Goal: Information Seeking & Learning: Learn about a topic

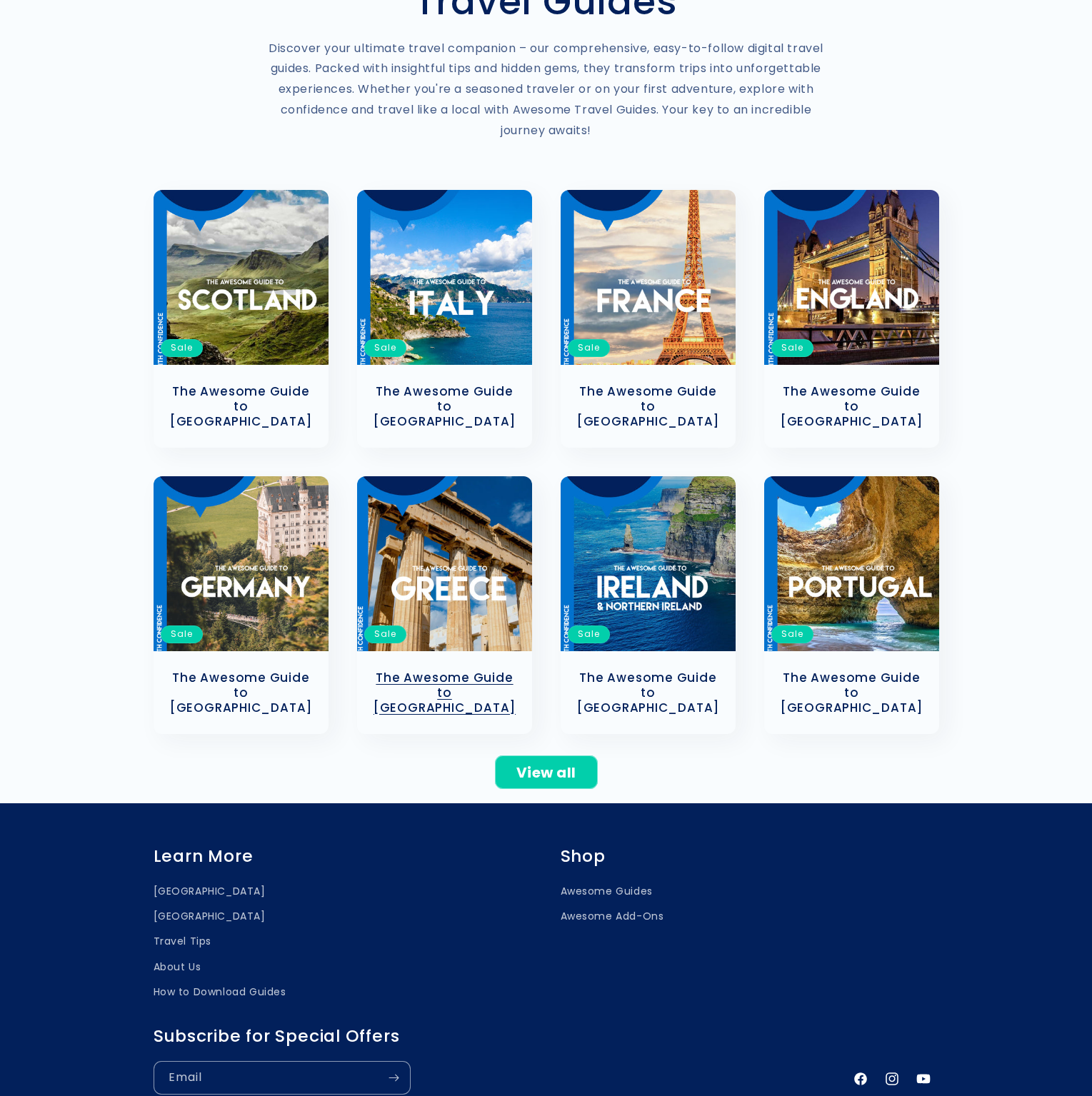
scroll to position [400, 0]
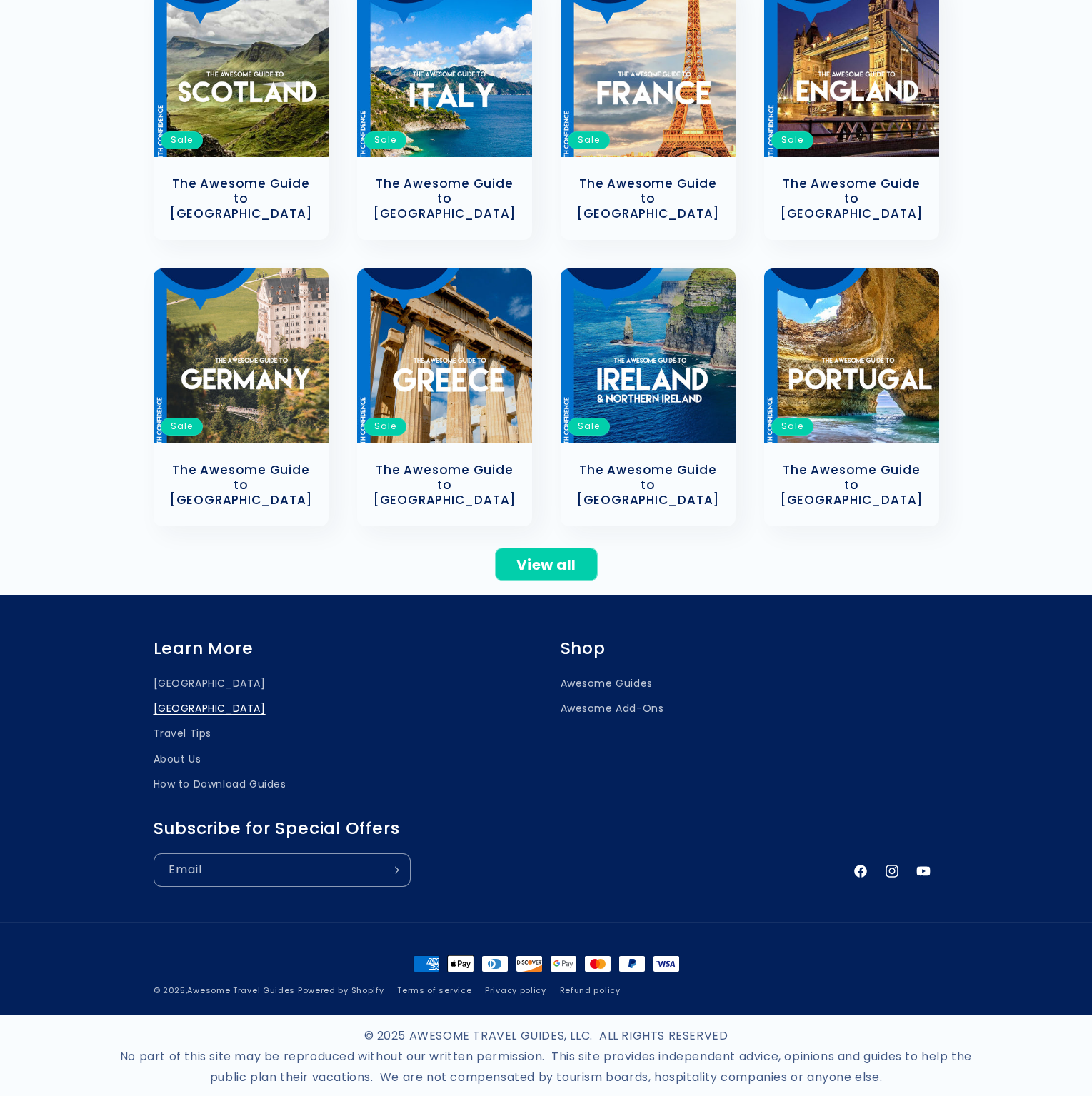
click at [176, 696] on link "[GEOGRAPHIC_DATA]" at bounding box center [209, 709] width 112 height 25
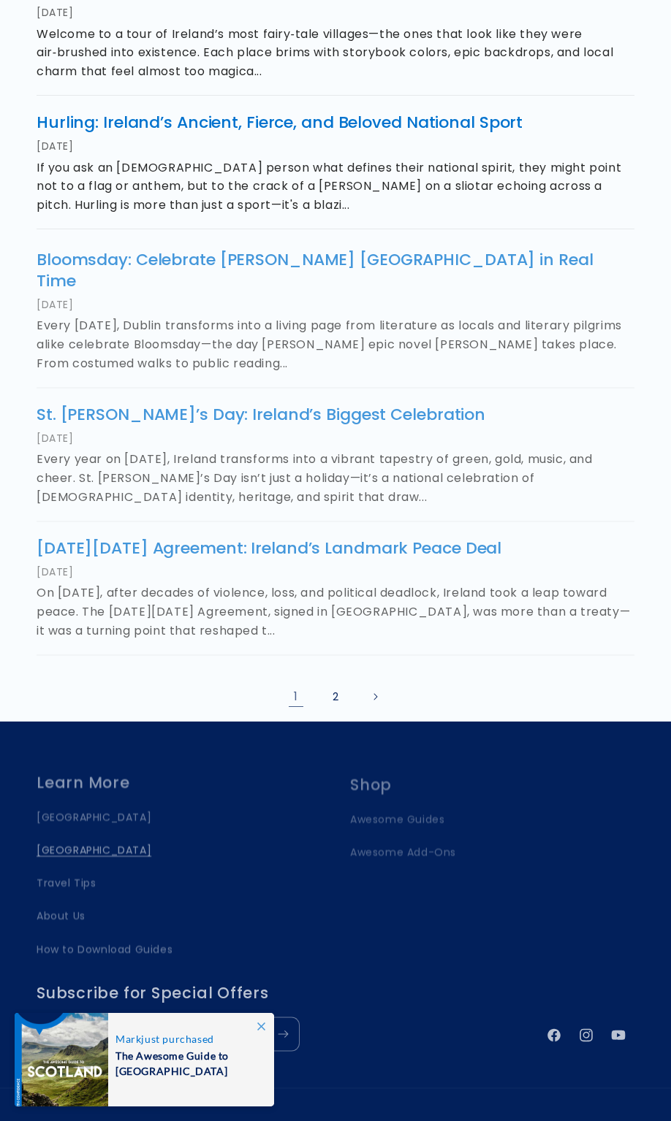
scroll to position [929, 0]
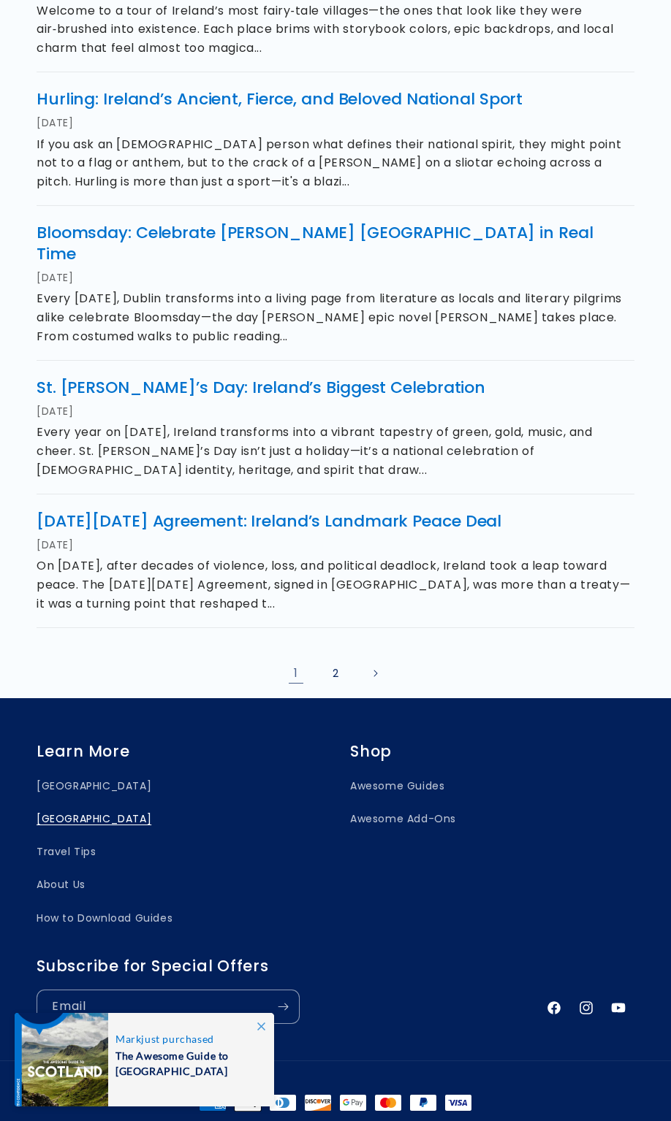
click at [262, 1023] on icon at bounding box center [261, 1027] width 8 height 8
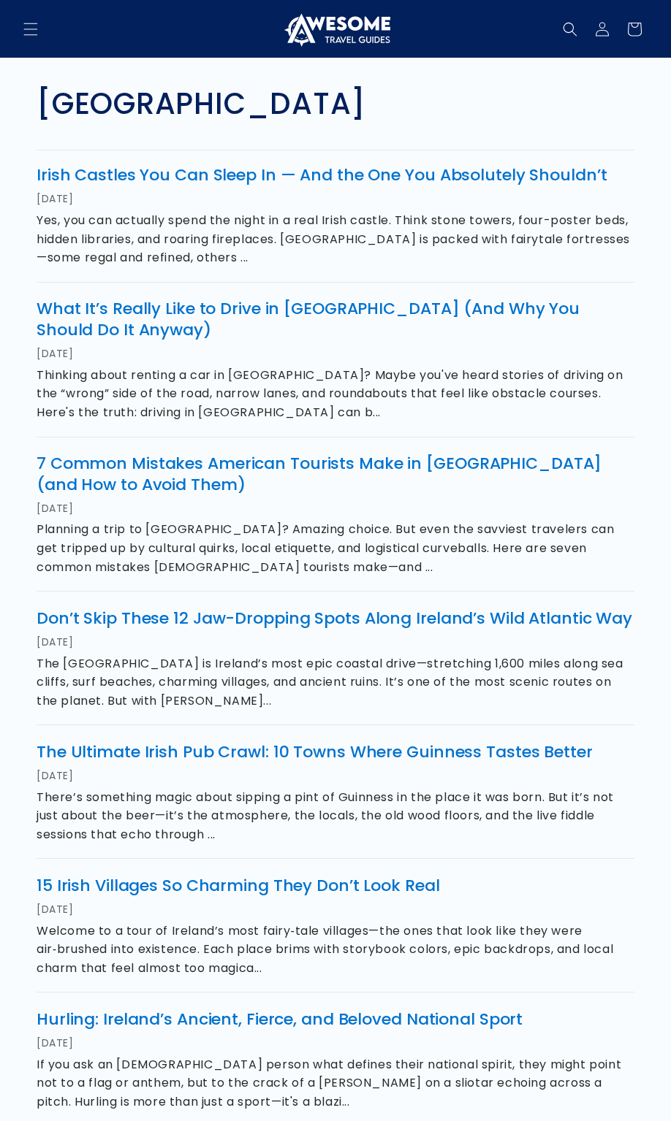
scroll to position [0, 0]
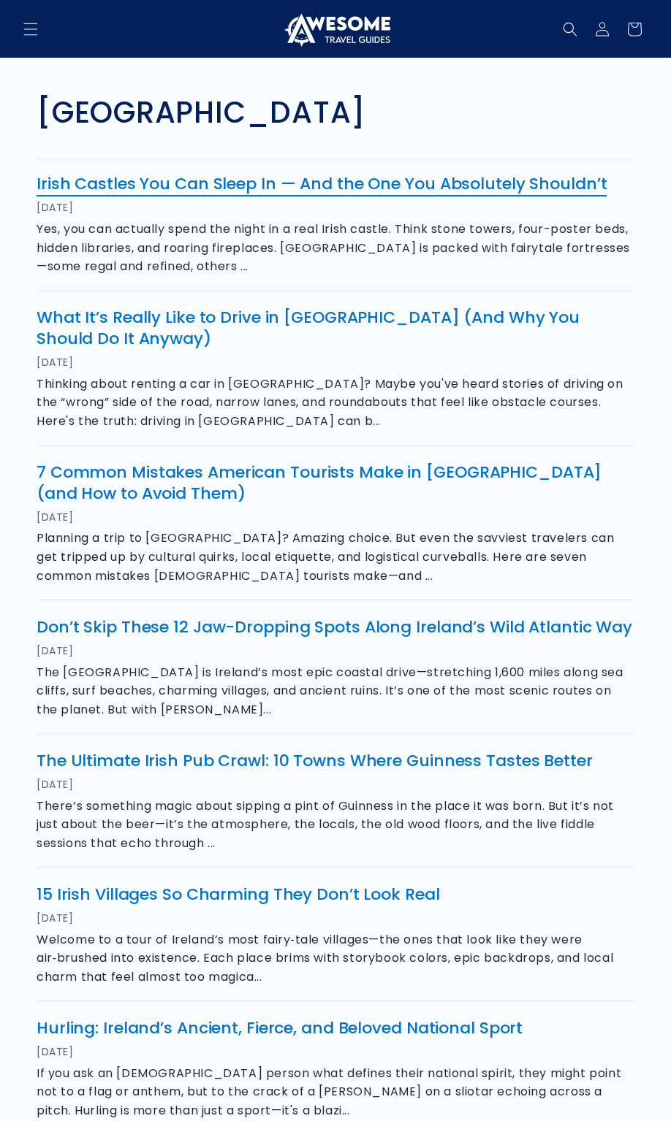
click at [172, 186] on link "Irish Castles You Can Sleep In — And the One You Absolutely Shouldn’t" at bounding box center [322, 183] width 570 height 23
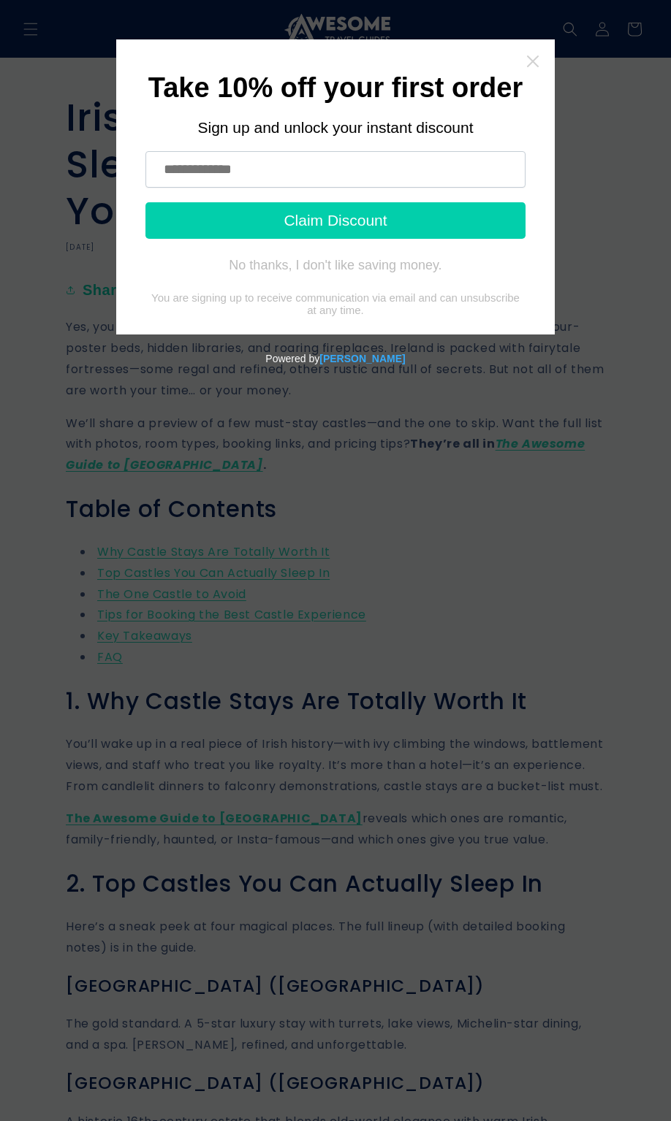
click at [530, 64] on icon "Close widget" at bounding box center [533, 62] width 12 height 12
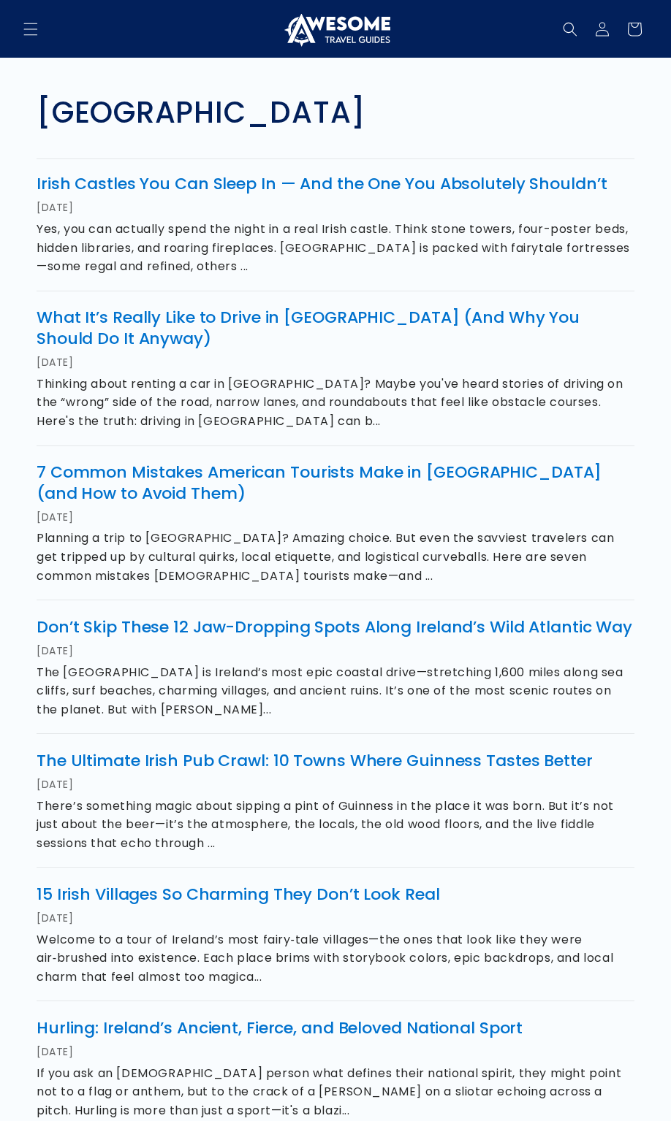
click at [335, 33] on img at bounding box center [335, 29] width 110 height 35
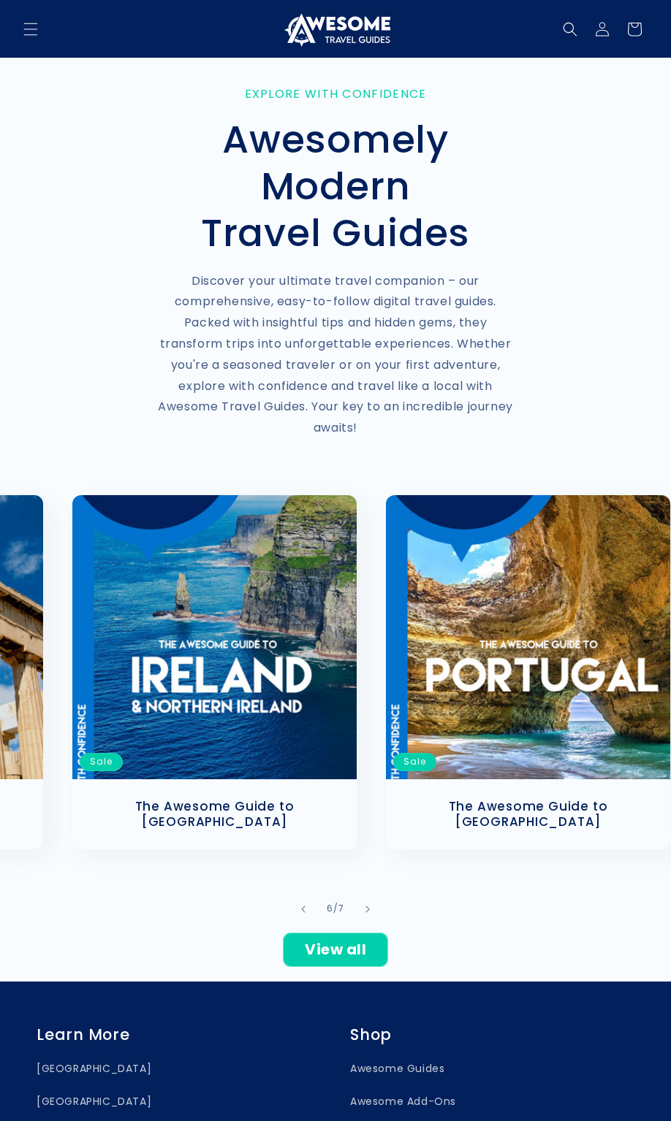
scroll to position [0, 1829]
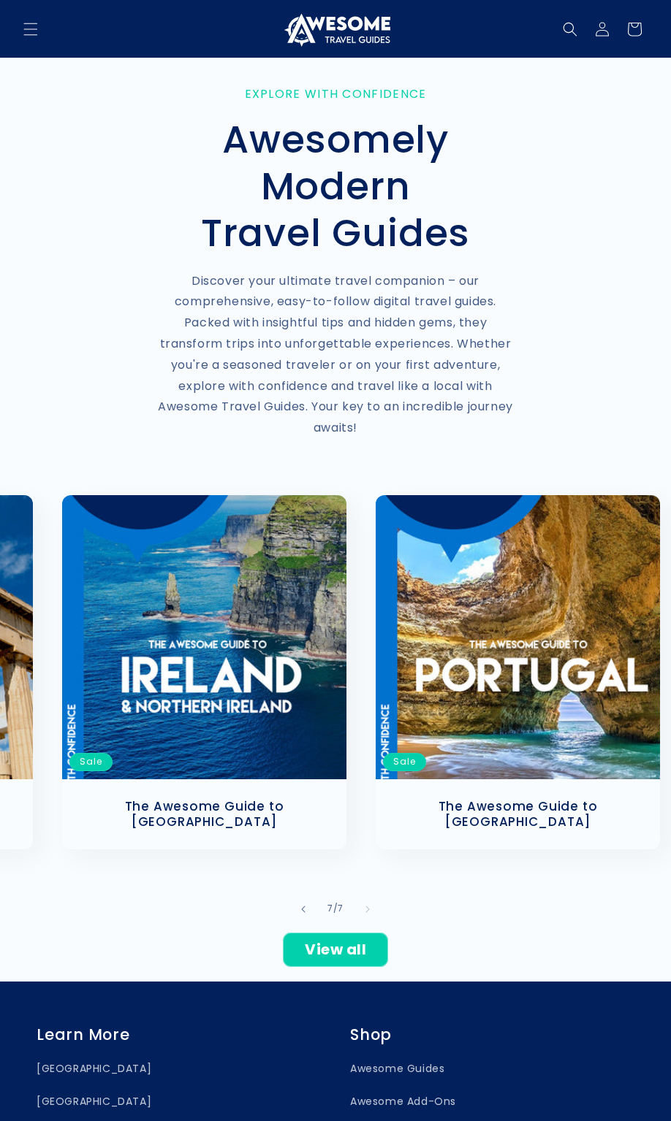
click at [256, 799] on link "The Awesome Guide to [GEOGRAPHIC_DATA]" at bounding box center [204, 814] width 255 height 31
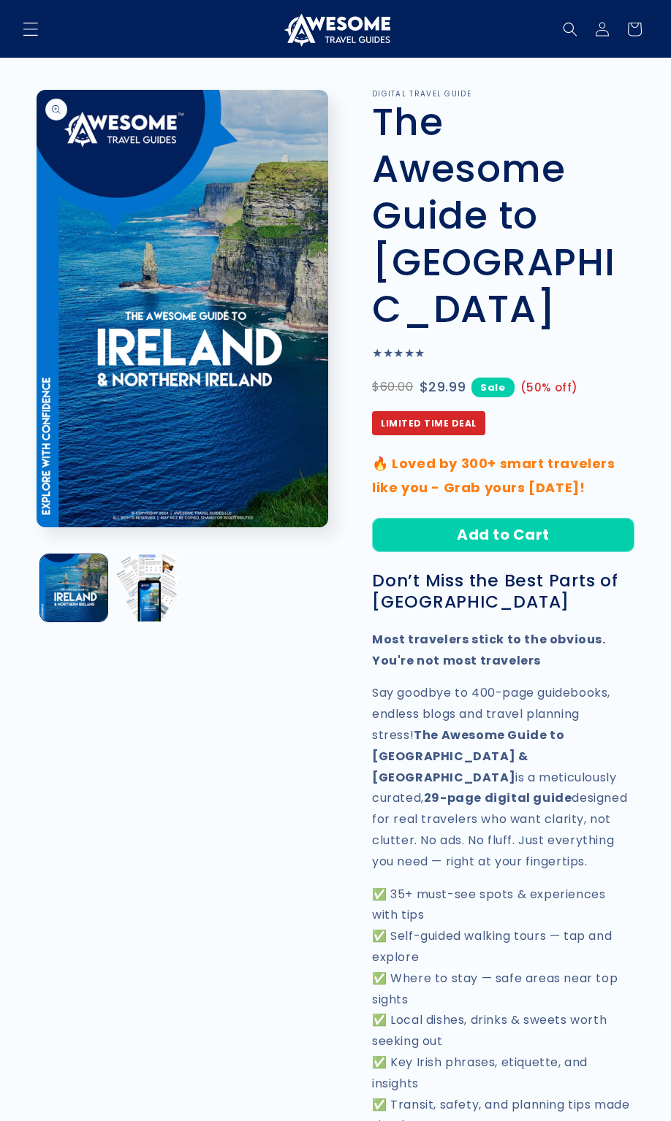
click at [20, 31] on span "Menu" at bounding box center [31, 29] width 32 height 32
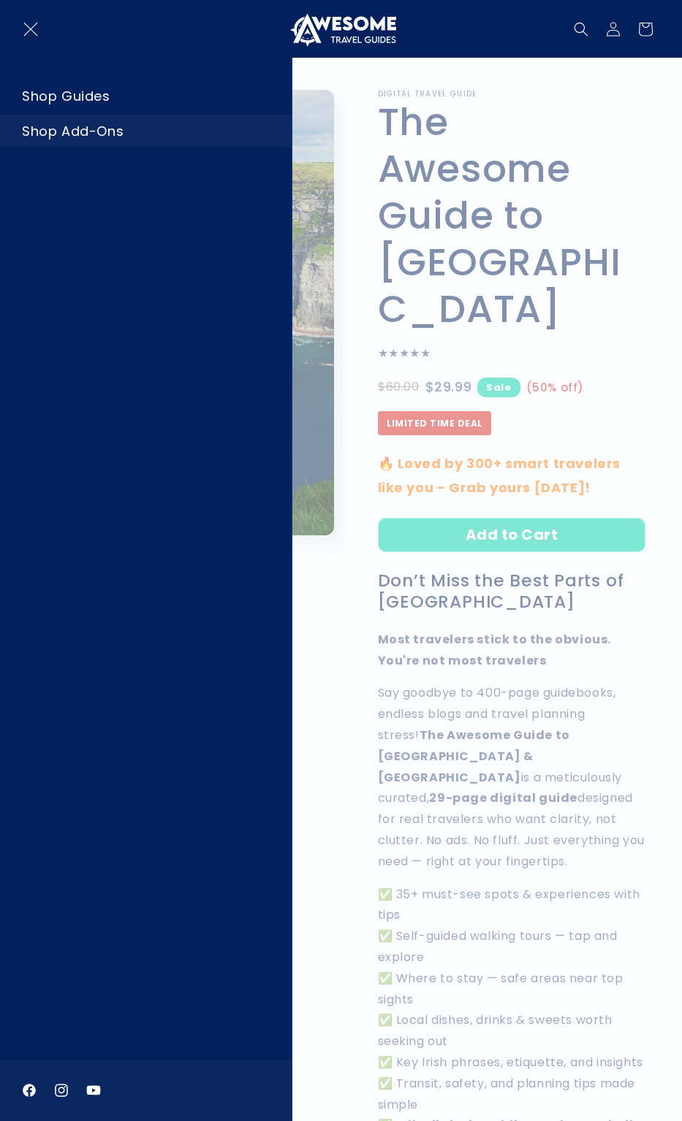
click at [58, 133] on link "Shop Add-Ons" at bounding box center [145, 131] width 291 height 33
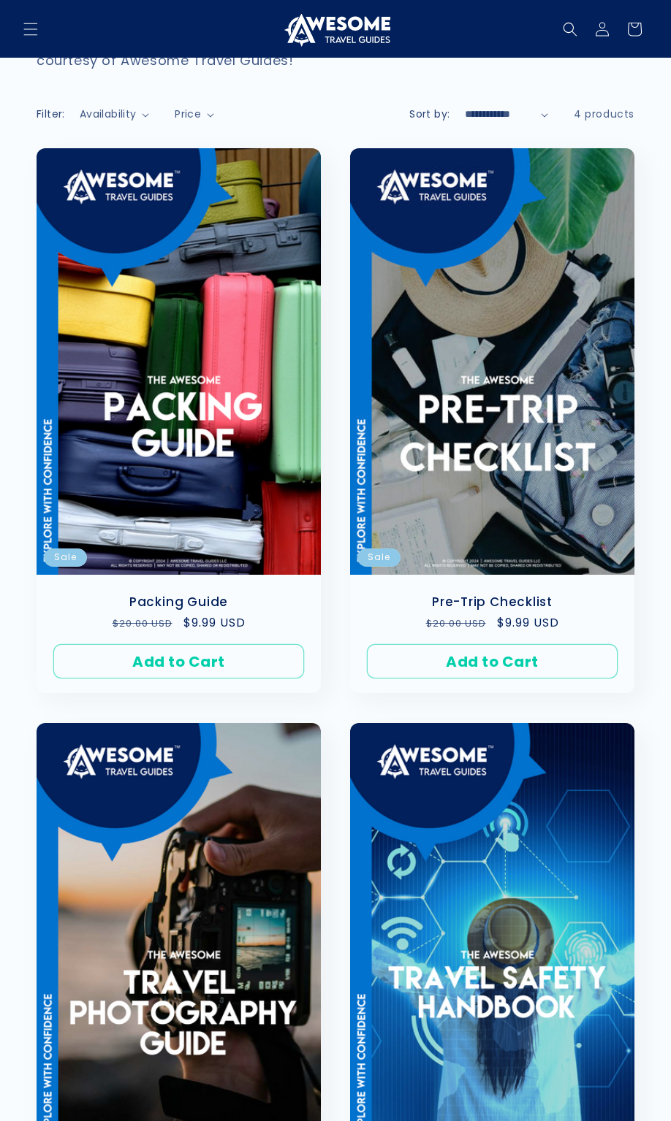
scroll to position [84, 0]
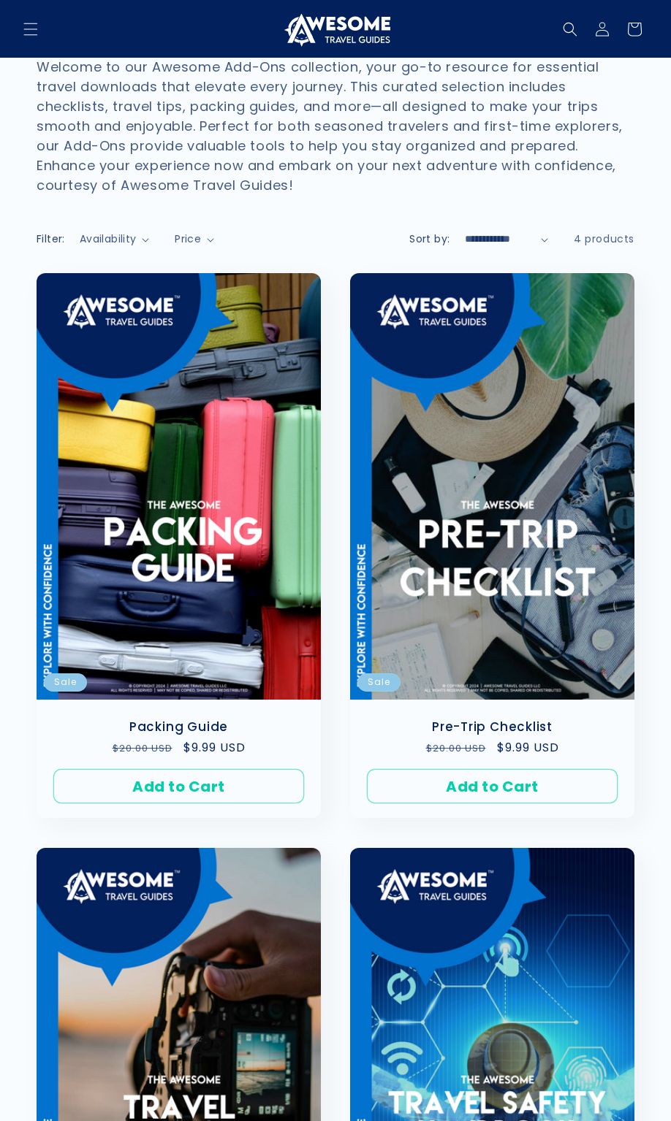
click at [464, 719] on link "Pre-Trip Checklist" at bounding box center [491, 726] width 255 height 15
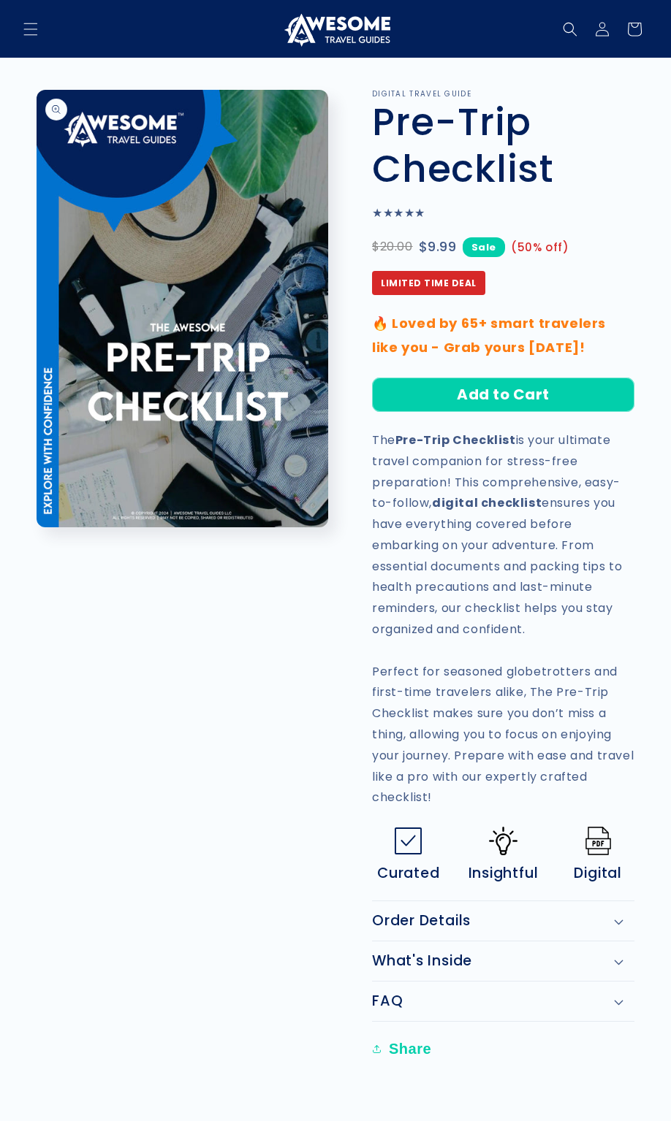
click at [338, 13] on img at bounding box center [335, 29] width 110 height 35
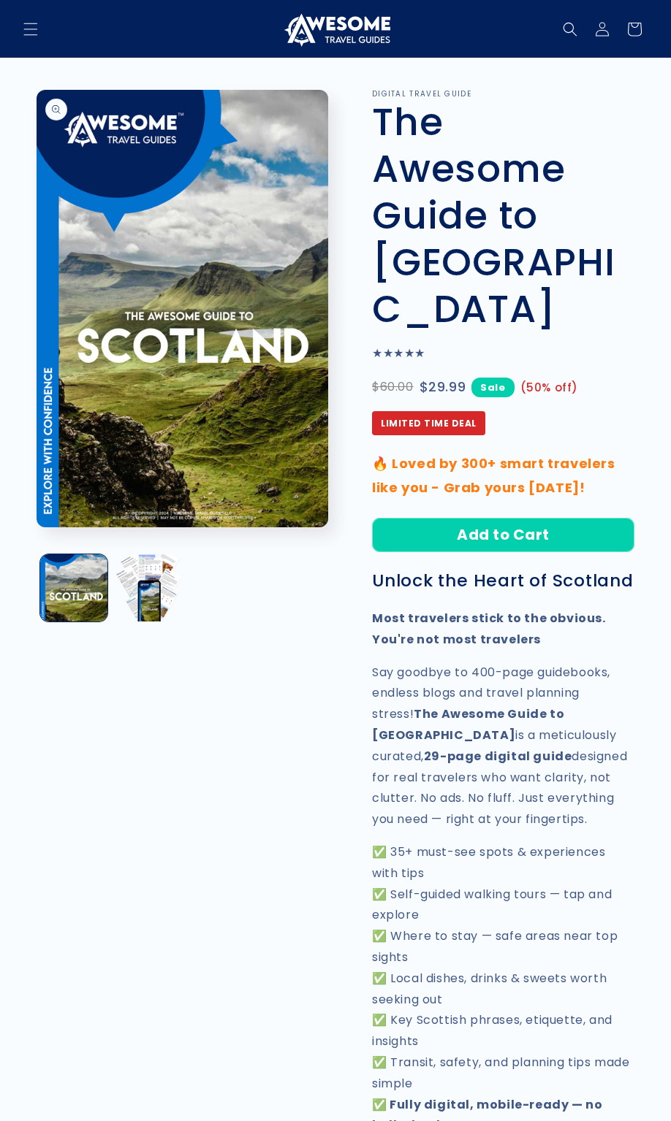
click at [328, 614] on ul "Gallery Viewer" at bounding box center [186, 588] width 299 height 75
click at [142, 595] on button "Load image 2 in gallery view" at bounding box center [148, 587] width 67 height 67
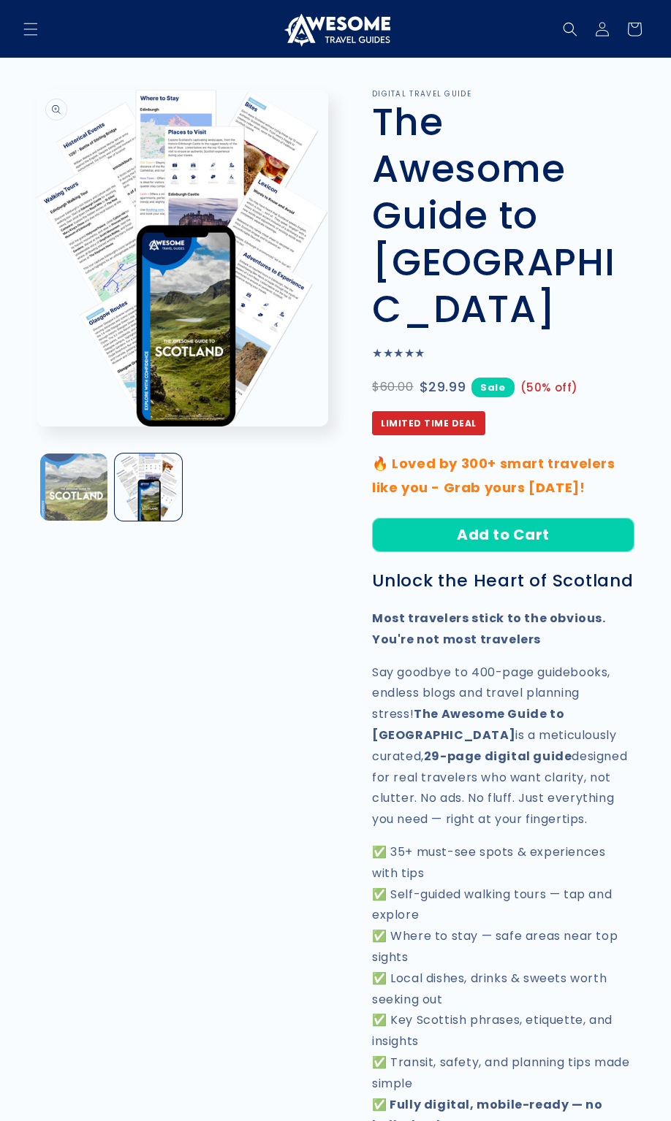
click at [64, 500] on button "Load image 1 in gallery view" at bounding box center [73, 487] width 67 height 67
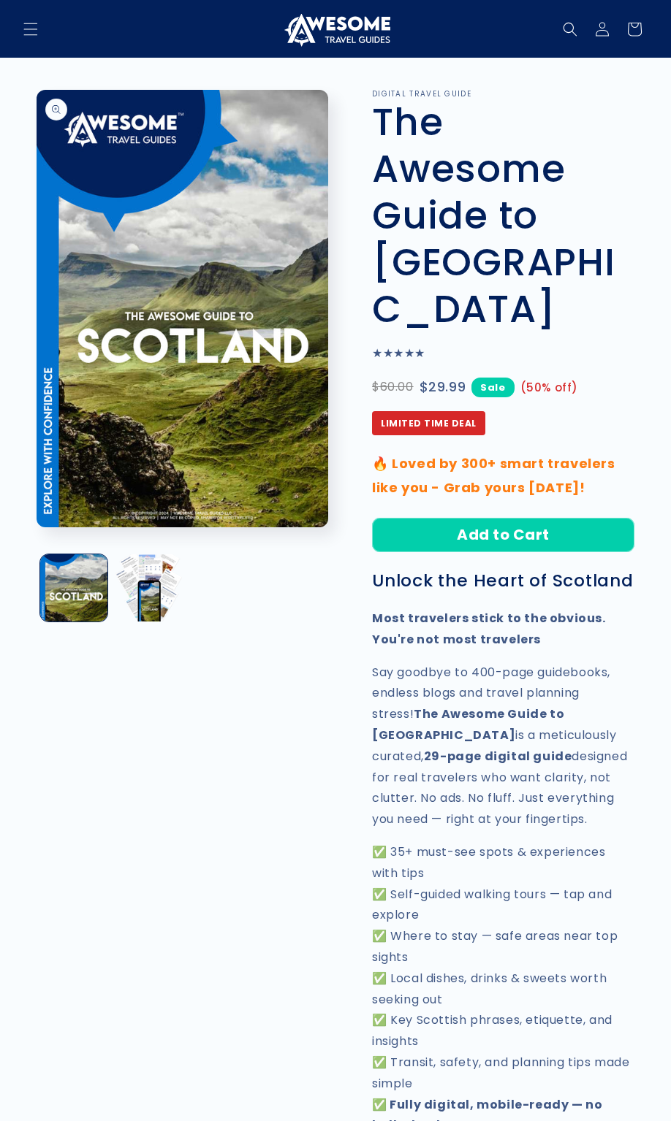
click at [261, 600] on ul "Gallery Viewer" at bounding box center [186, 588] width 299 height 75
click at [37, 28] on icon "Menu" at bounding box center [30, 28] width 15 height 15
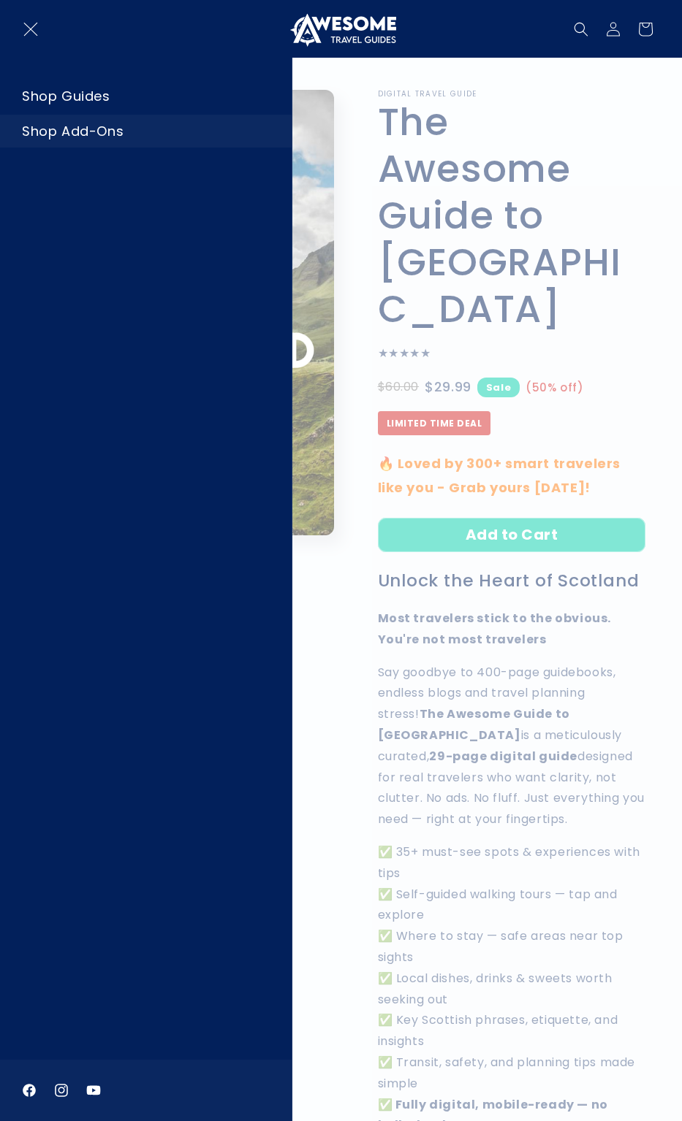
click at [75, 130] on link "Shop Add-Ons" at bounding box center [145, 131] width 291 height 33
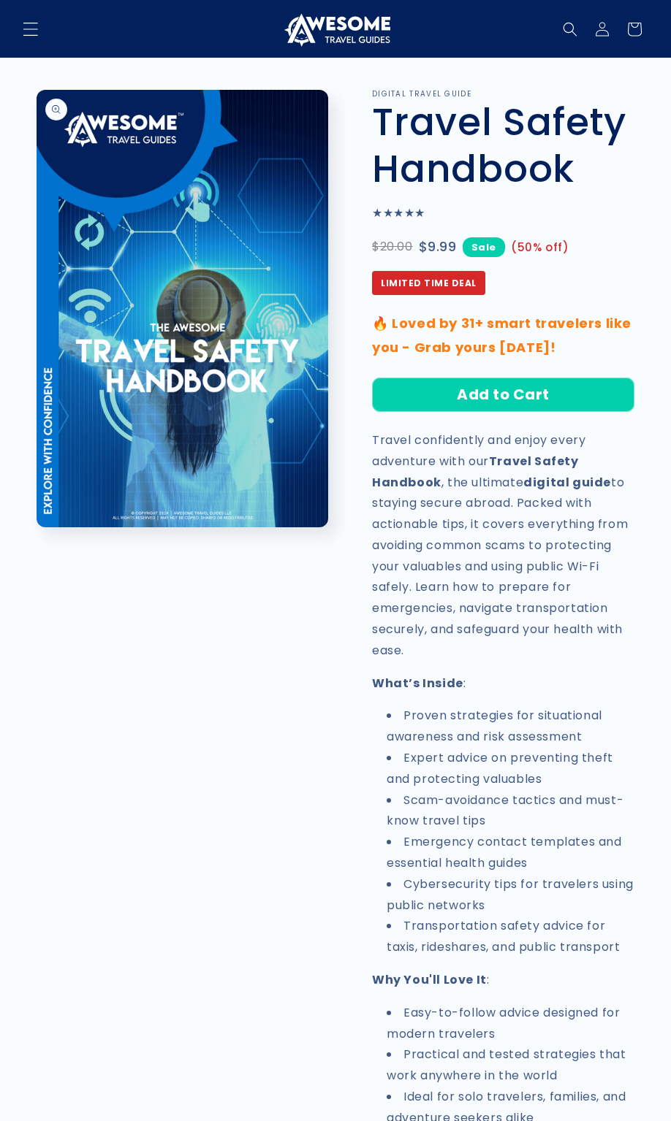
click at [34, 23] on icon "Menu" at bounding box center [30, 28] width 15 height 15
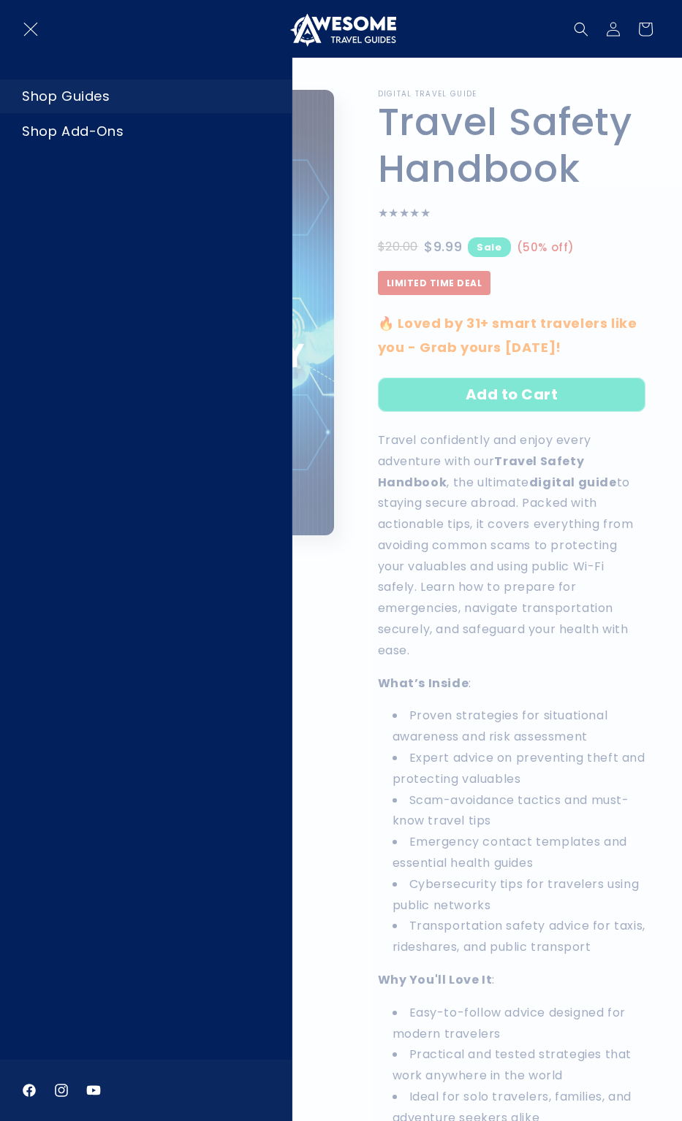
click at [68, 93] on link "Shop Guides" at bounding box center [145, 96] width 291 height 33
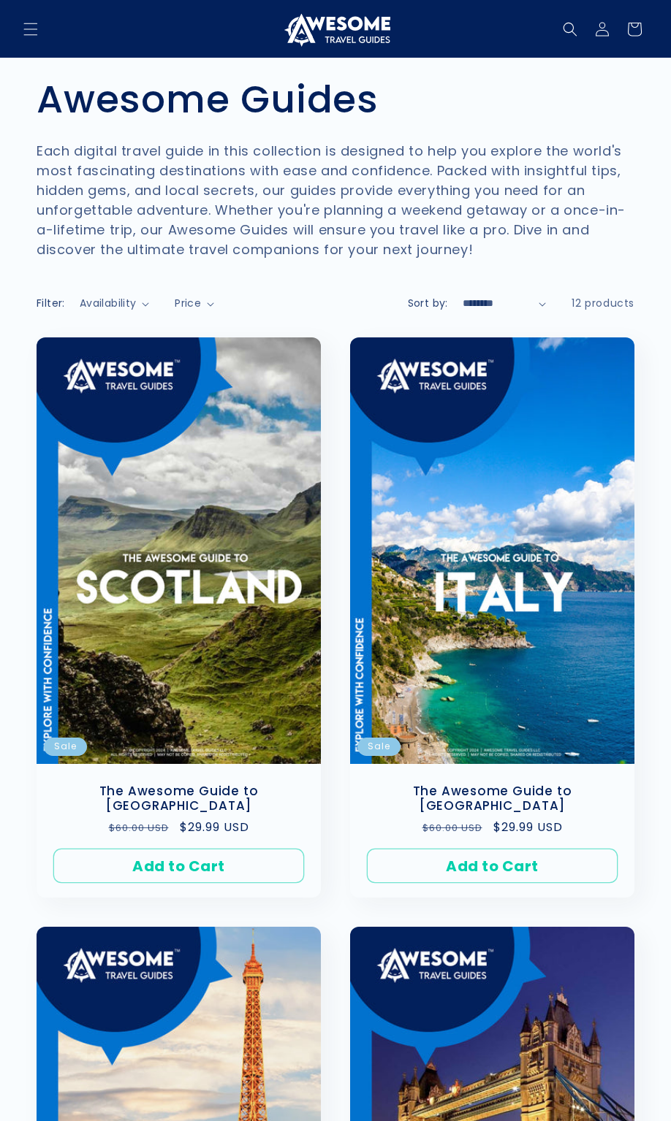
click at [161, 784] on link "The Awesome Guide to [GEOGRAPHIC_DATA]" at bounding box center [178, 799] width 255 height 31
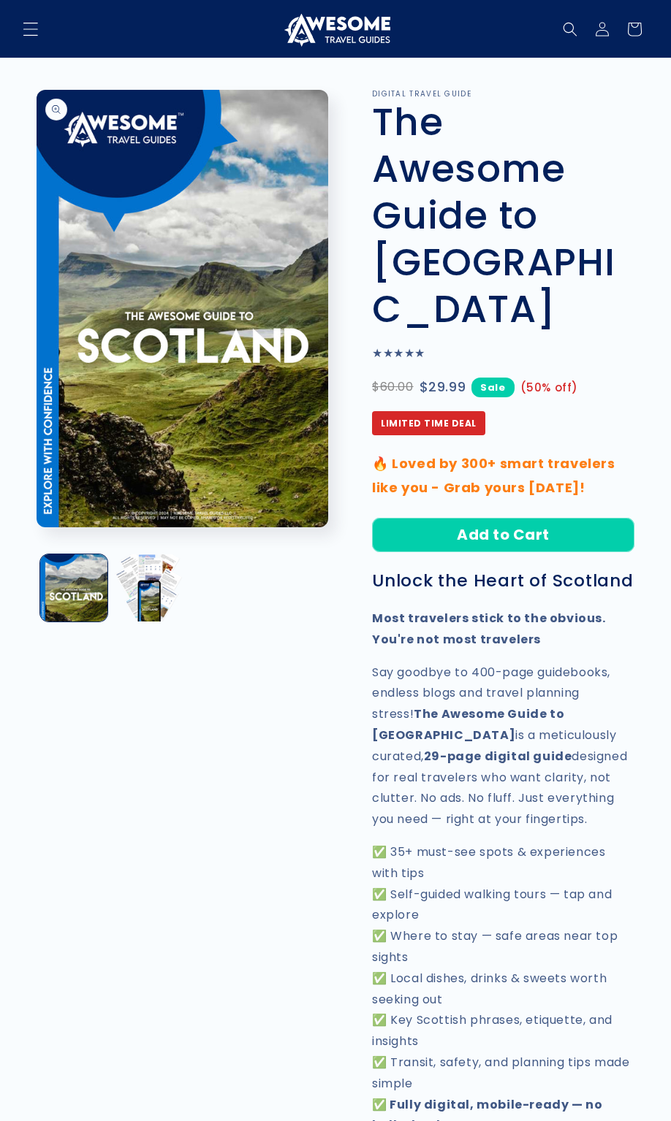
click at [26, 24] on icon "Menu" at bounding box center [30, 28] width 15 height 15
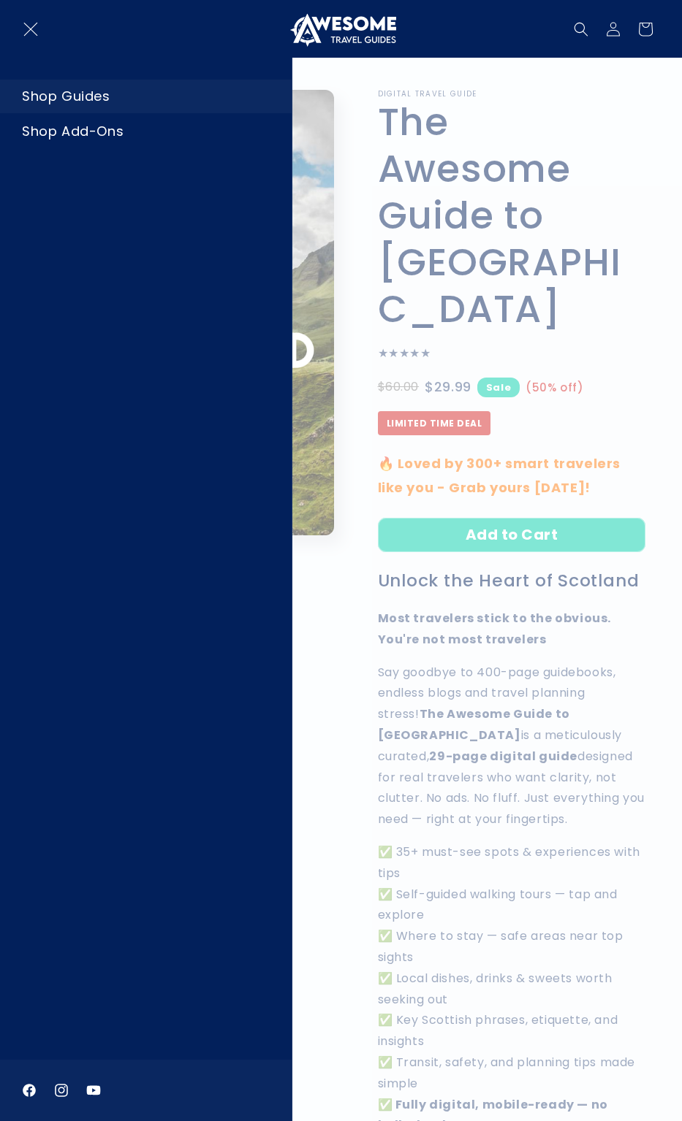
click at [69, 97] on link "Shop Guides" at bounding box center [145, 96] width 291 height 33
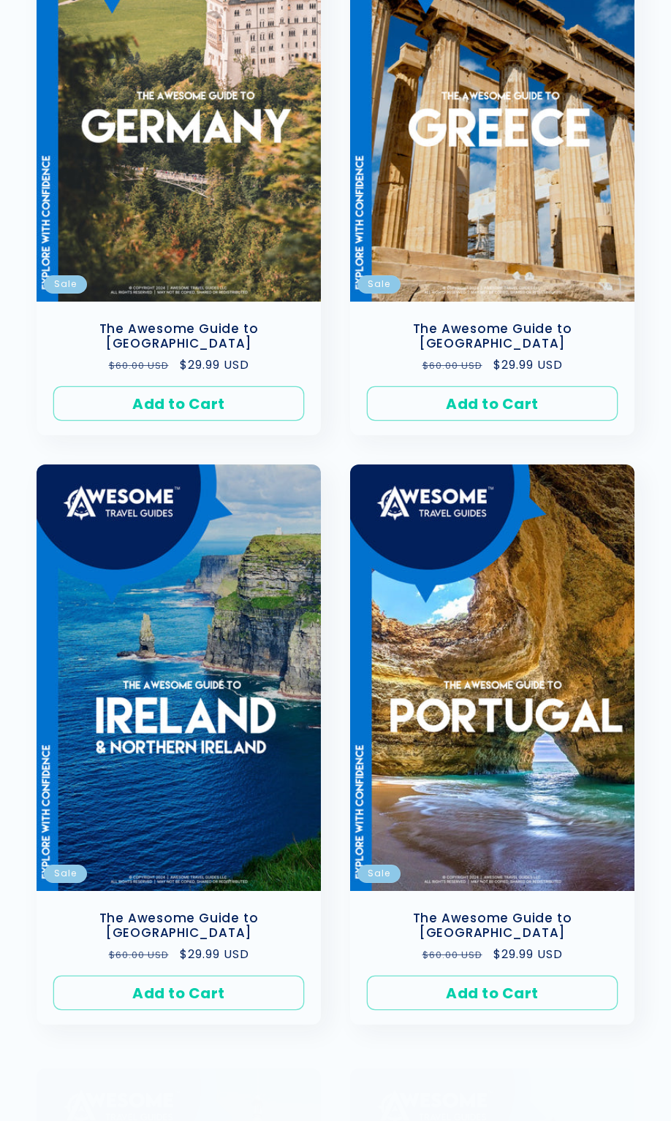
scroll to position [1646, 0]
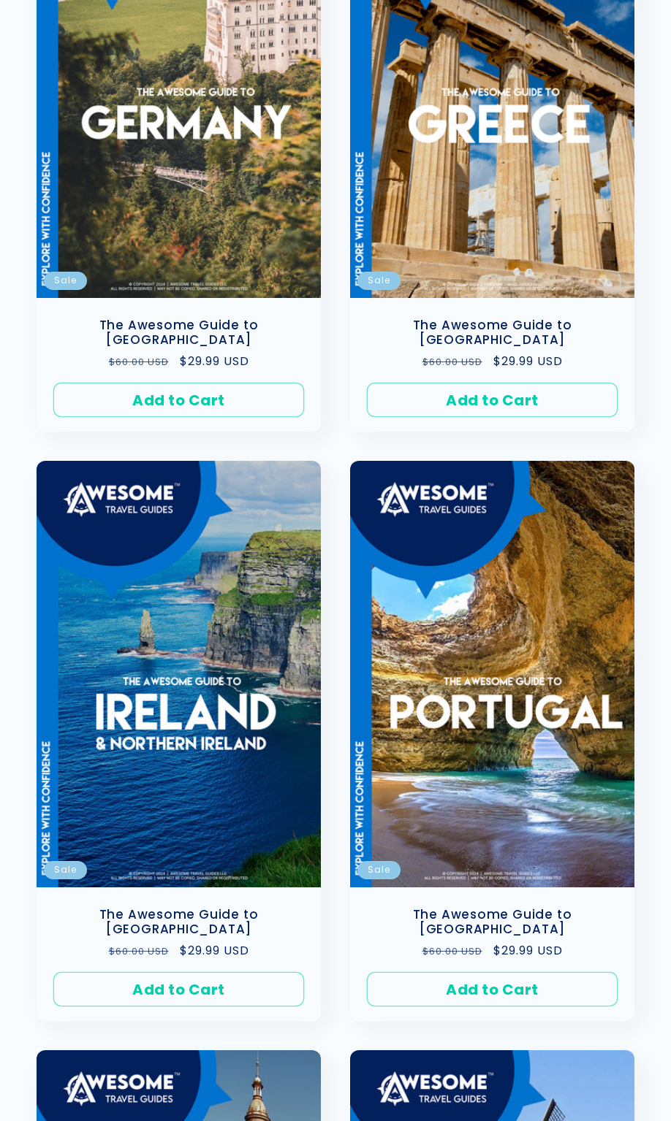
click at [188, 906] on link "The Awesome Guide to [GEOGRAPHIC_DATA]" at bounding box center [178, 921] width 255 height 31
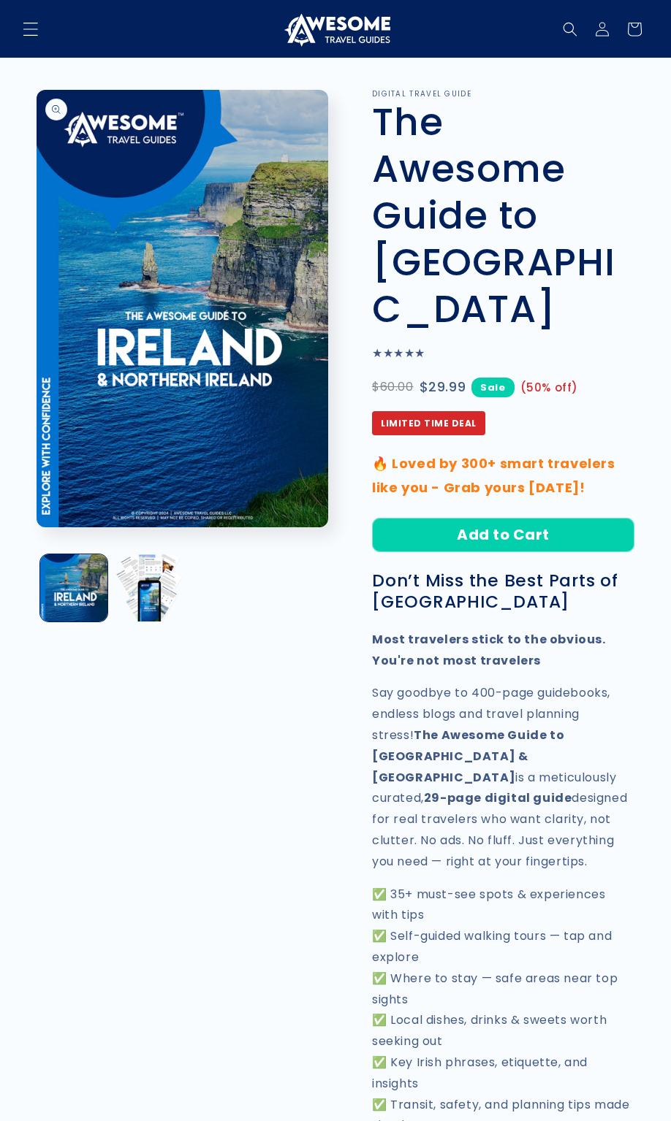
click at [35, 31] on icon "Menu" at bounding box center [30, 28] width 15 height 15
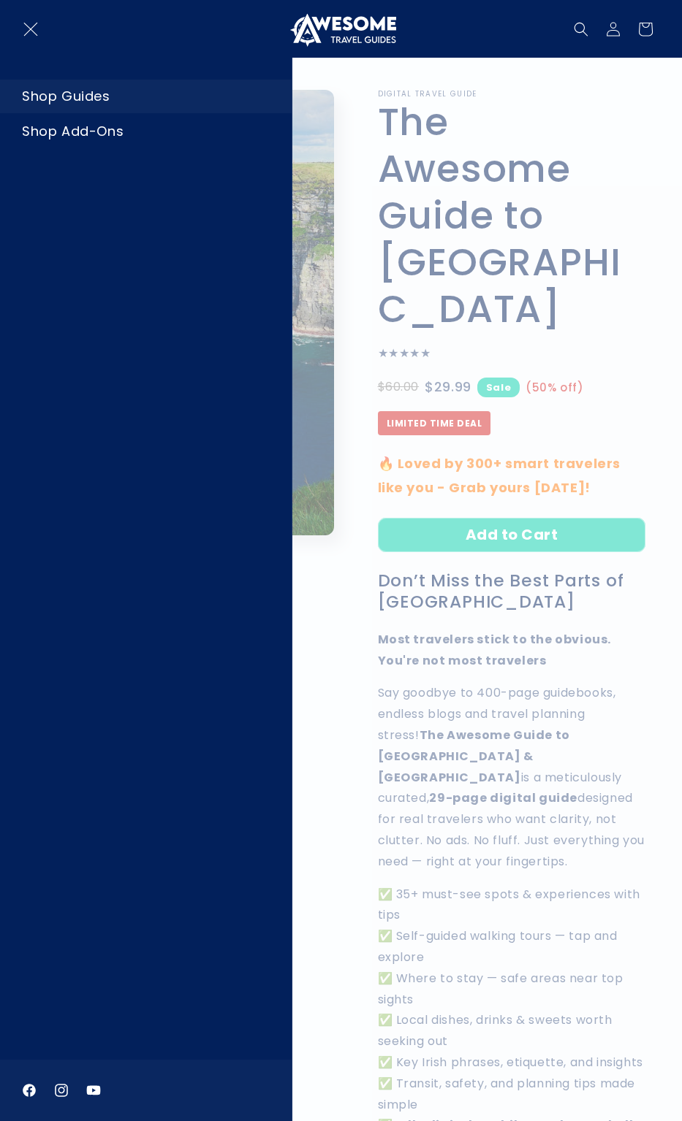
click at [75, 96] on link "Shop Guides" at bounding box center [145, 96] width 291 height 33
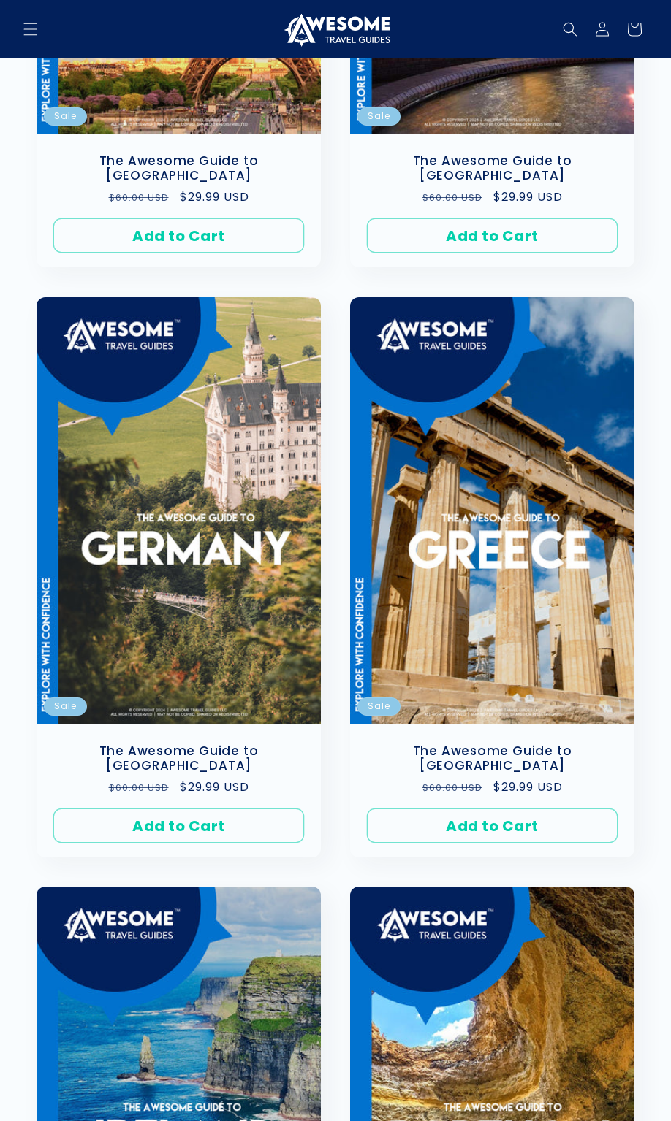
scroll to position [1214, 0]
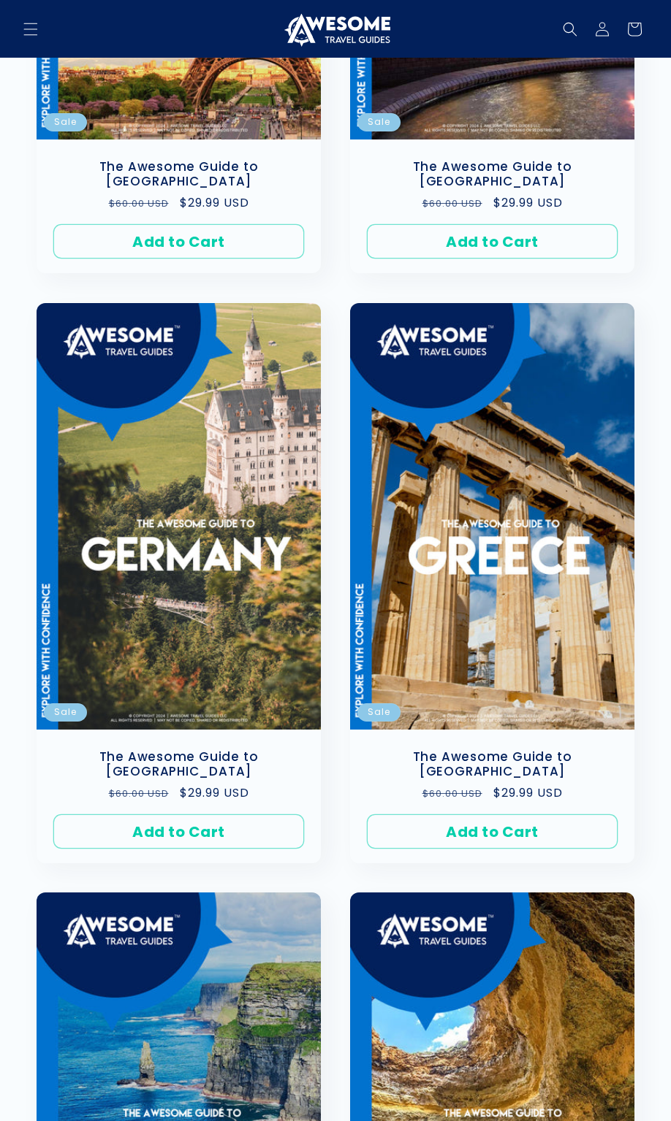
click at [536, 749] on link "The Awesome Guide to Greece" at bounding box center [491, 764] width 255 height 31
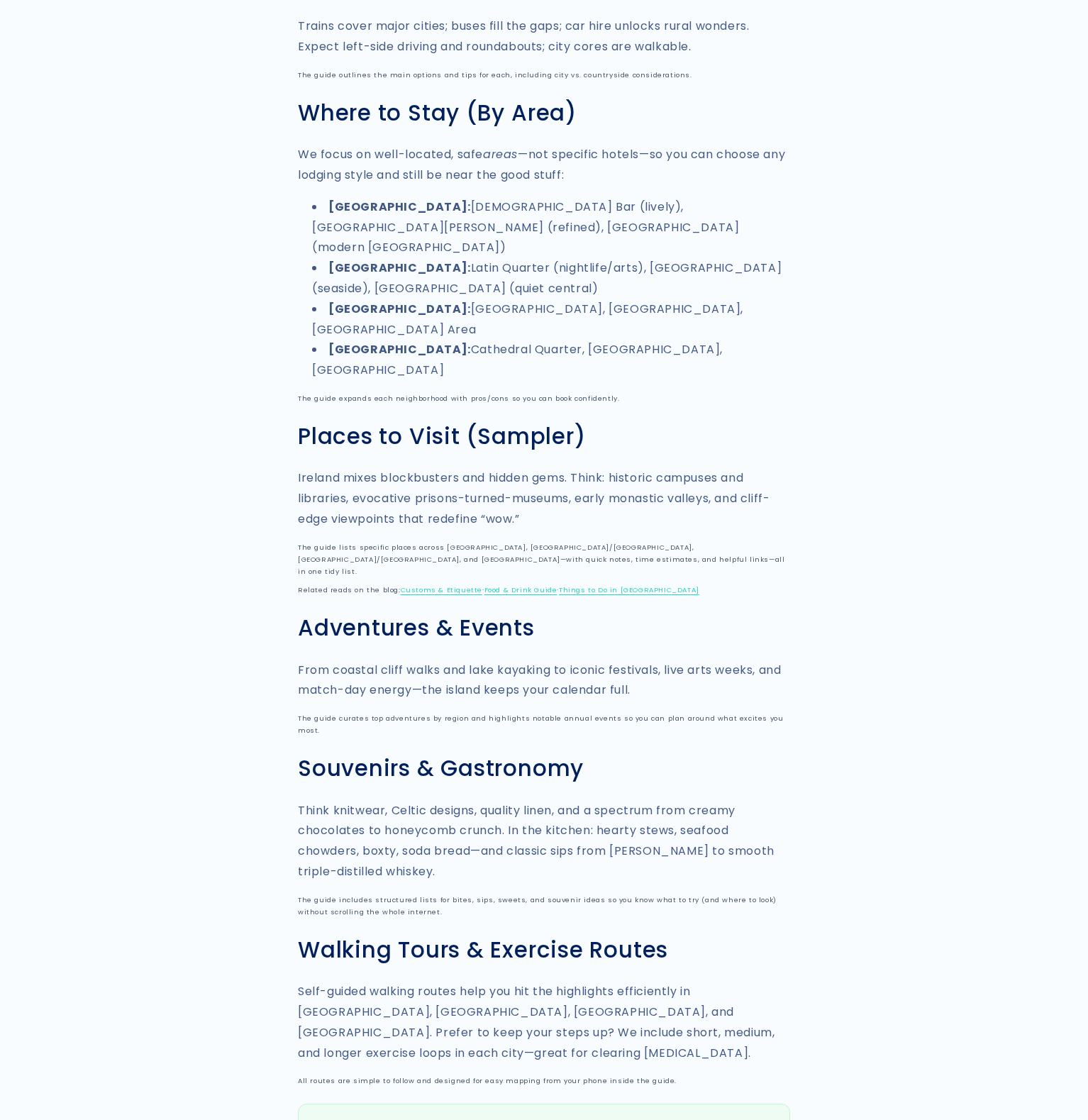
scroll to position [2388, 0]
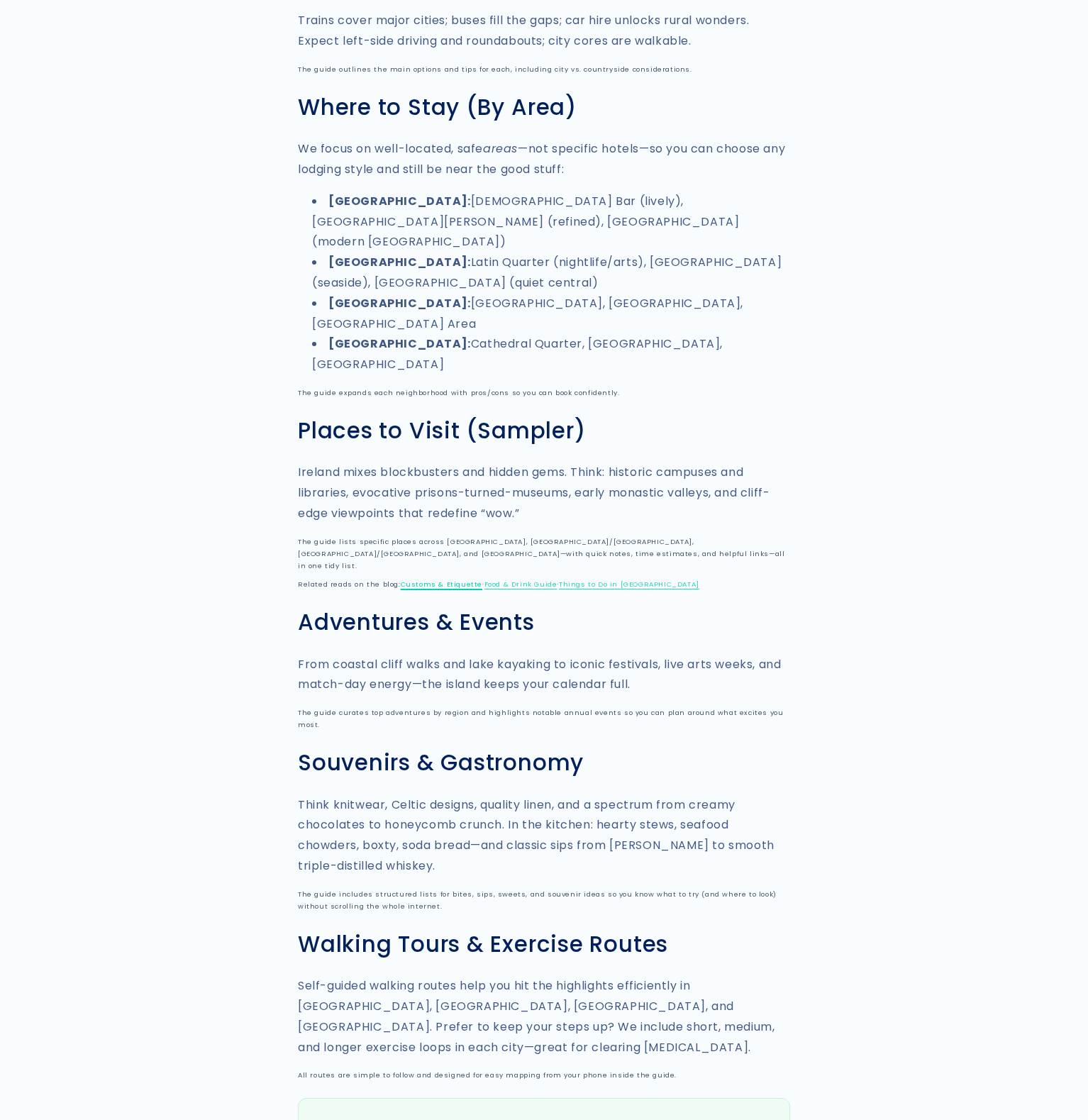
click at [457, 580] on link "Customs & Etiquette" at bounding box center [442, 584] width 82 height 9
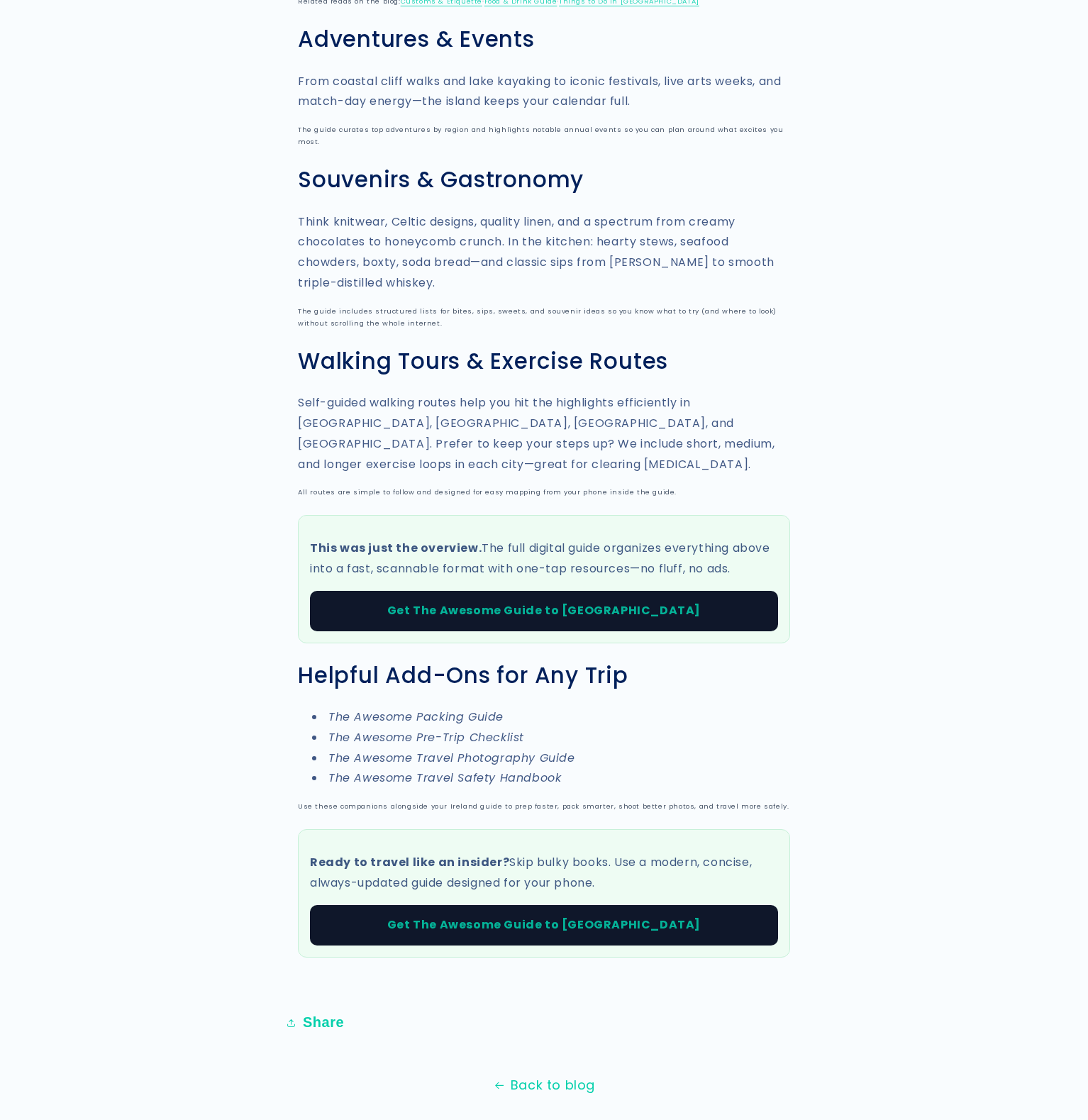
scroll to position [3084, 0]
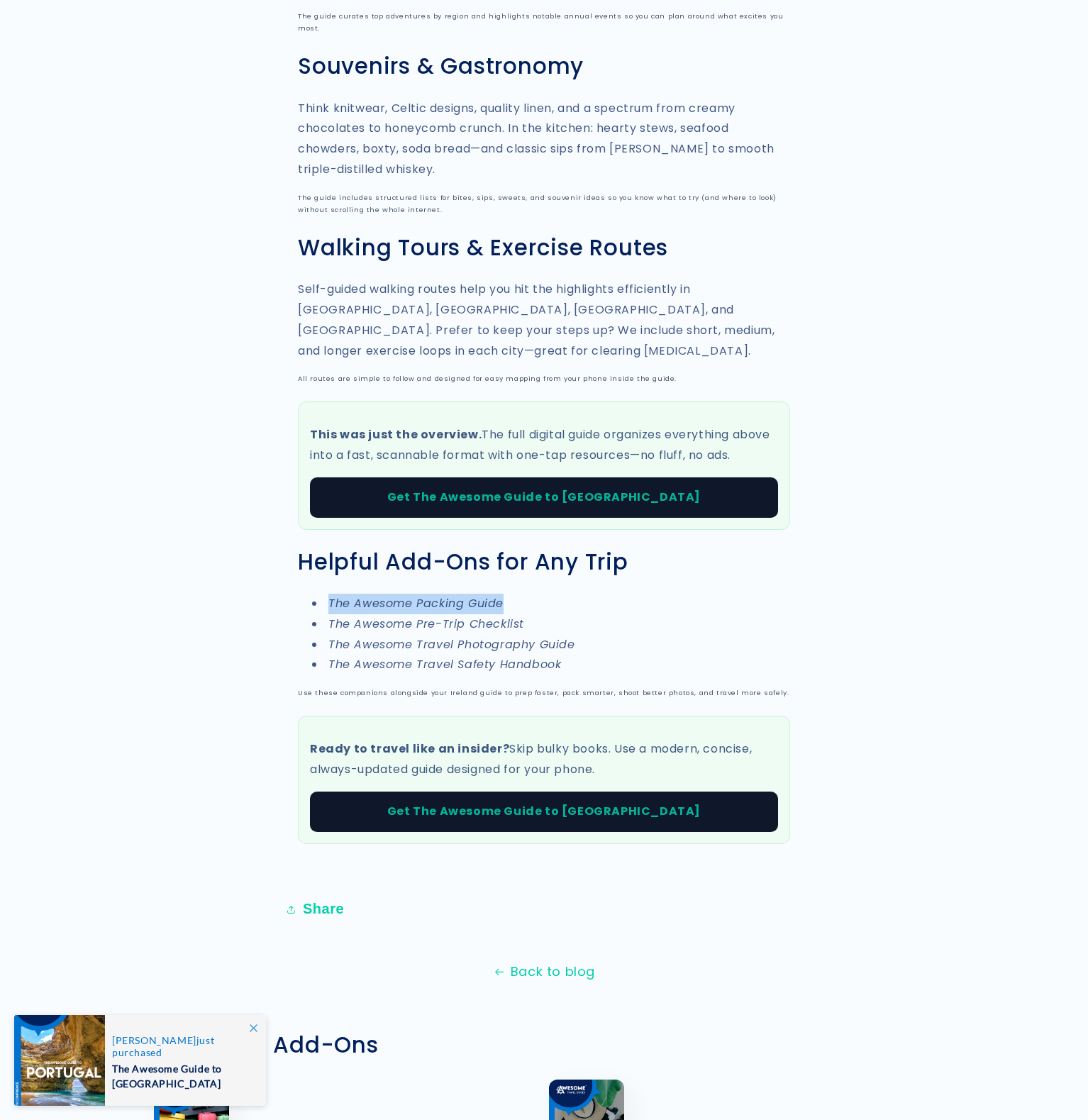
drag, startPoint x: 509, startPoint y: 436, endPoint x: 327, endPoint y: 438, distance: 182.0
click at [327, 594] on li "The Awesome Packing Guide" at bounding box center [551, 603] width 478 height 20
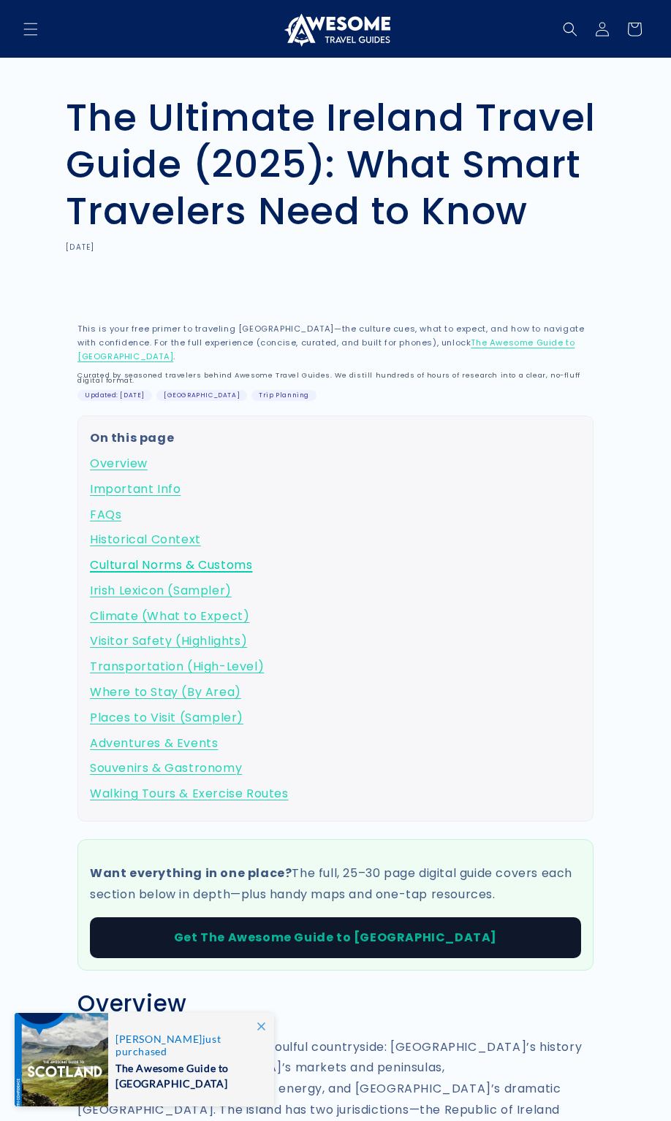
click at [157, 555] on link "Cultural Norms & Customs" at bounding box center [335, 565] width 491 height 21
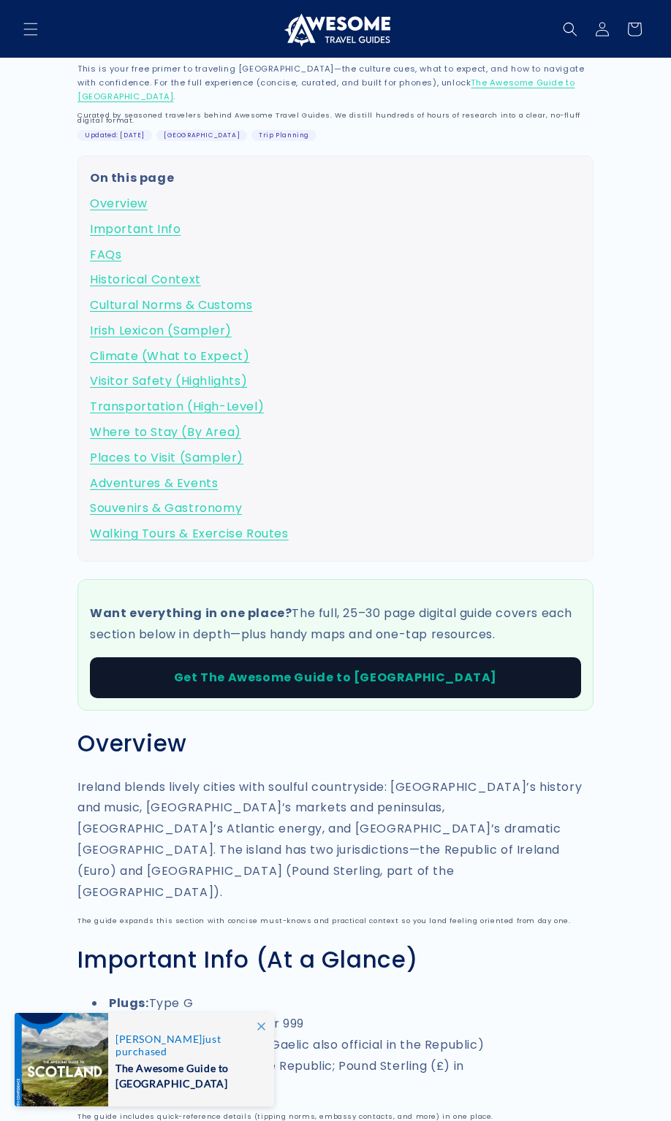
scroll to position [172, 0]
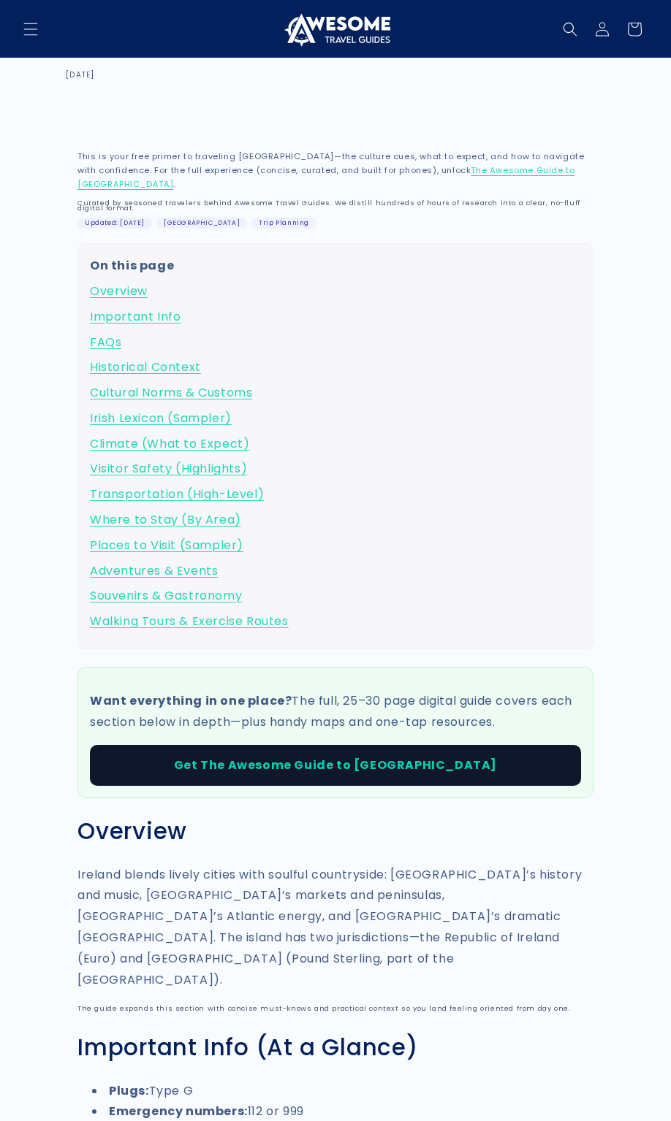
click at [311, 754] on link "Get The Awesome Guide to [GEOGRAPHIC_DATA]" at bounding box center [335, 766] width 491 height 42
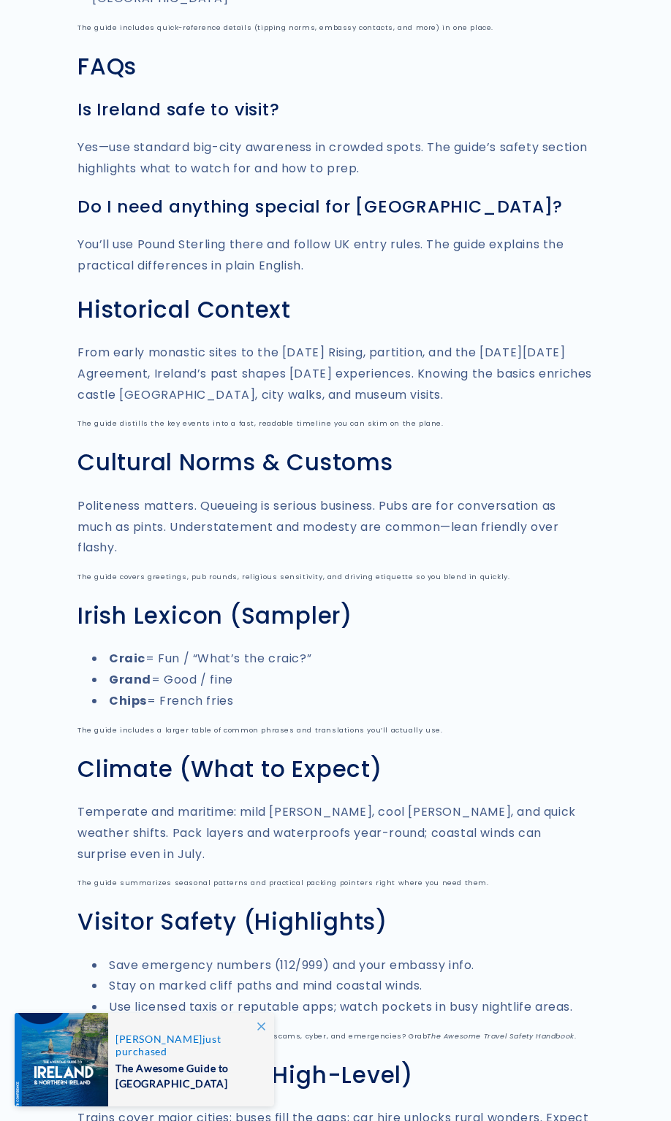
scroll to position [2293, 0]
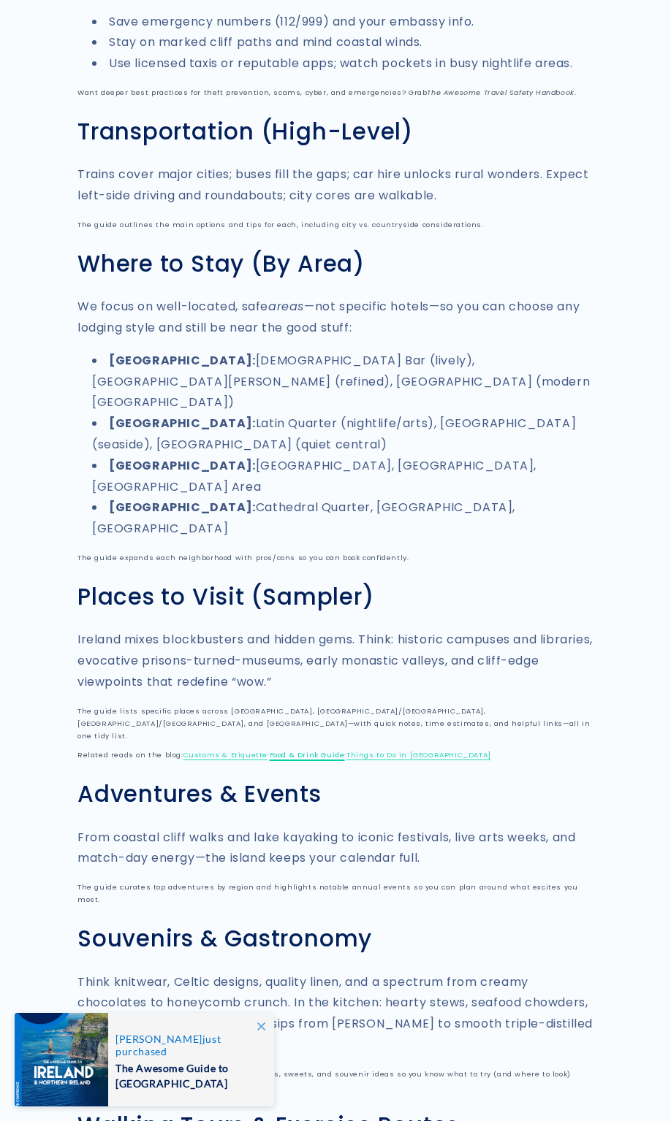
click at [312, 750] on link "Food & Drink Guide" at bounding box center [307, 754] width 75 height 9
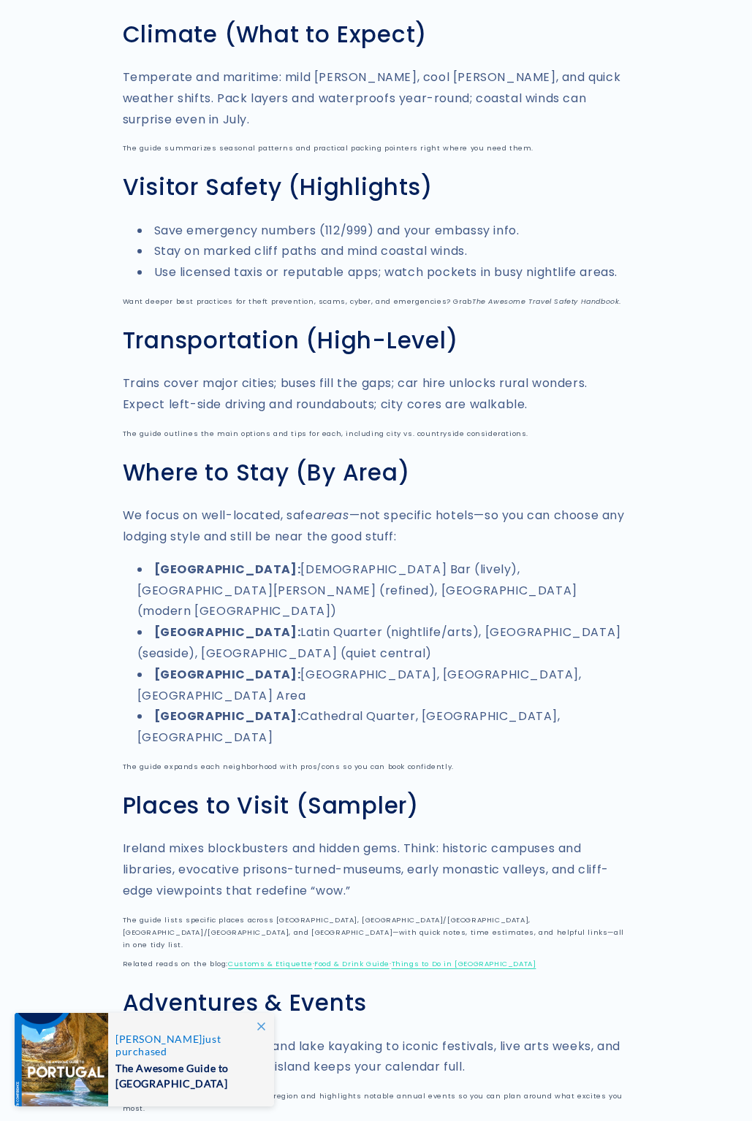
scroll to position [3081, 0]
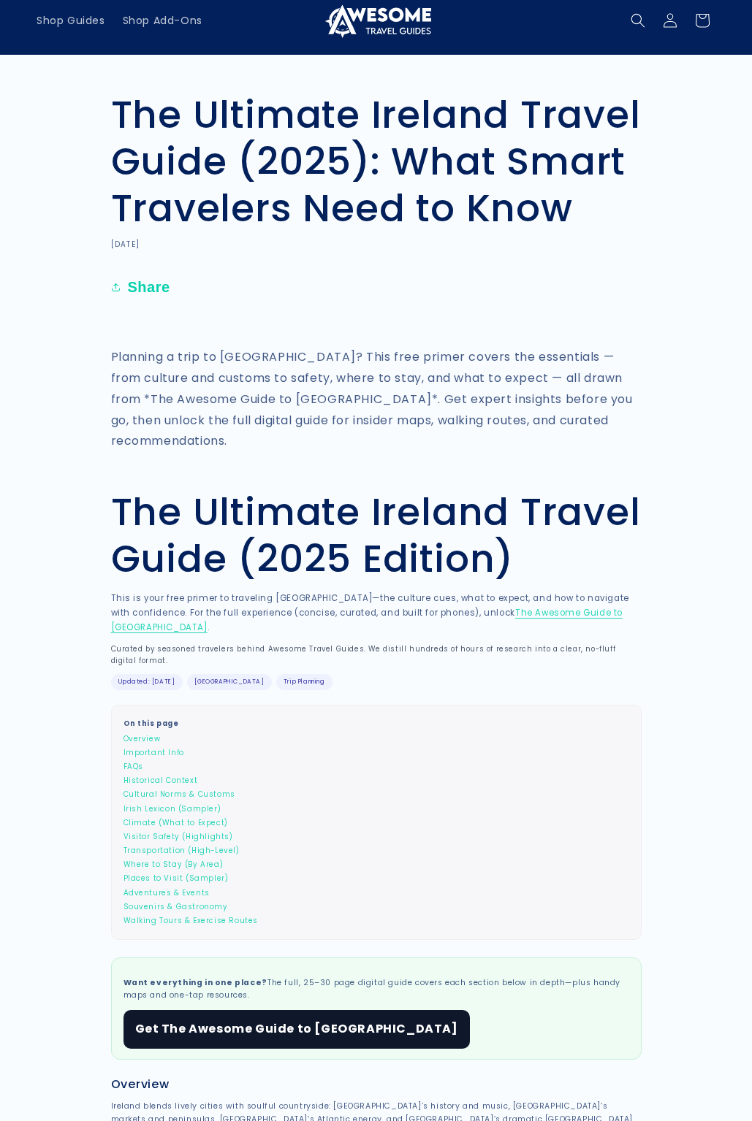
scroll to position [16, 0]
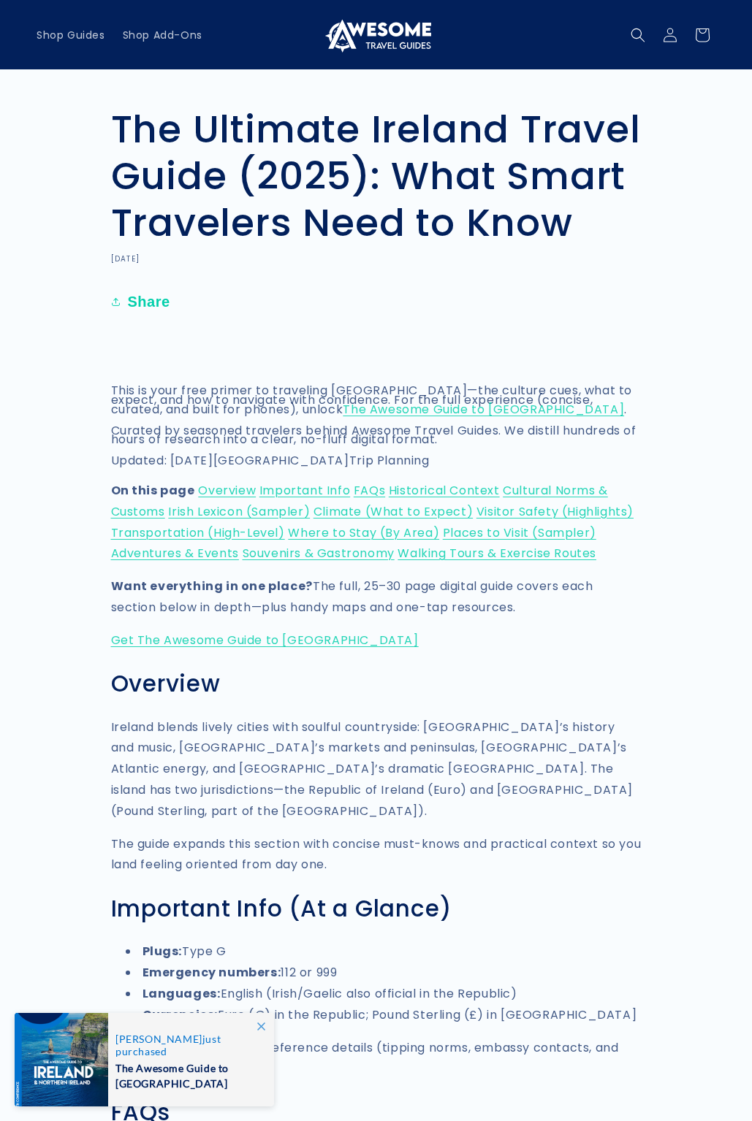
click at [483, 291] on share-button "**********" at bounding box center [376, 302] width 530 height 32
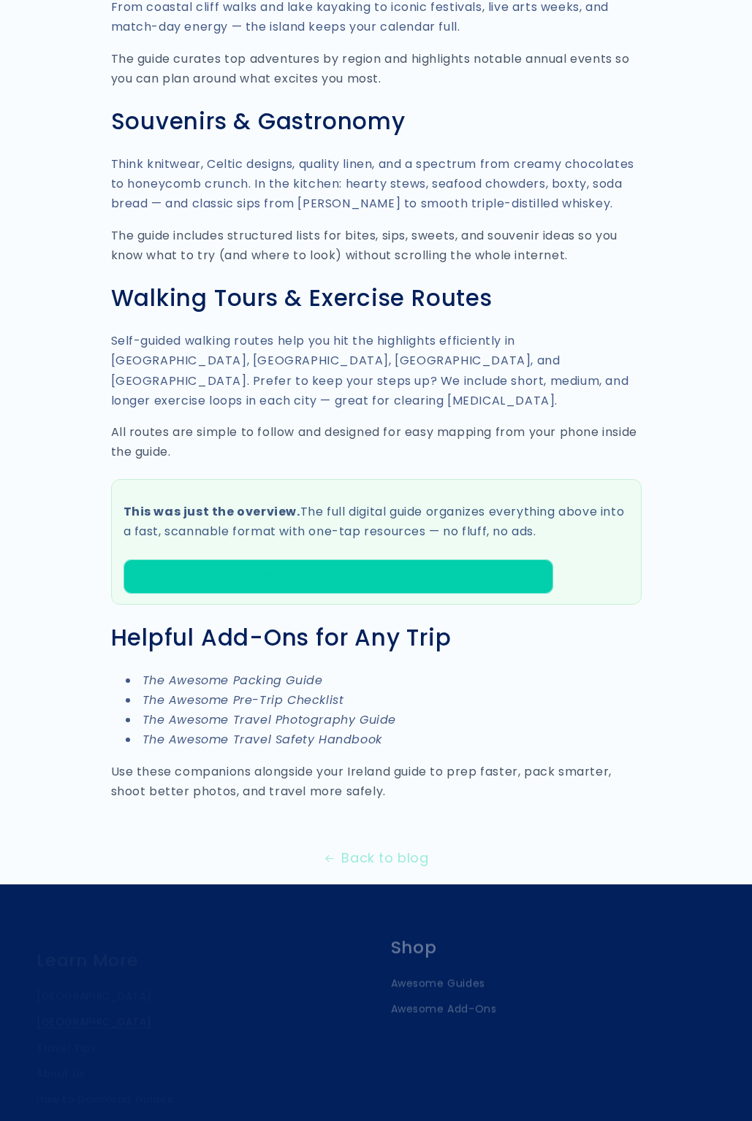
scroll to position [3337, 0]
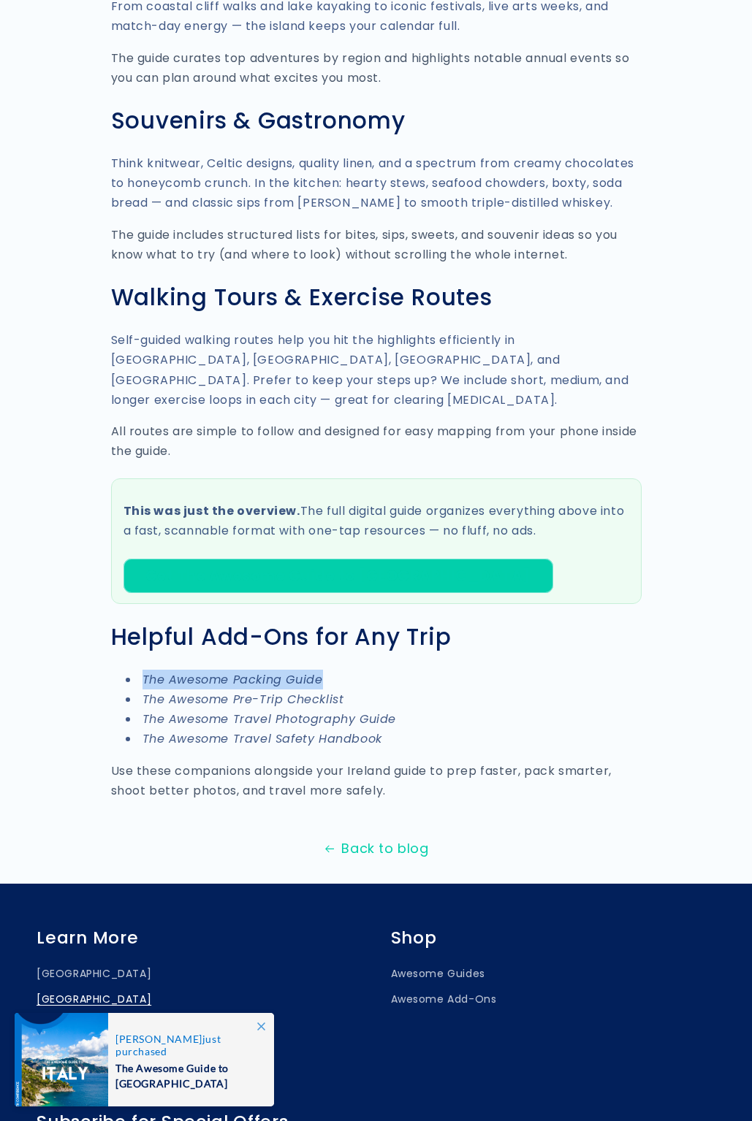
drag, startPoint x: 323, startPoint y: 542, endPoint x: 135, endPoint y: 549, distance: 187.9
click at [135, 670] on li "The Awesome Packing Guide" at bounding box center [384, 680] width 516 height 20
copy em "The Awesome Packing Guide"
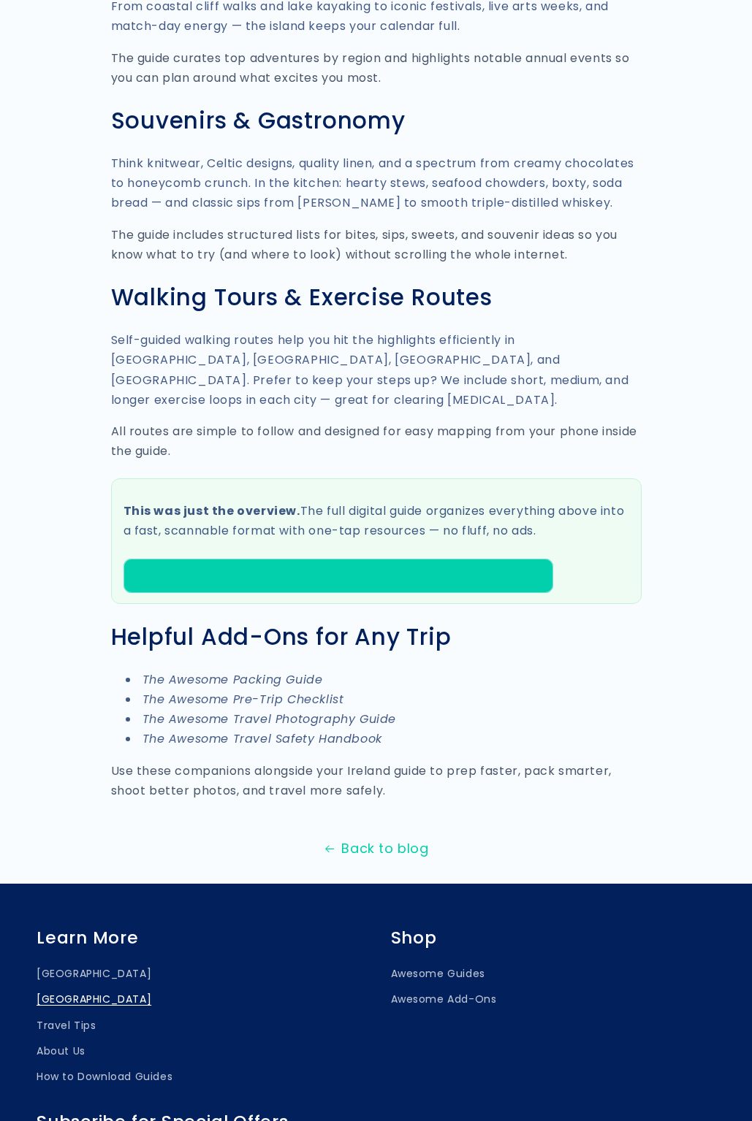
drag, startPoint x: 457, startPoint y: 499, endPoint x: 270, endPoint y: 526, distance: 188.9
click at [457, 623] on h2 "Helpful Add-Ons for Any Trip" at bounding box center [376, 637] width 530 height 28
click at [218, 671] on em "The Awesome Packing Guide" at bounding box center [232, 679] width 180 height 17
click at [451, 670] on li "The Awesome Packing Guide" at bounding box center [384, 680] width 516 height 20
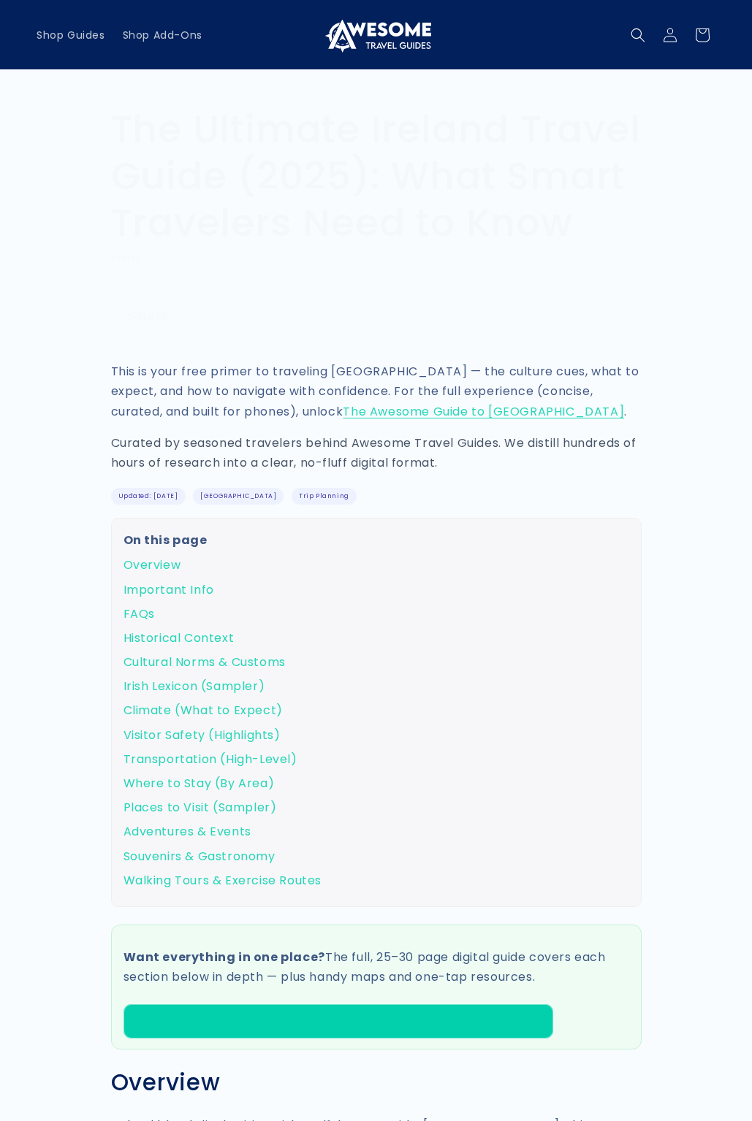
scroll to position [3353, 0]
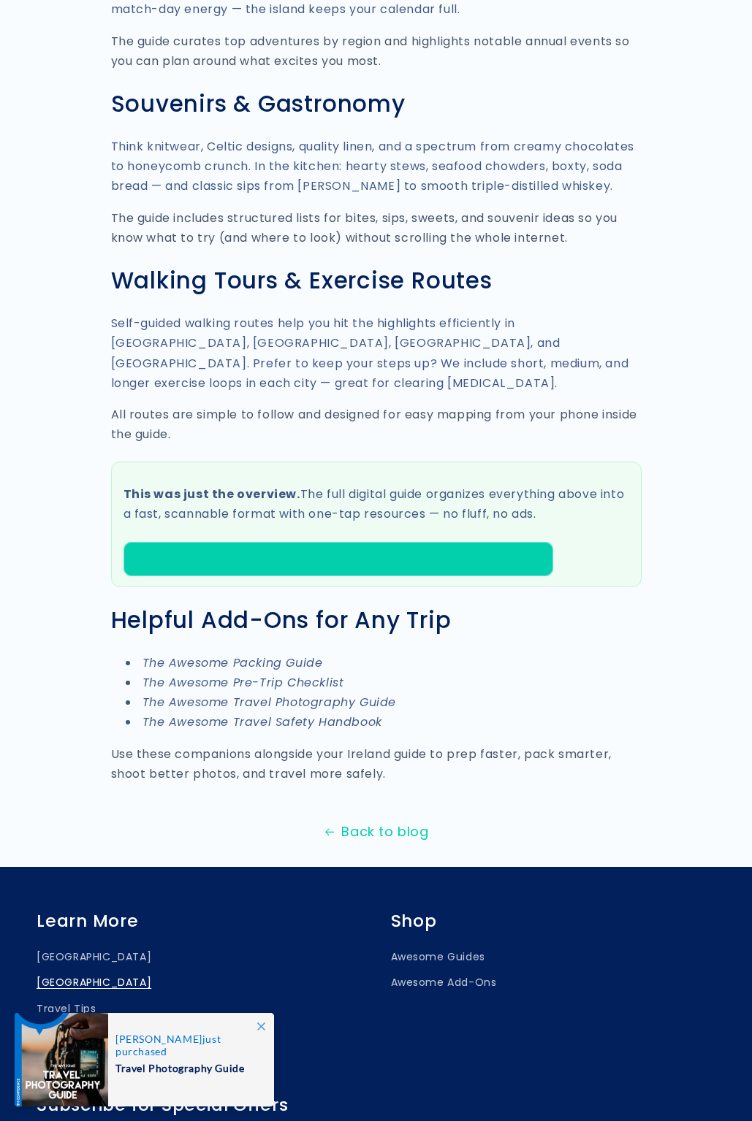
click at [232, 654] on em "The Awesome Packing Guide" at bounding box center [232, 662] width 180 height 17
drag, startPoint x: 232, startPoint y: 527, endPoint x: 316, endPoint y: 526, distance: 84.0
click at [233, 654] on em "The Awesome Packing Guide" at bounding box center [232, 662] width 180 height 17
click at [343, 653] on li "The Awesome Packing Guide" at bounding box center [384, 663] width 516 height 20
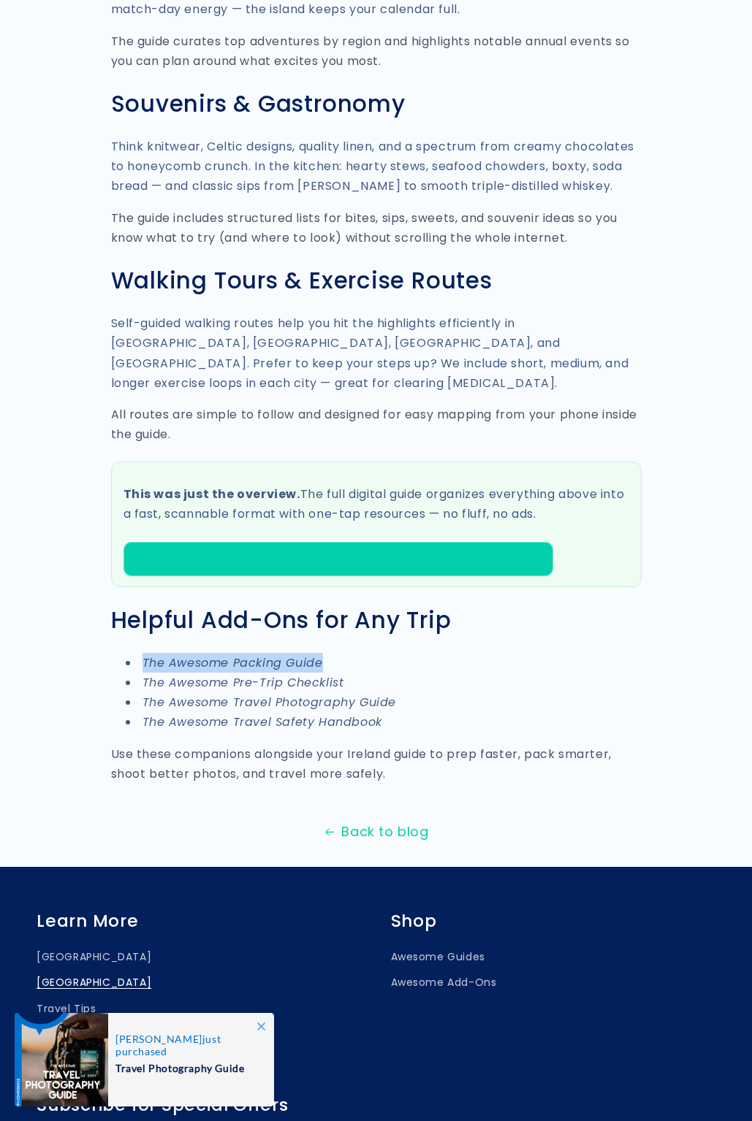
drag, startPoint x: 364, startPoint y: 524, endPoint x: 143, endPoint y: 531, distance: 221.4
click at [143, 653] on li "The Awesome Packing Guide" at bounding box center [384, 663] width 516 height 20
click at [200, 654] on em "The Awesome Packing Guide" at bounding box center [232, 662] width 180 height 17
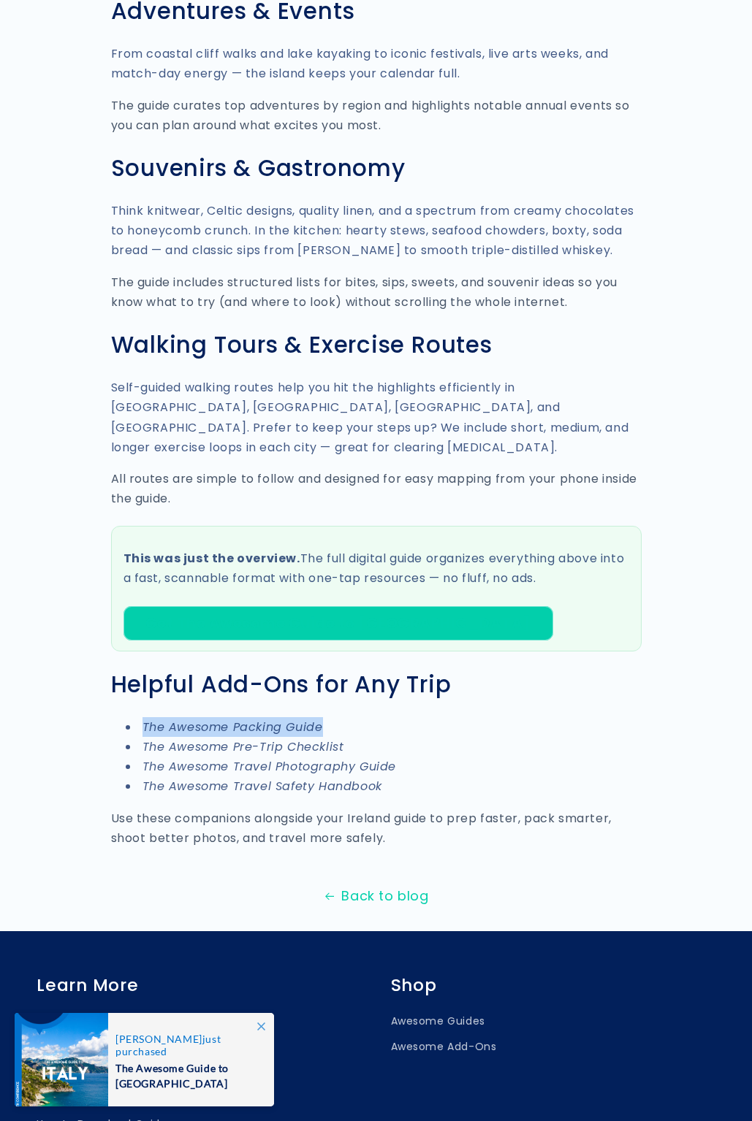
scroll to position [3524, 0]
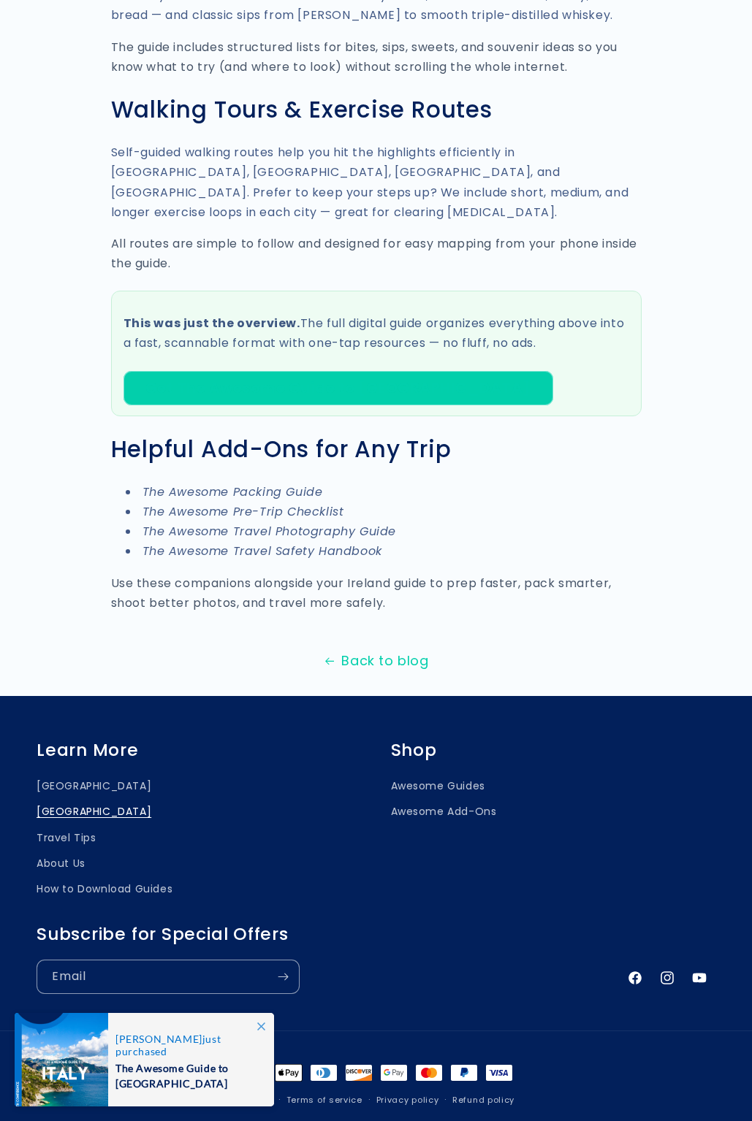
click at [451, 522] on li "The Awesome Travel Photography Guide" at bounding box center [384, 532] width 516 height 20
click at [270, 503] on em "The Awesome Pre-Trip Checklist" at bounding box center [243, 511] width 202 height 17
click at [381, 502] on li "The Awesome Pre-Trip Checklist" at bounding box center [384, 512] width 516 height 20
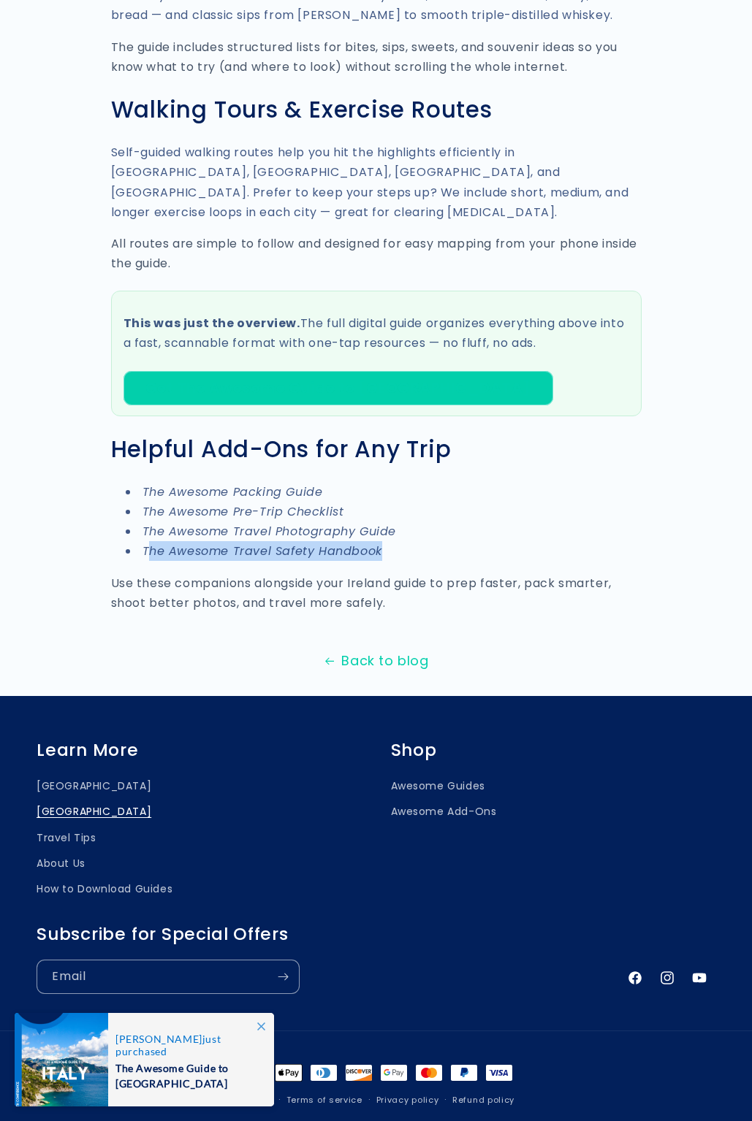
drag, startPoint x: 392, startPoint y: 413, endPoint x: 147, endPoint y: 411, distance: 245.4
click at [147, 541] on li "The Awesome Travel Safety Handbook" at bounding box center [384, 551] width 516 height 20
click at [175, 543] on em "The Awesome Travel Safety Handbook" at bounding box center [262, 551] width 240 height 17
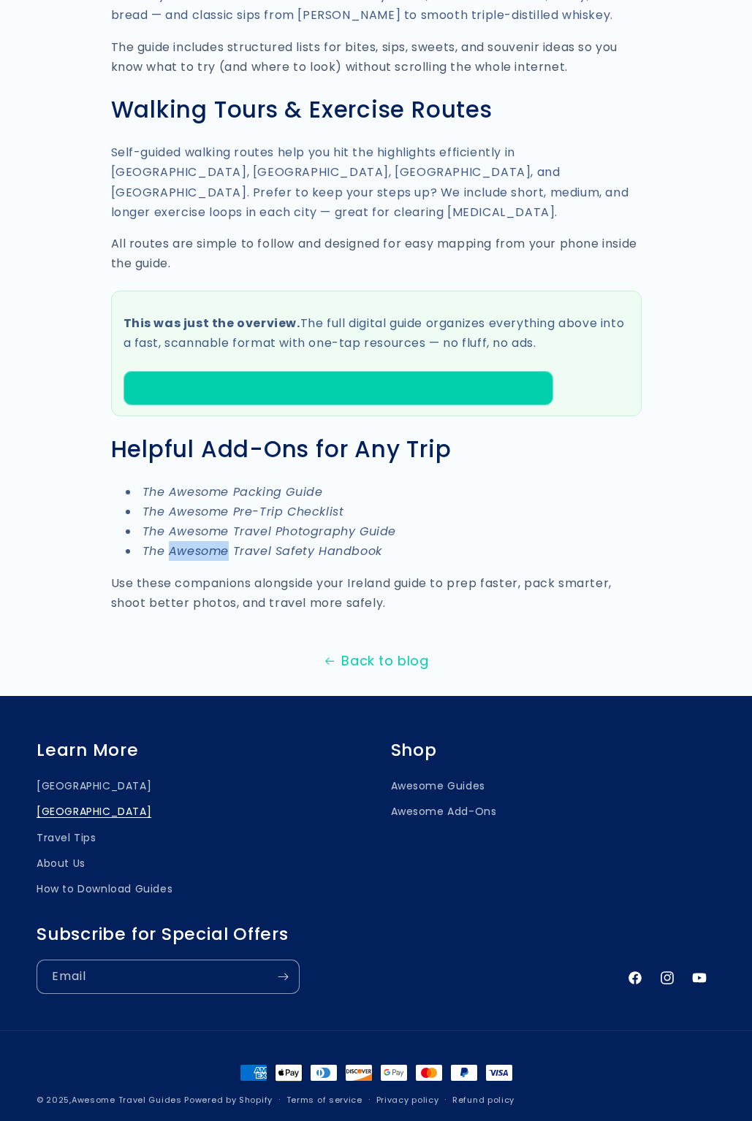
click at [175, 543] on em "The Awesome Travel Safety Handbook" at bounding box center [262, 551] width 240 height 17
click at [528, 482] on li "The Awesome Packing Guide" at bounding box center [384, 492] width 516 height 20
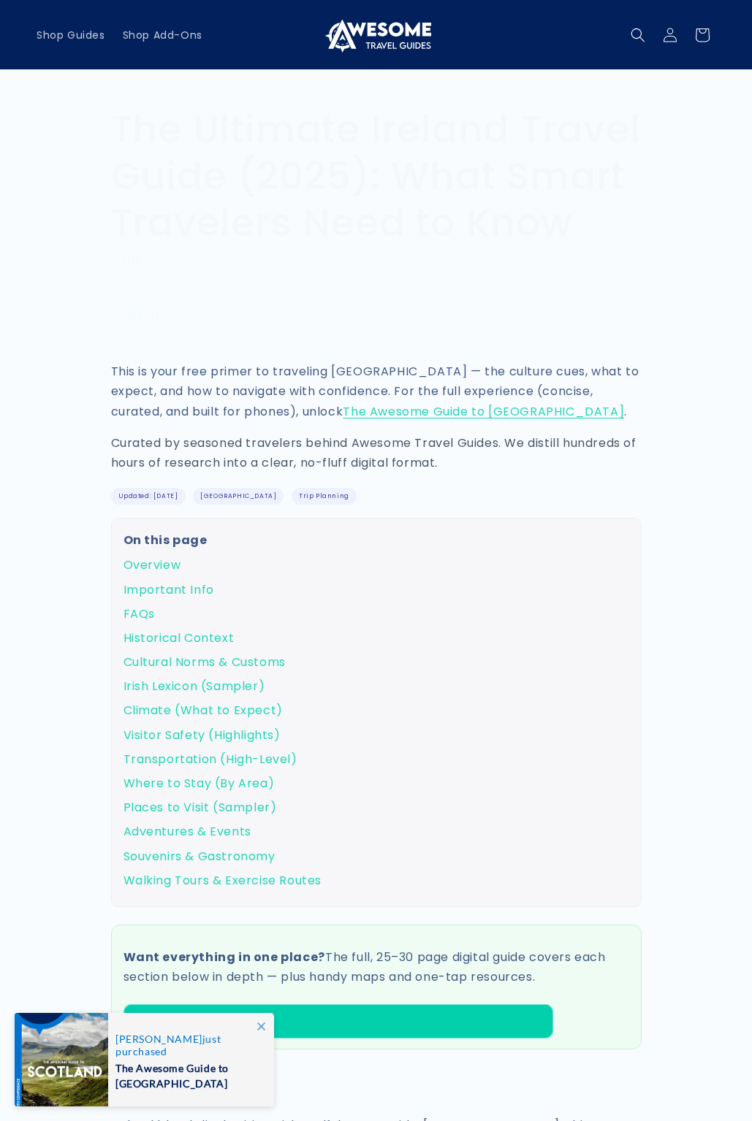
scroll to position [3524, 0]
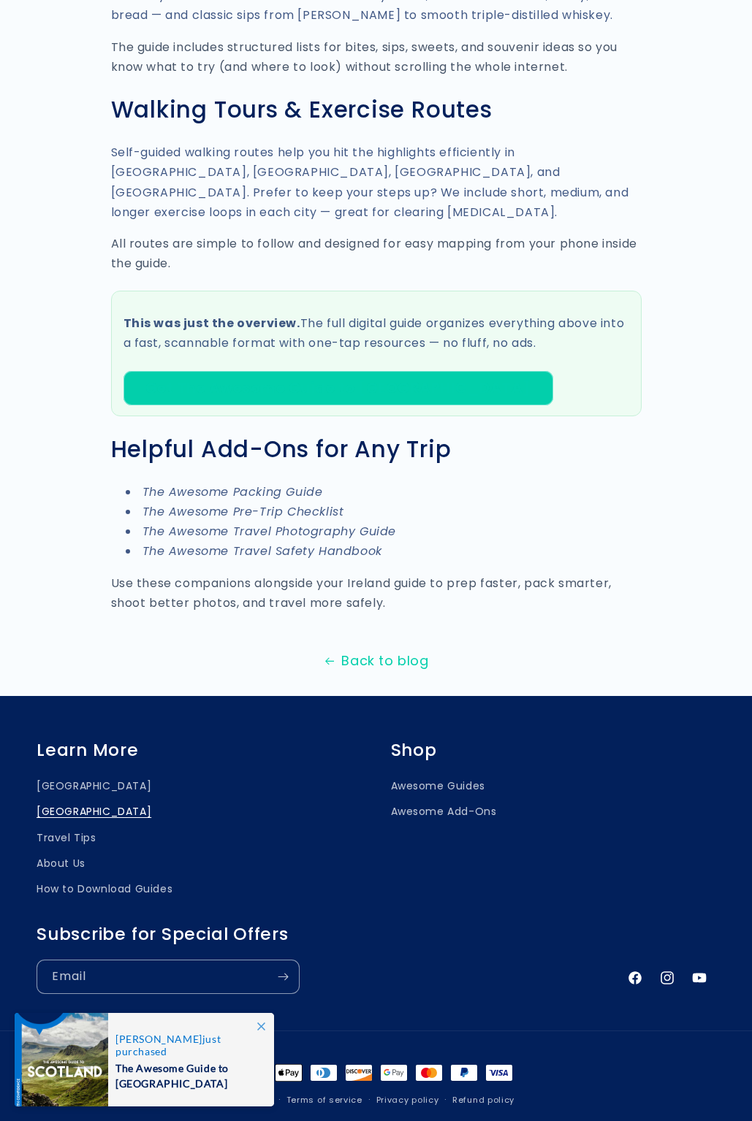
click at [291, 543] on em "The Awesome Travel Safety Handbook" at bounding box center [262, 551] width 240 height 17
click at [221, 484] on em "The Awesome Packing Guide" at bounding box center [232, 492] width 180 height 17
click at [222, 484] on em "The Awesome Packing Guide" at bounding box center [232, 492] width 180 height 17
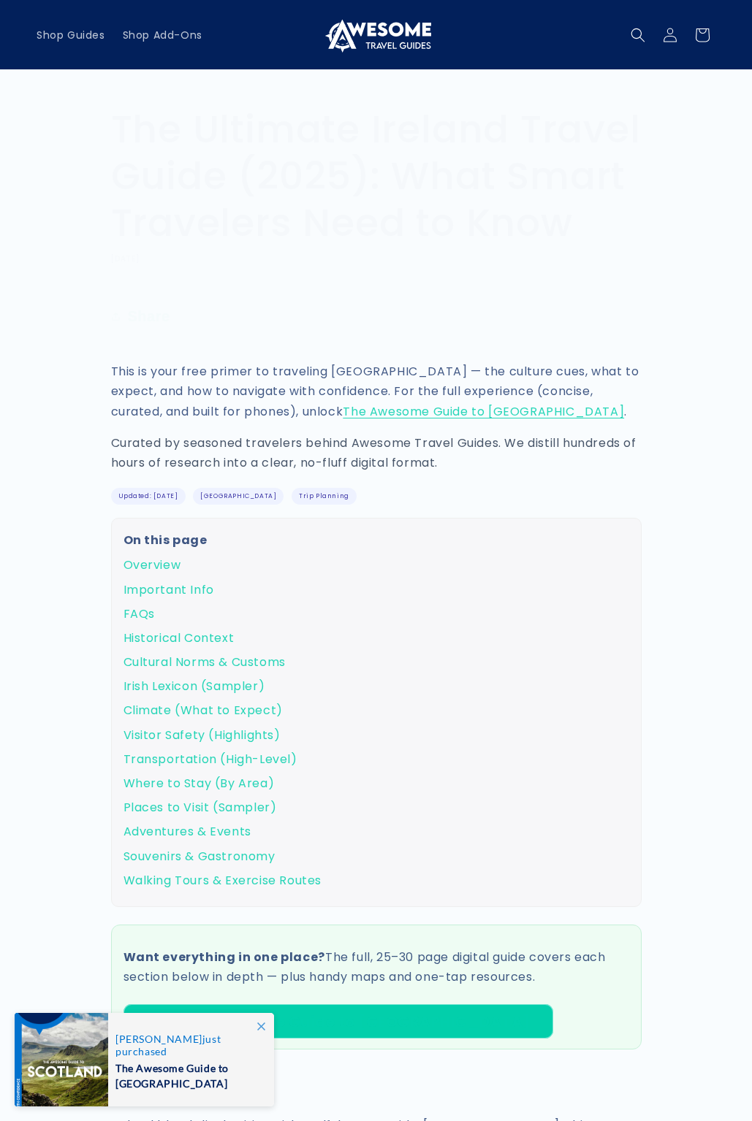
scroll to position [3524, 0]
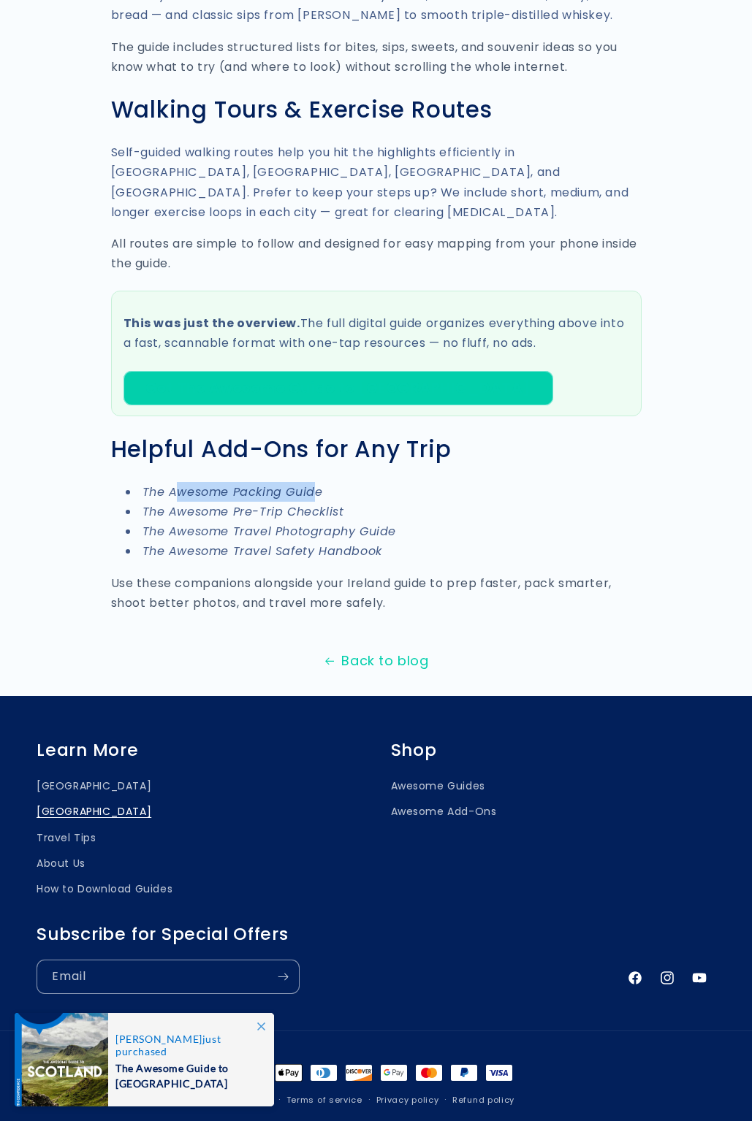
drag, startPoint x: 314, startPoint y: 348, endPoint x: 172, endPoint y: 349, distance: 141.7
click at [172, 484] on em "The Awesome Packing Guide" at bounding box center [232, 492] width 180 height 17
click at [174, 484] on em "The Awesome Packing Guide" at bounding box center [232, 492] width 180 height 17
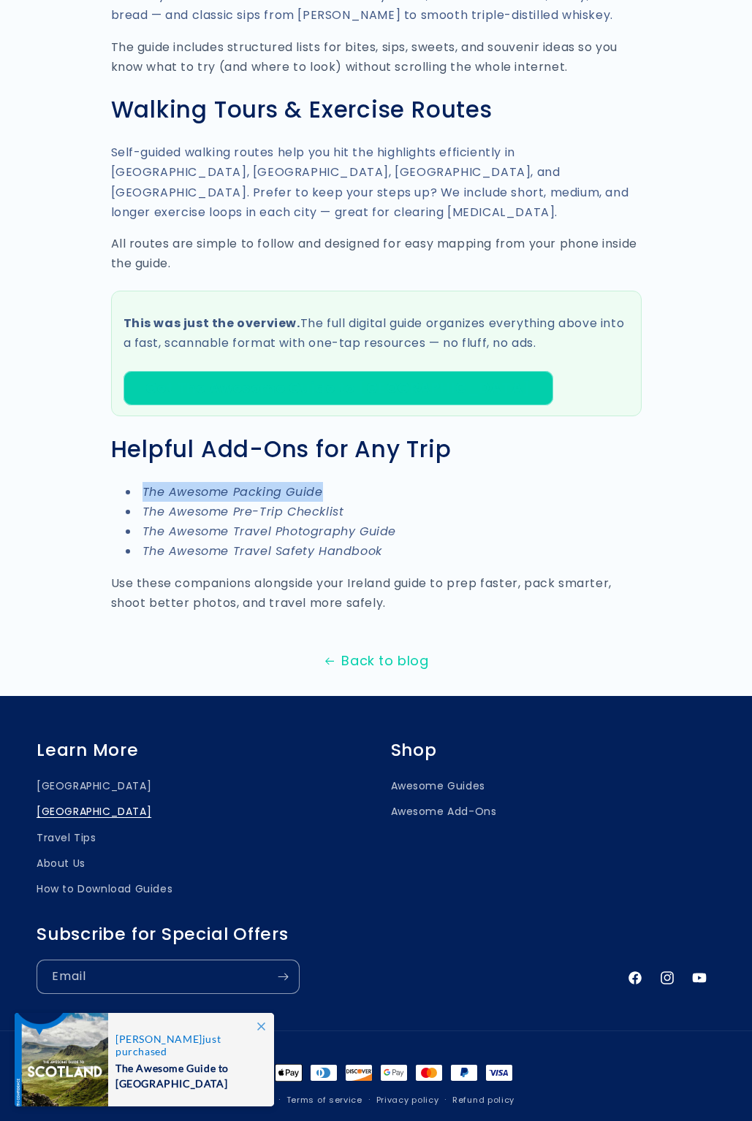
click at [174, 484] on em "The Awesome Packing Guide" at bounding box center [232, 492] width 180 height 17
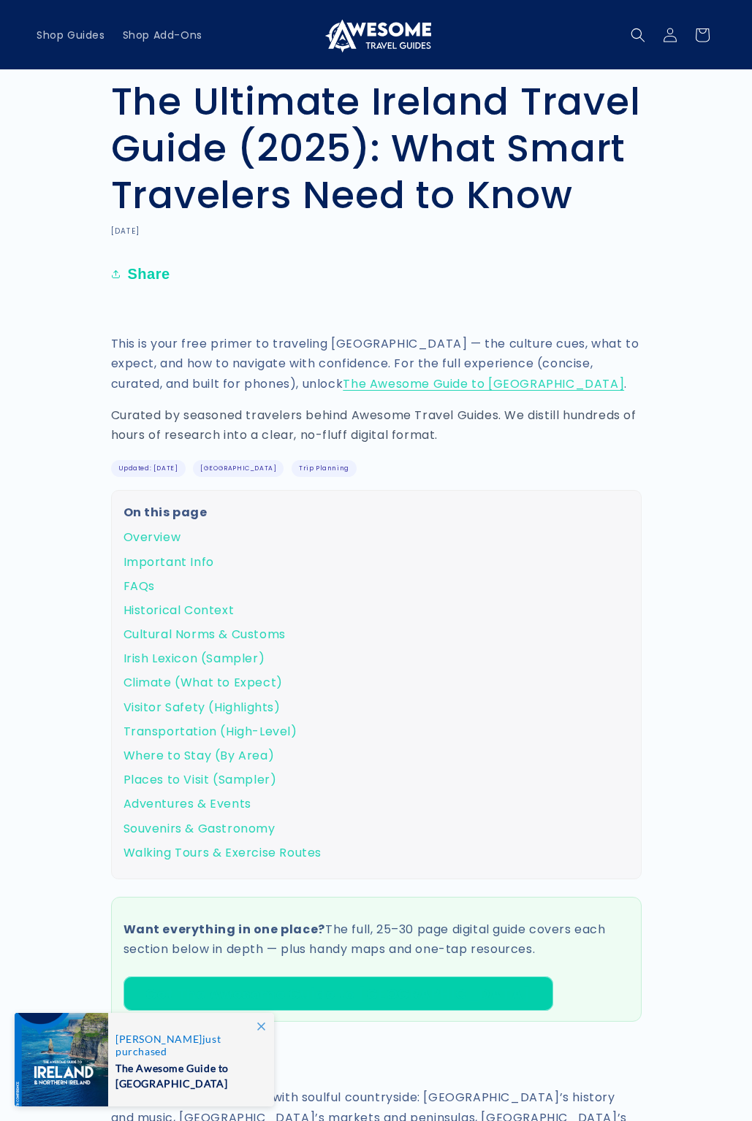
scroll to position [26, 0]
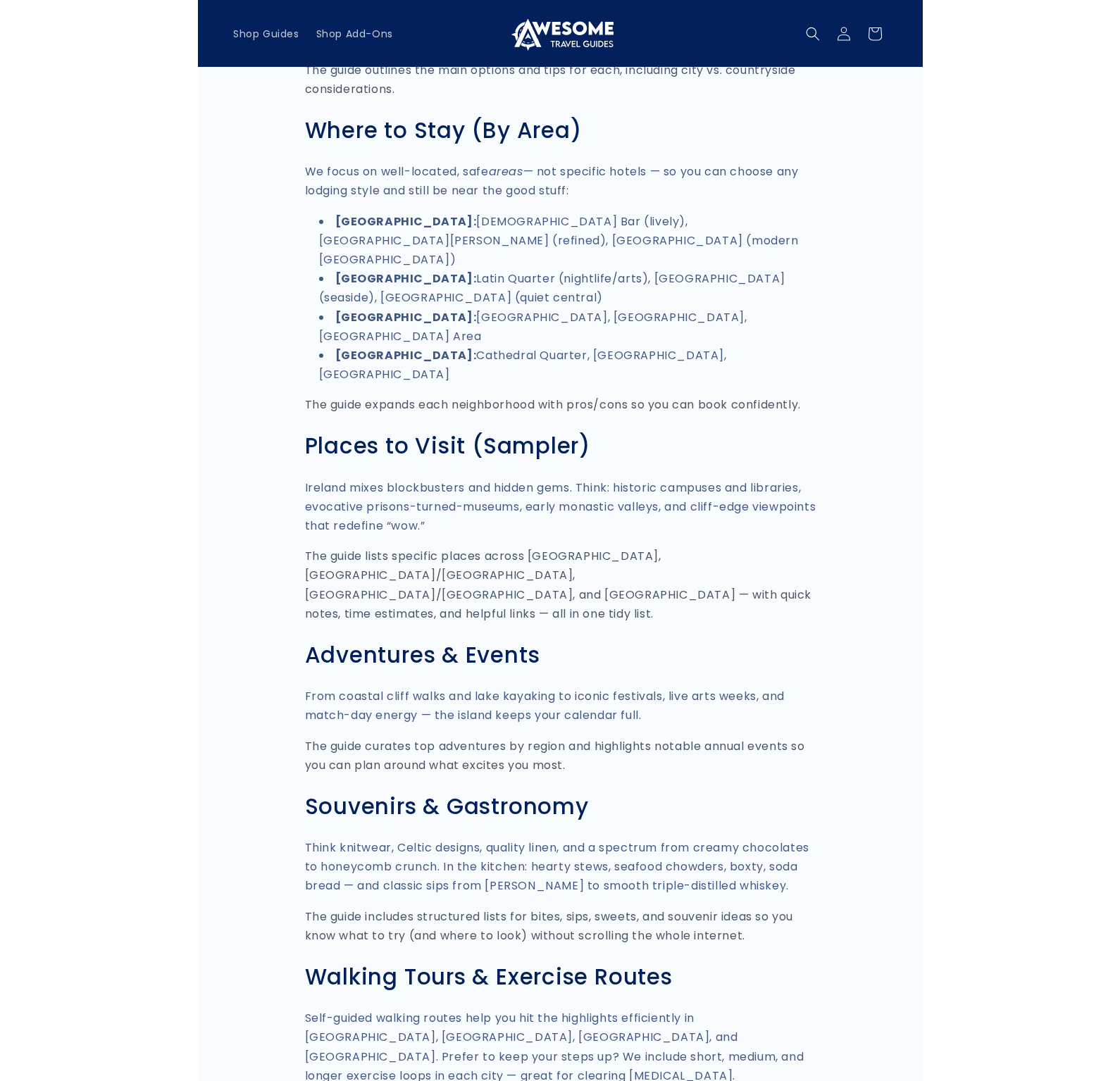
scroll to position [1573, 0]
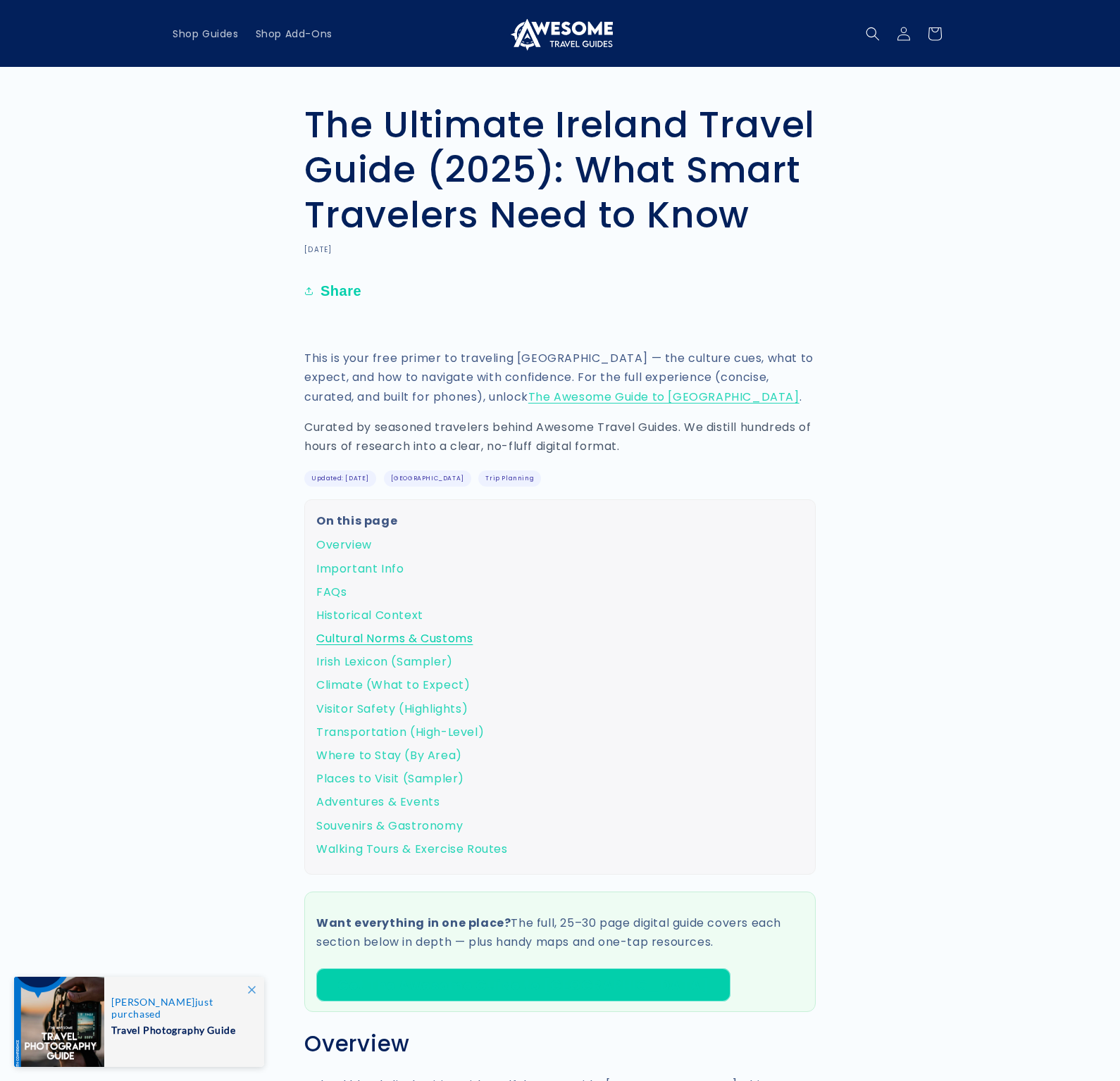
click at [370, 633] on link "Cultural Norms & Customs" at bounding box center [395, 638] width 156 height 16
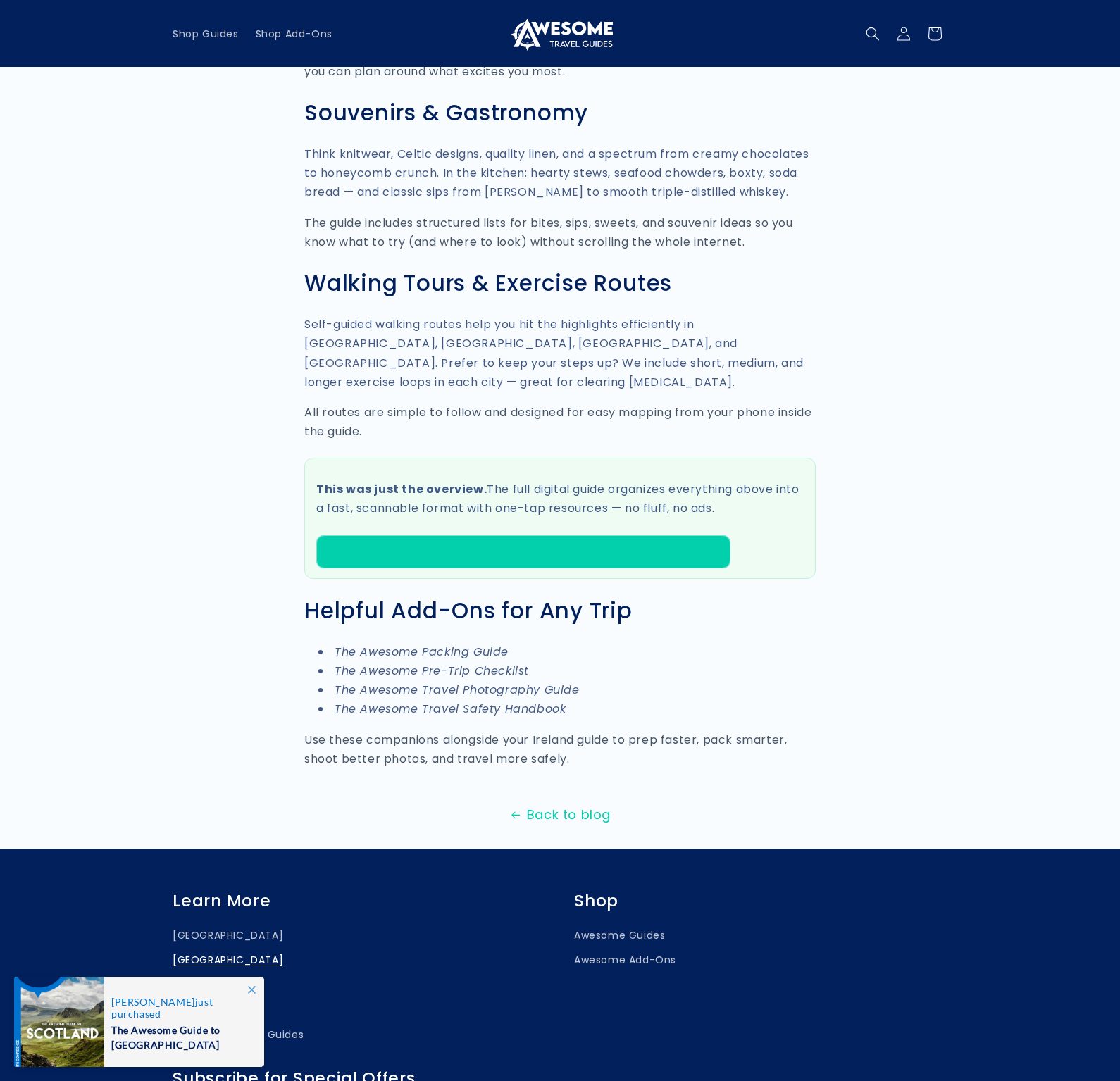
scroll to position [3155, 0]
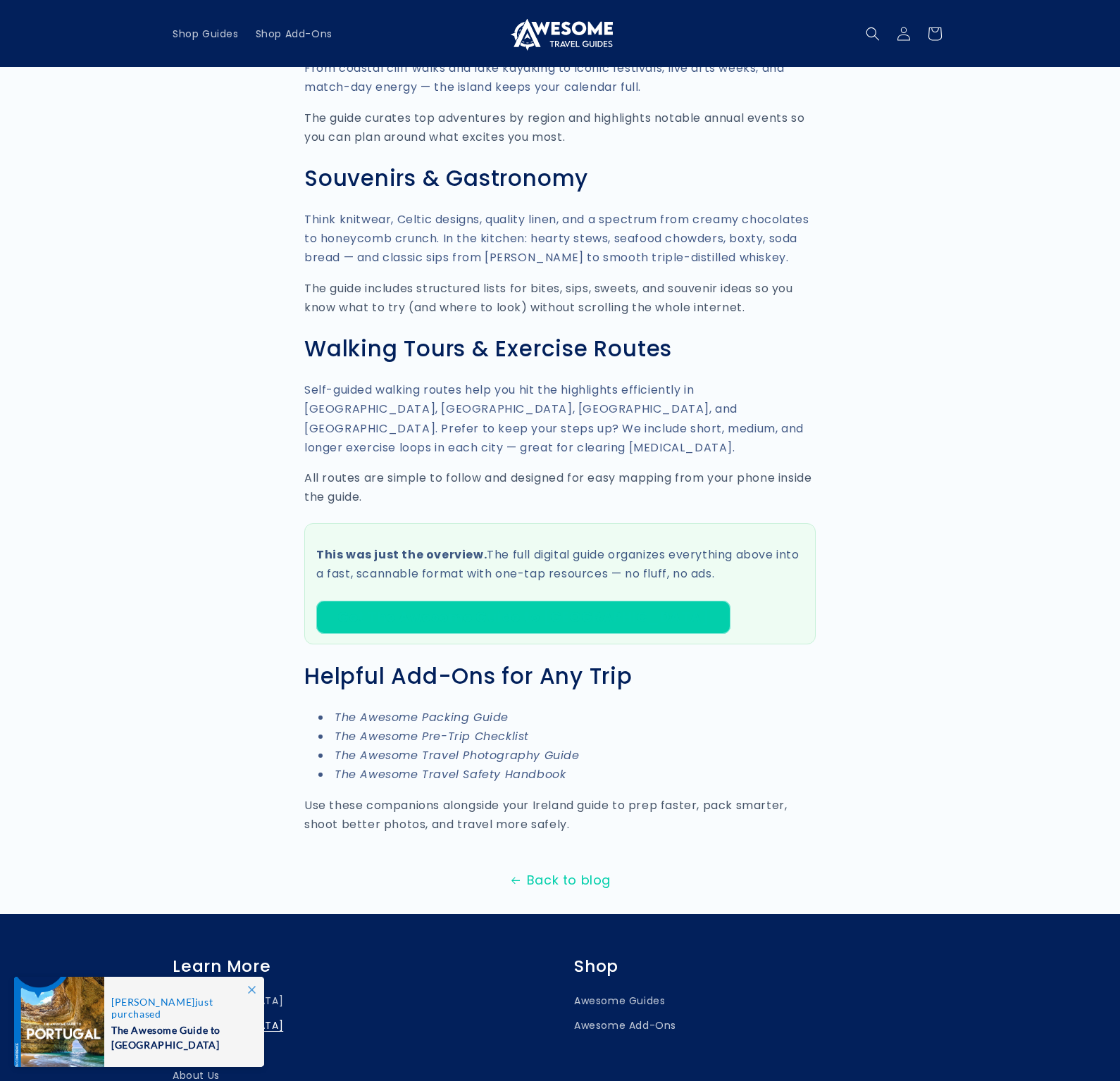
click at [416, 710] on em "The Awesome Packing Guide" at bounding box center [422, 717] width 174 height 16
click at [415, 710] on em "The Awesome Packing Guide" at bounding box center [422, 717] width 174 height 16
click at [513, 728] on em "The Awesome Pre-Trip Checklist" at bounding box center [432, 736] width 195 height 16
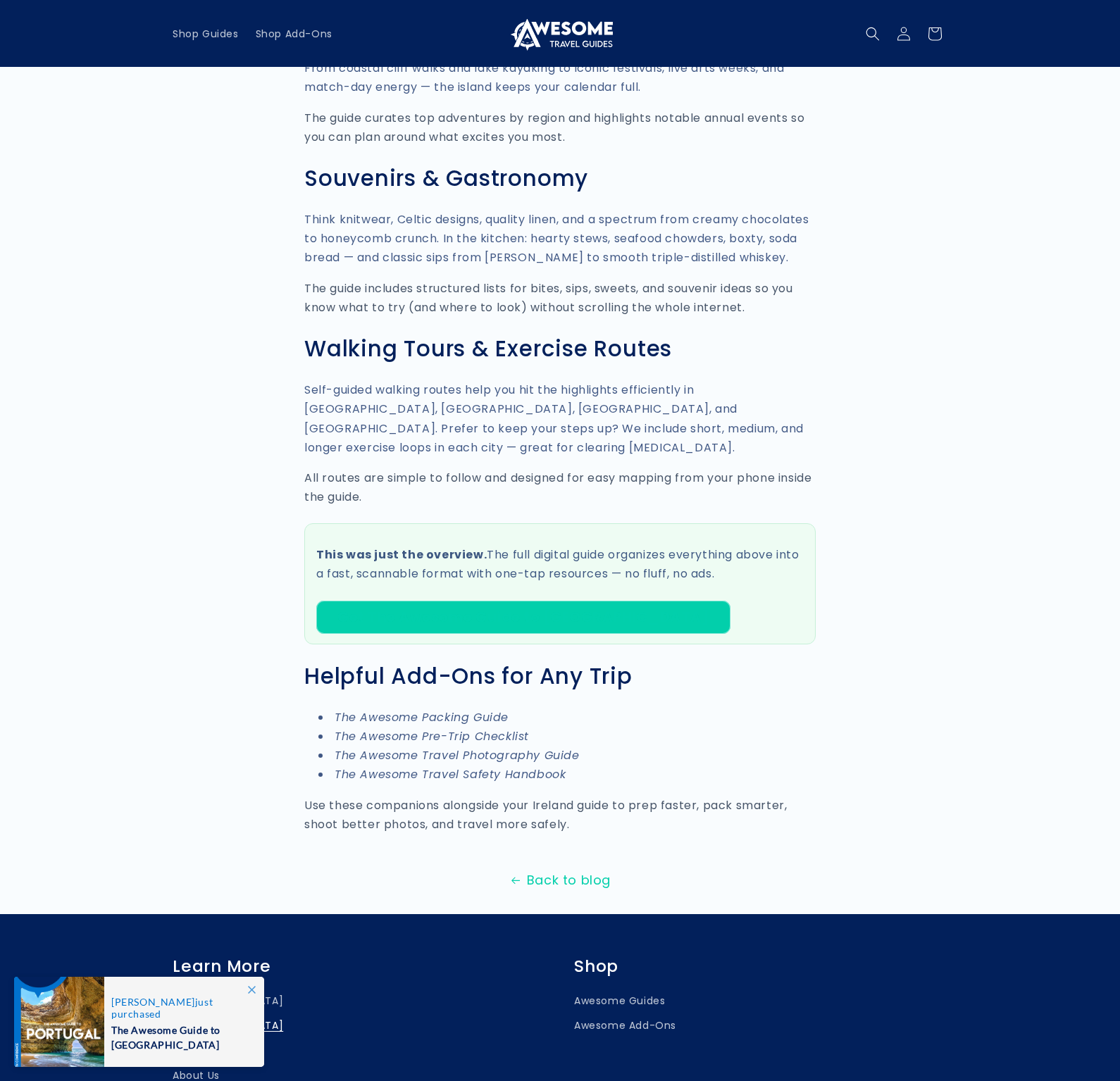
click at [465, 728] on em "The Awesome Pre-Trip Checklist" at bounding box center [432, 736] width 195 height 16
click at [471, 710] on em "The Awesome Packing Guide" at bounding box center [422, 717] width 174 height 16
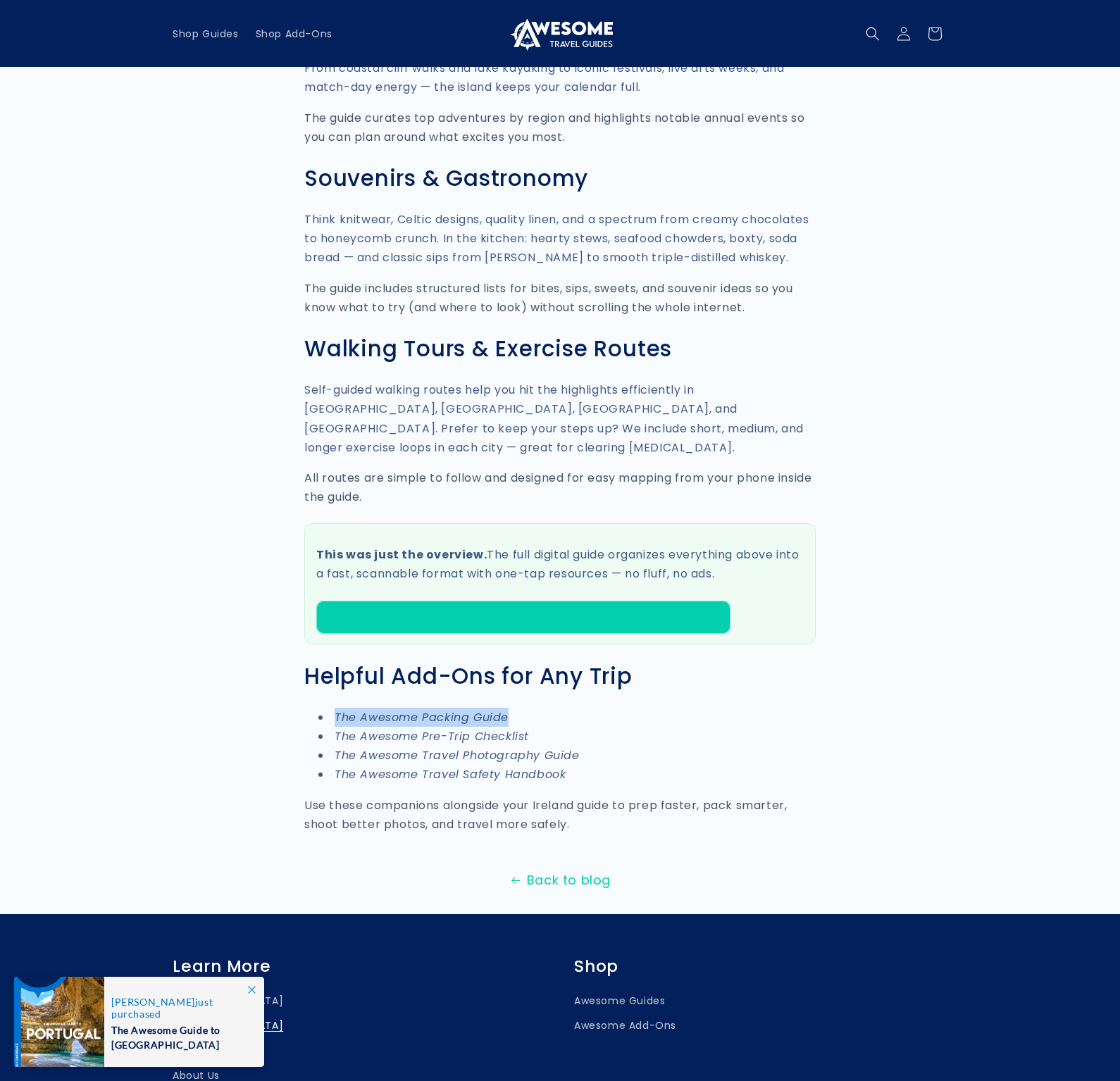
click at [471, 710] on em "The Awesome Packing Guide" at bounding box center [422, 717] width 174 height 16
copy ul "The Awesome Packing Guide"
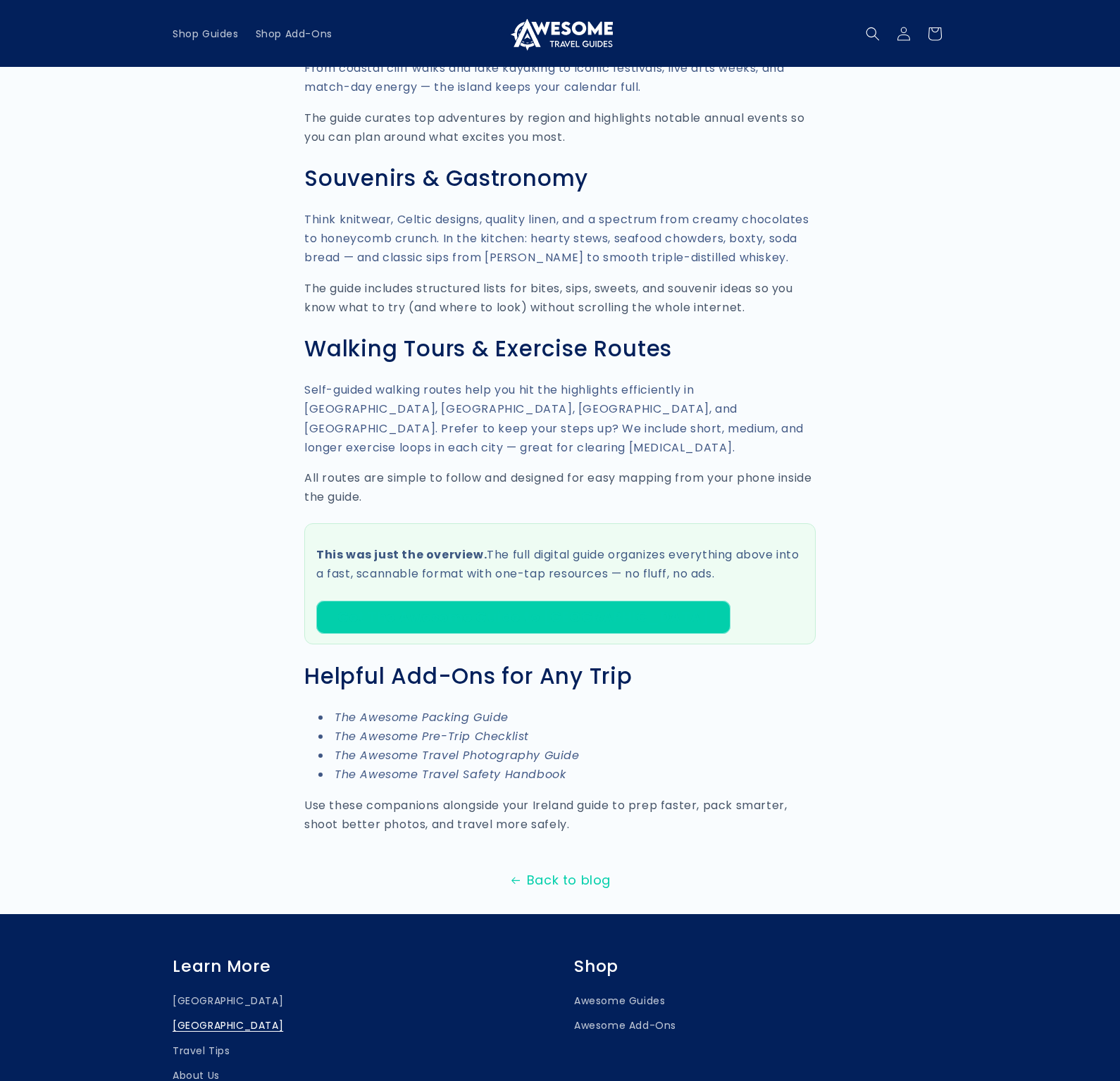
click at [597, 746] on li "The Awesome Travel Photography Guide" at bounding box center [567, 756] width 498 height 19
drag, startPoint x: 563, startPoint y: 640, endPoint x: 331, endPoint y: 644, distance: 232.0
click at [331, 765] on li "The Awesome Travel Safety Handbook" at bounding box center [567, 774] width 498 height 19
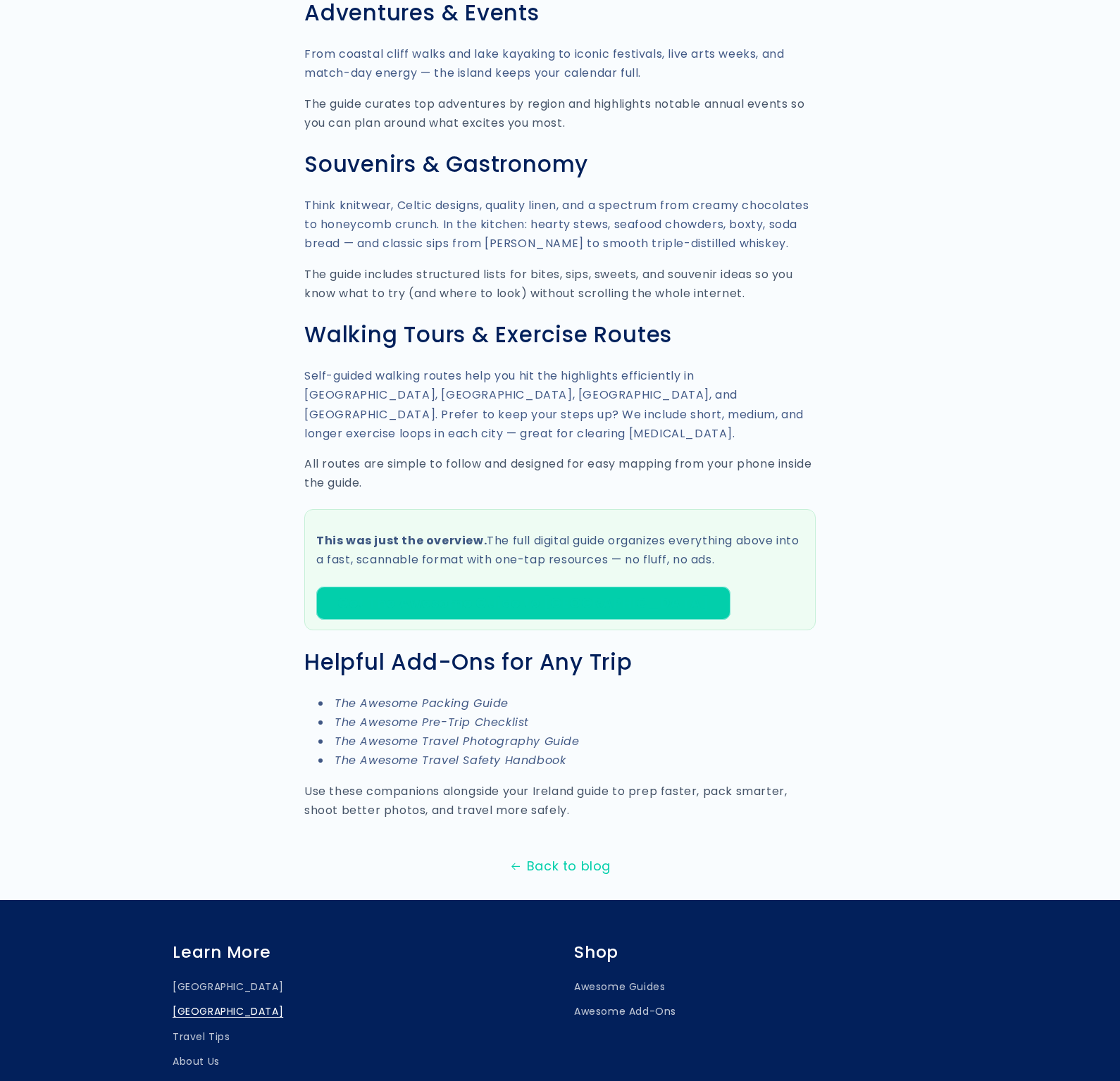
scroll to position [3157, 0]
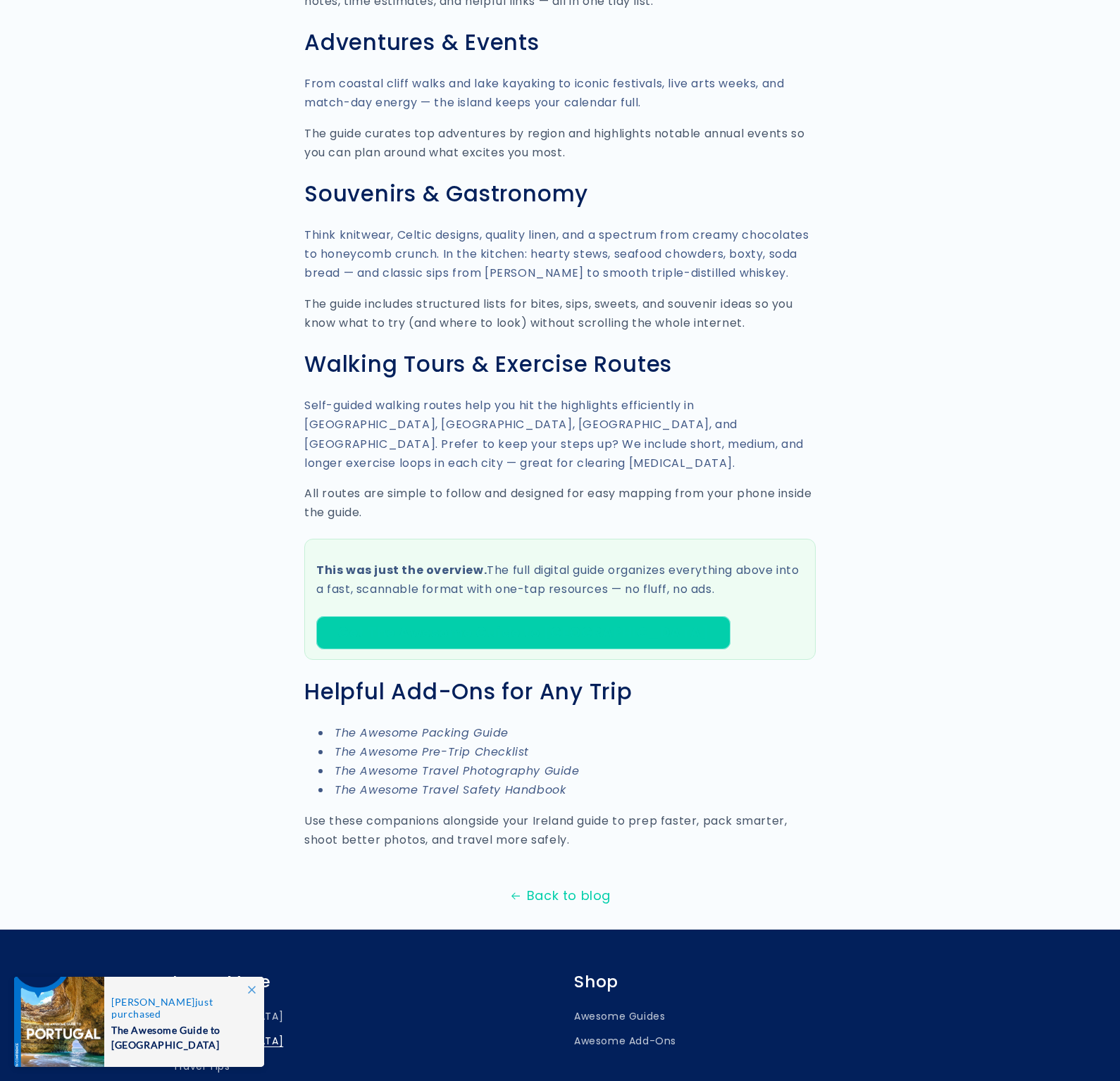
scroll to position [3150, 0]
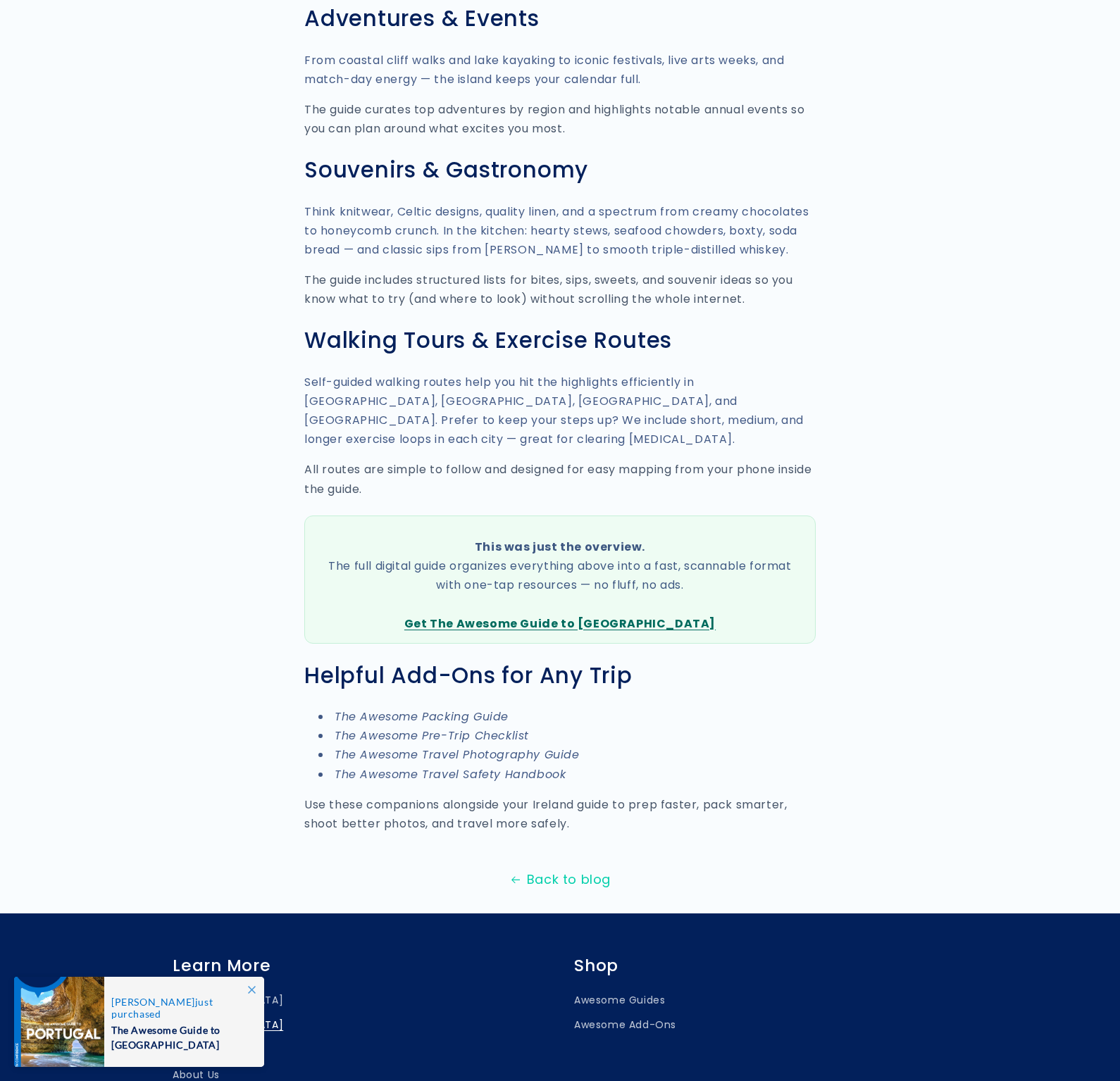
scroll to position [3150, 0]
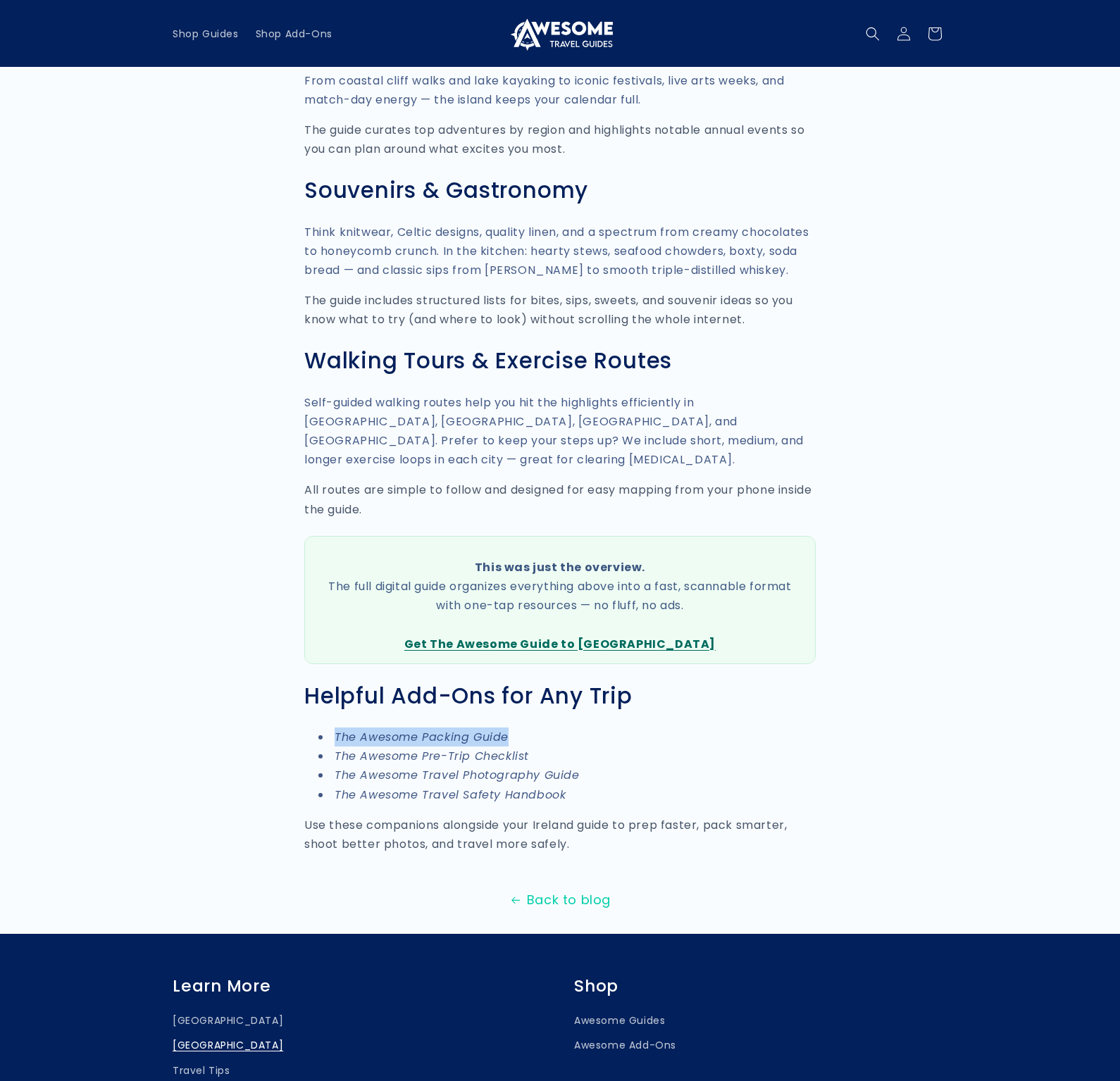
drag, startPoint x: 515, startPoint y: 601, endPoint x: 334, endPoint y: 611, distance: 181.3
click at [334, 728] on li "The Awesome Packing Guide" at bounding box center [567, 738] width 498 height 19
copy em "The Awesome Packing Guide"
click at [593, 728] on li "The Awesome Packing Guide" at bounding box center [567, 738] width 498 height 19
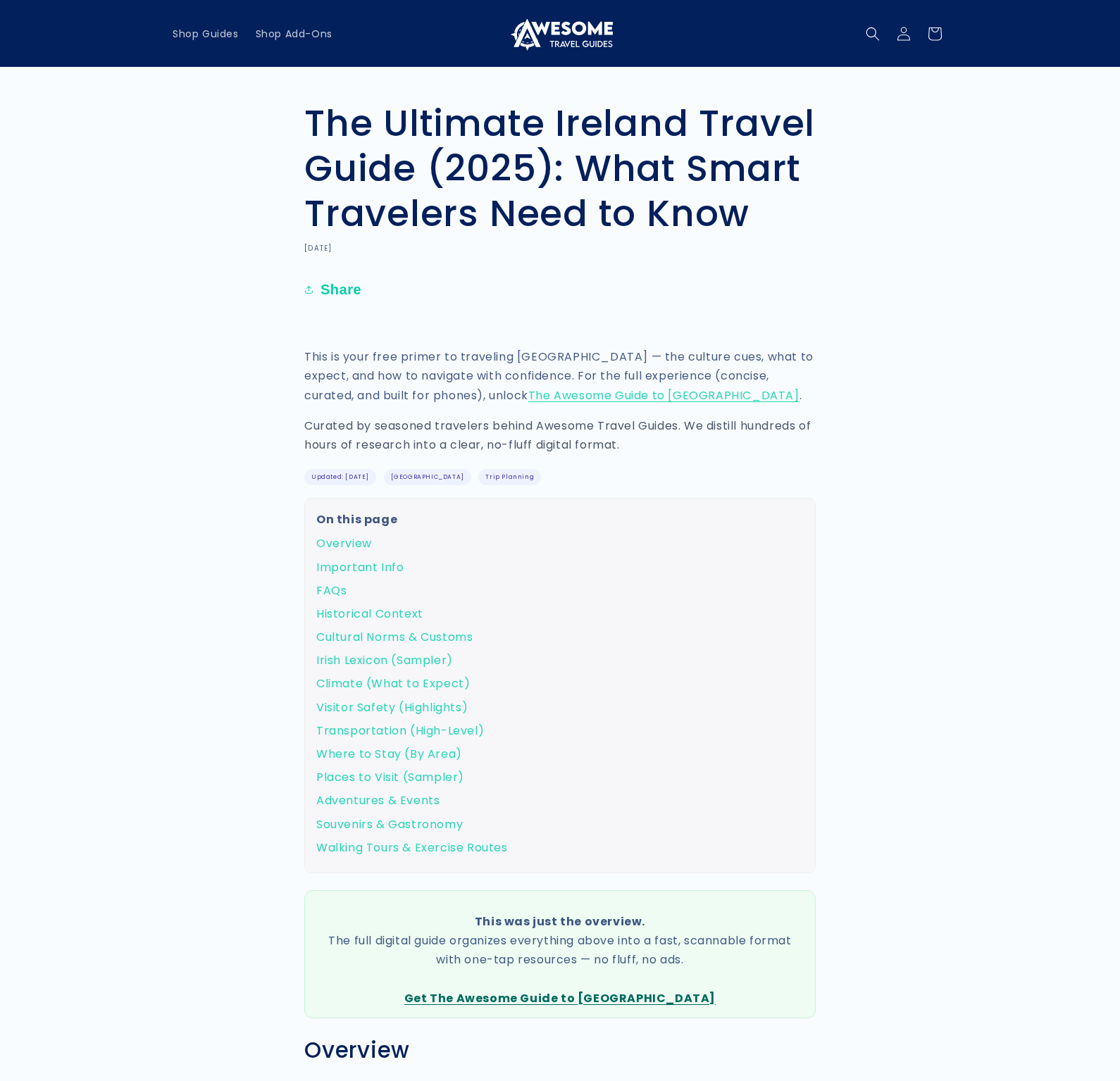
scroll to position [0, 0]
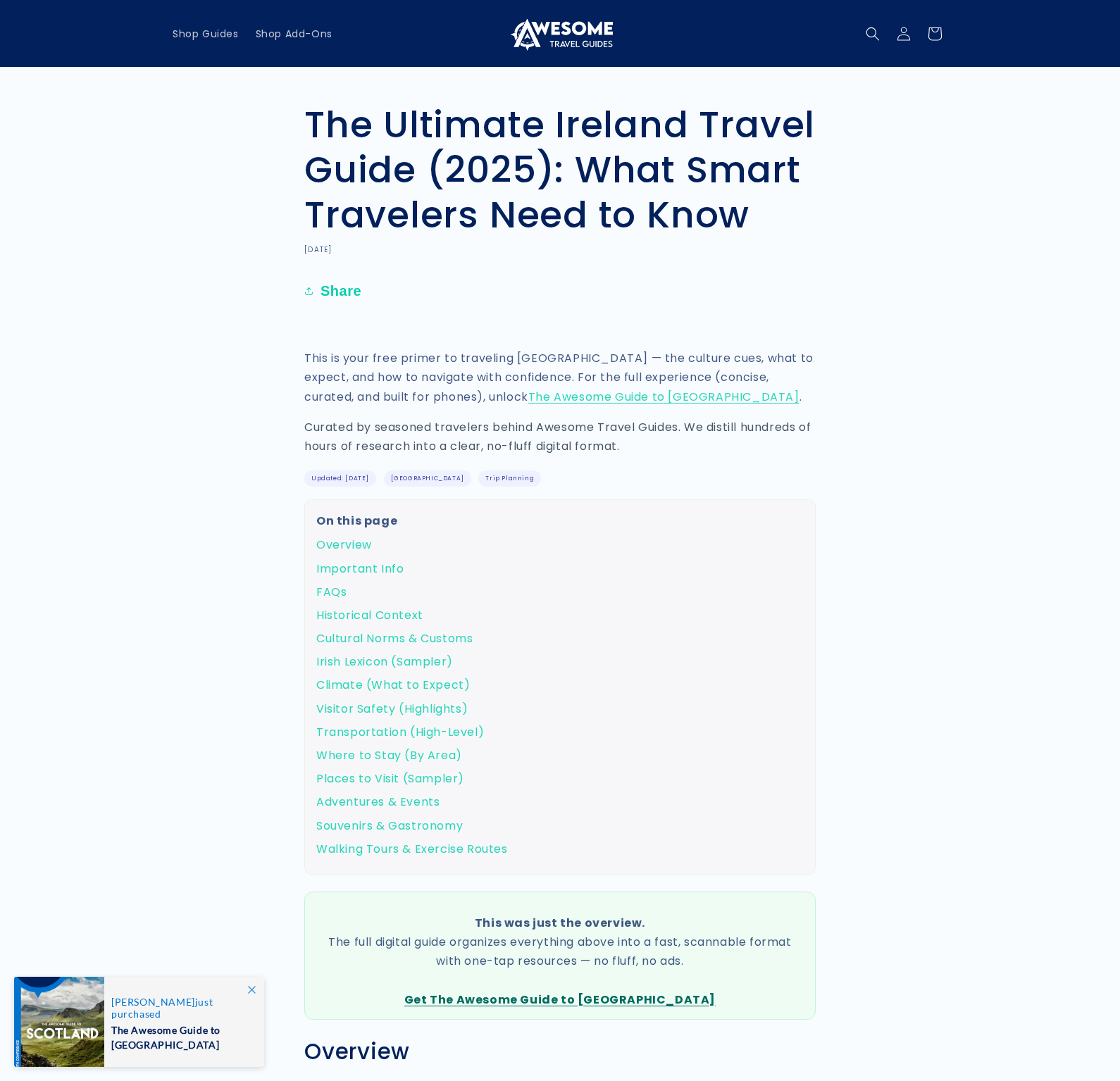
click at [388, 323] on p at bounding box center [560, 327] width 511 height 20
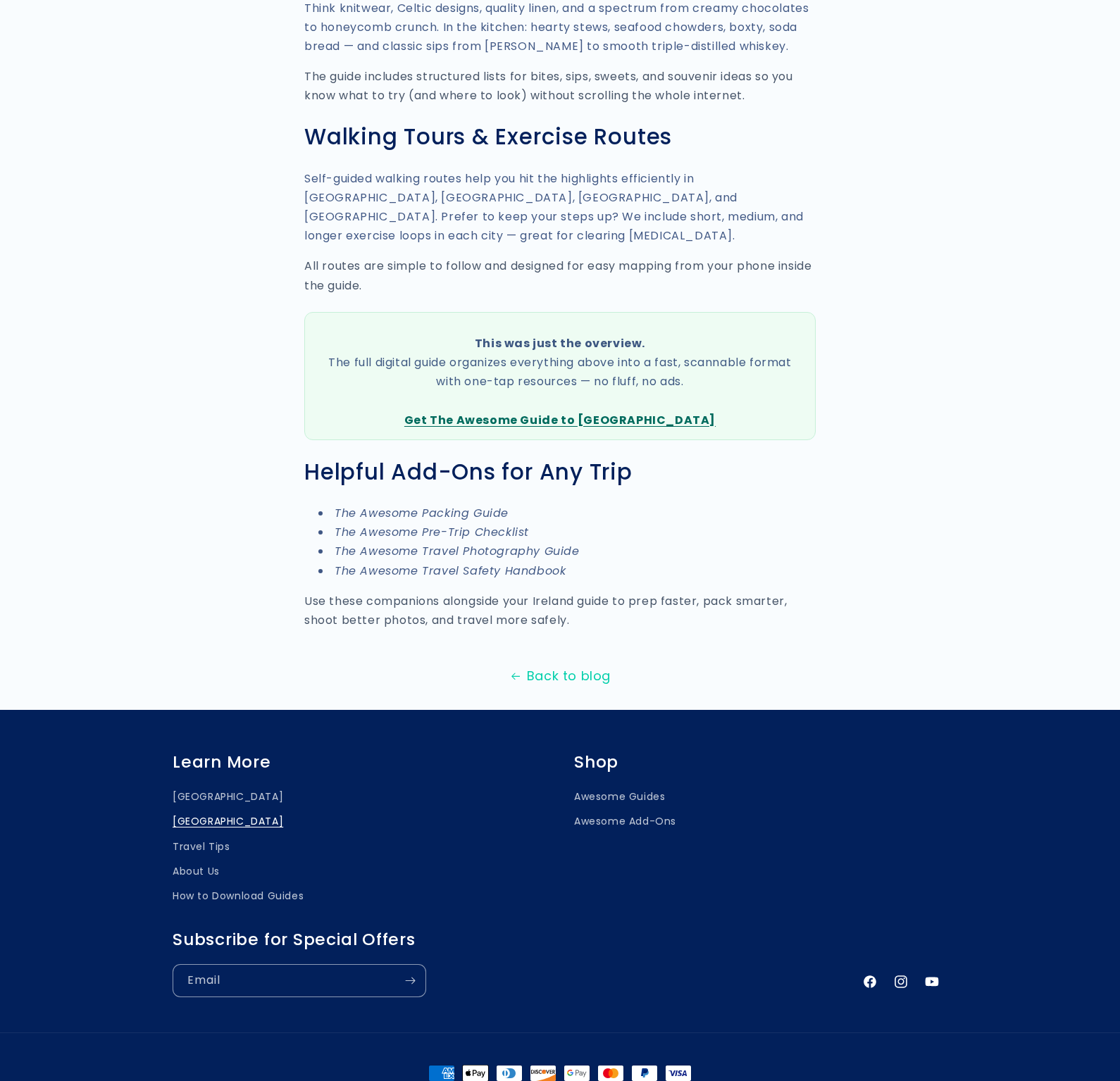
scroll to position [3393, 0]
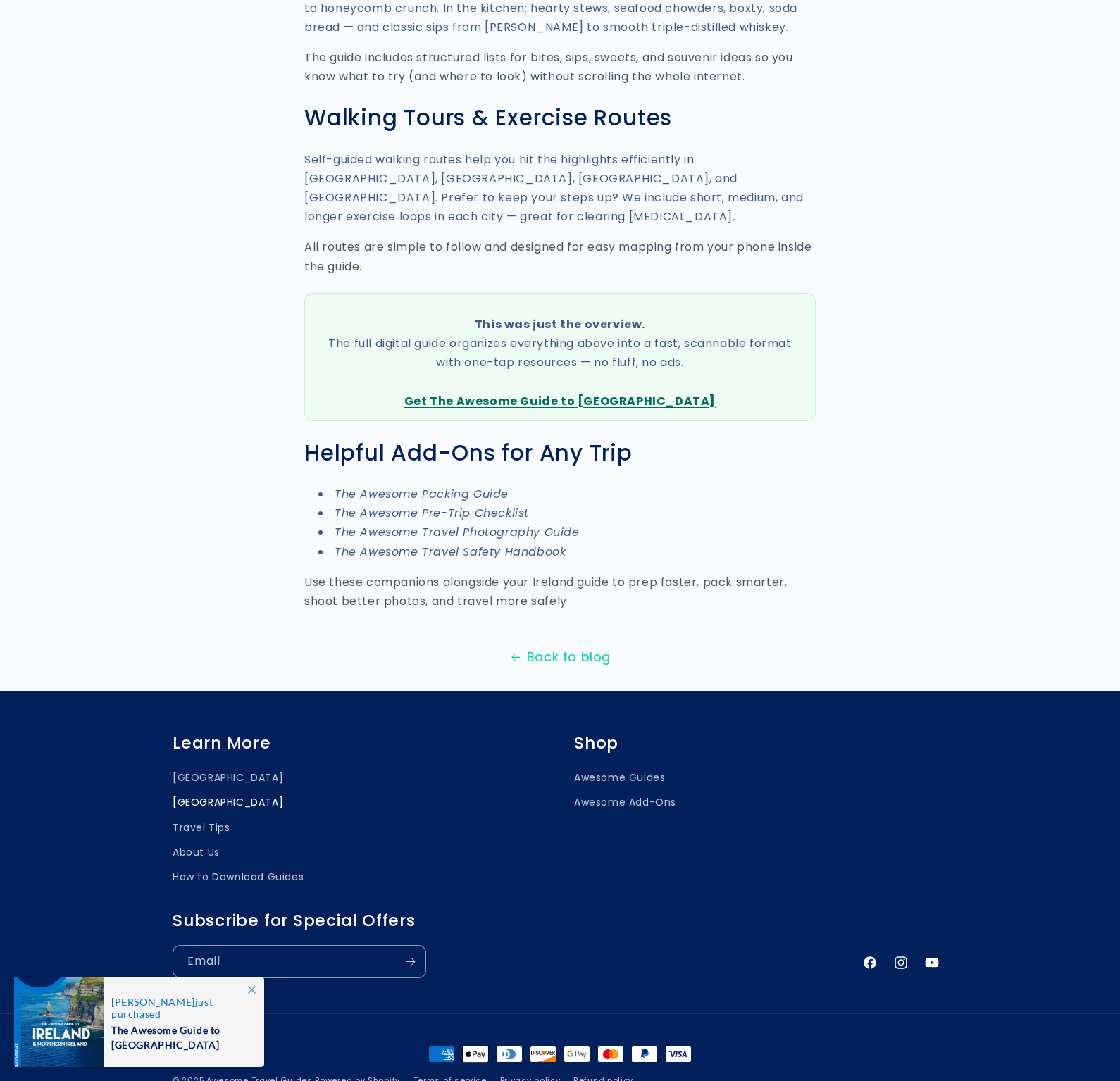
click at [252, 986] on icon at bounding box center [252, 990] width 8 height 8
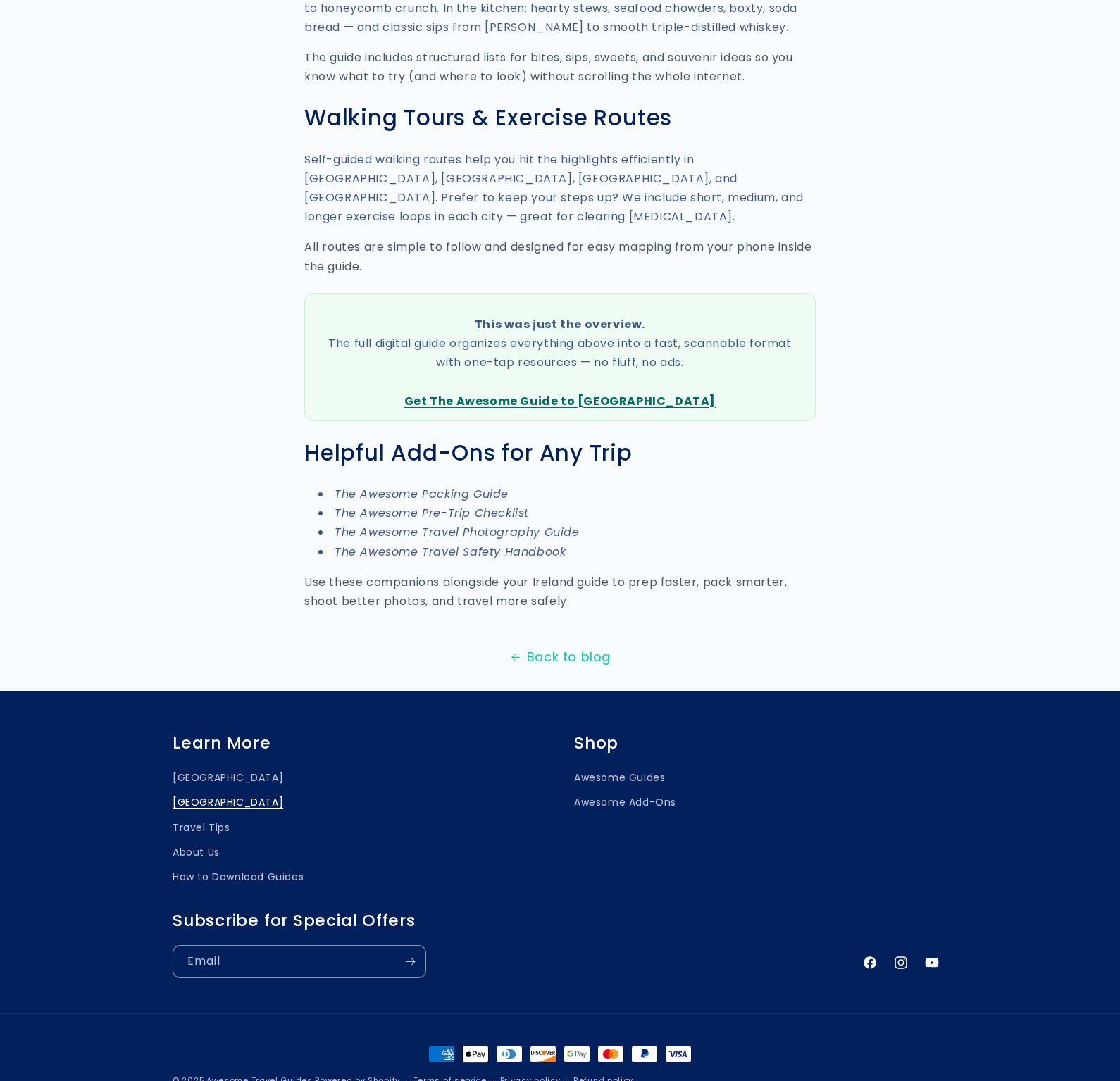
click at [198, 791] on link "[GEOGRAPHIC_DATA]" at bounding box center [228, 803] width 111 height 25
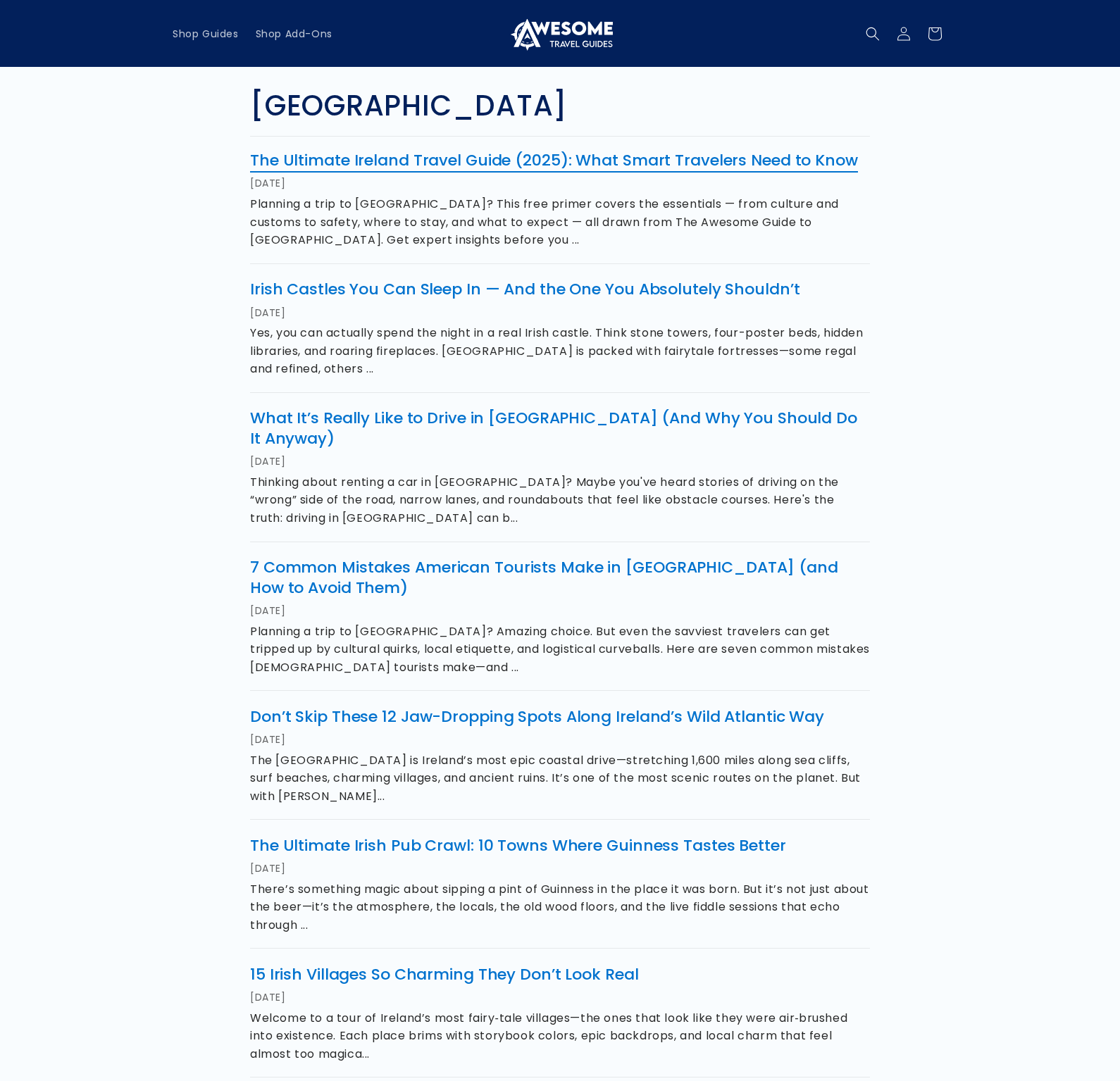
click at [698, 162] on link "The Ultimate Ireland Travel Guide (2025): What Smart Travelers Need to Know" at bounding box center [554, 160] width 608 height 22
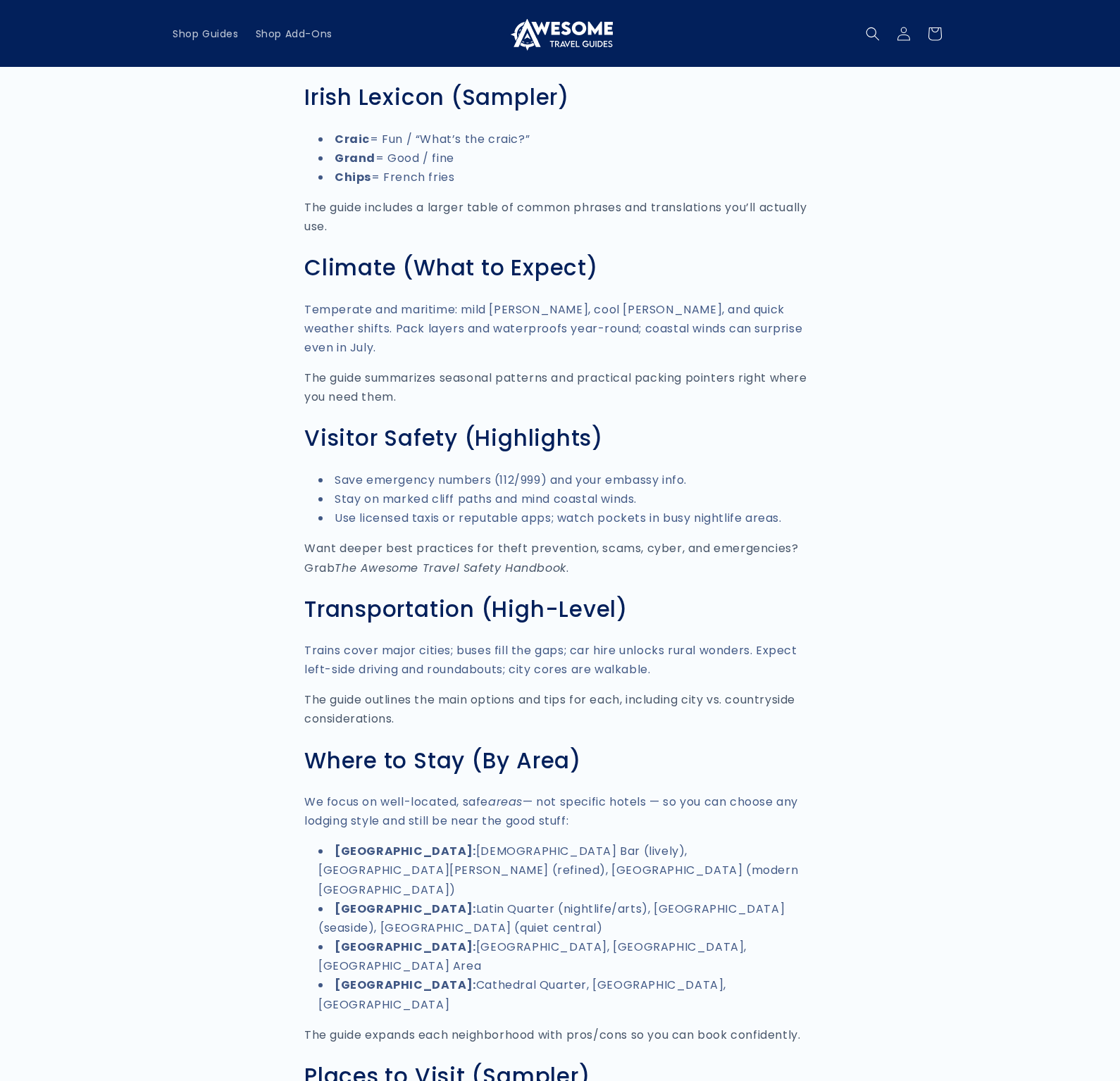
scroll to position [1781, 0]
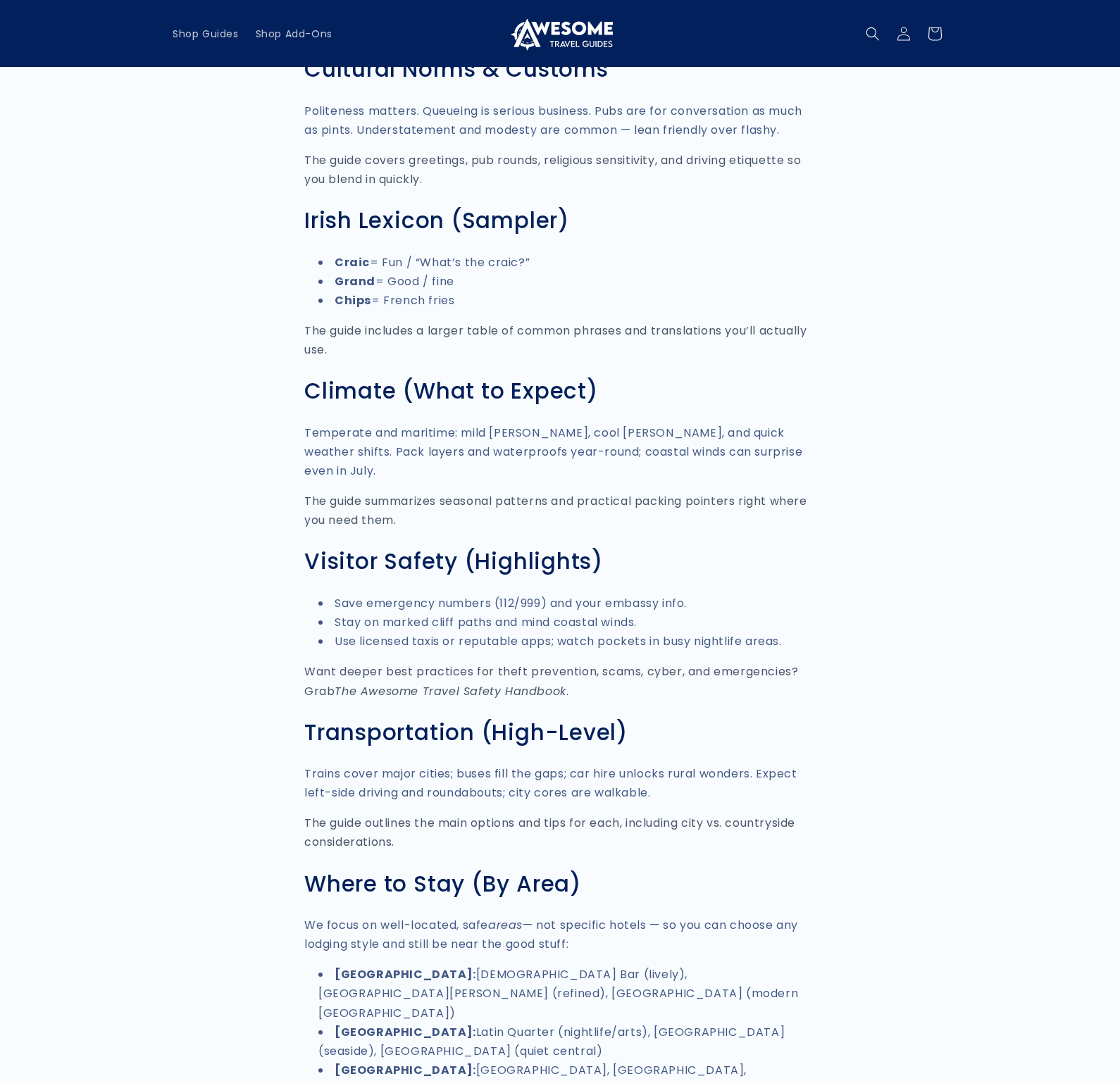
click at [366, 684] on em "The Awesome Travel Safety Handbook" at bounding box center [451, 691] width 232 height 16
drag, startPoint x: 339, startPoint y: 653, endPoint x: 568, endPoint y: 648, distance: 229.1
click at [568, 662] on p "Want deeper best practices for theft prevention, scams, cyber, and emergencies?…" at bounding box center [560, 681] width 511 height 38
copy em "The Awesome Travel Safety Handbook"
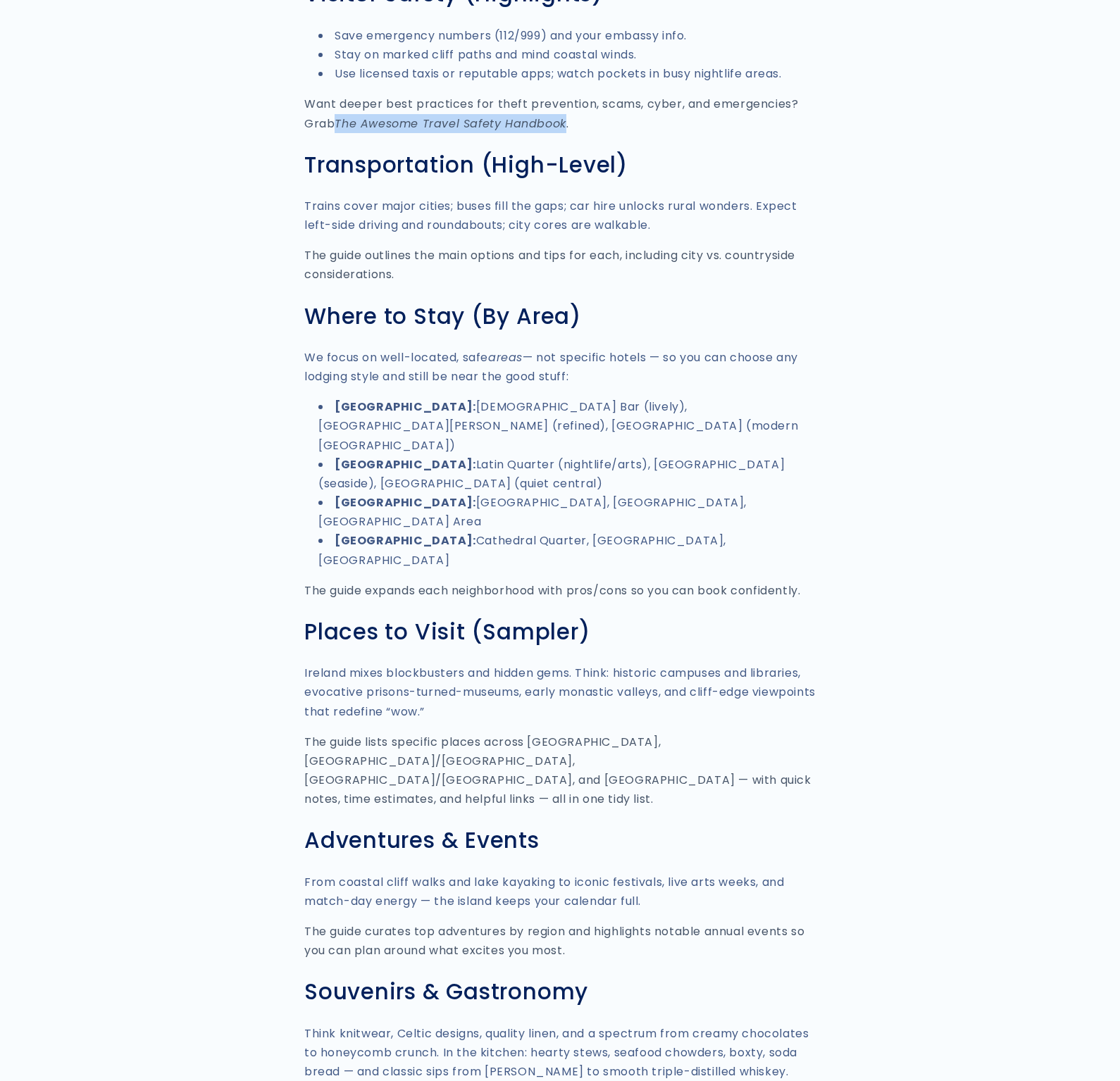
scroll to position [2622, 0]
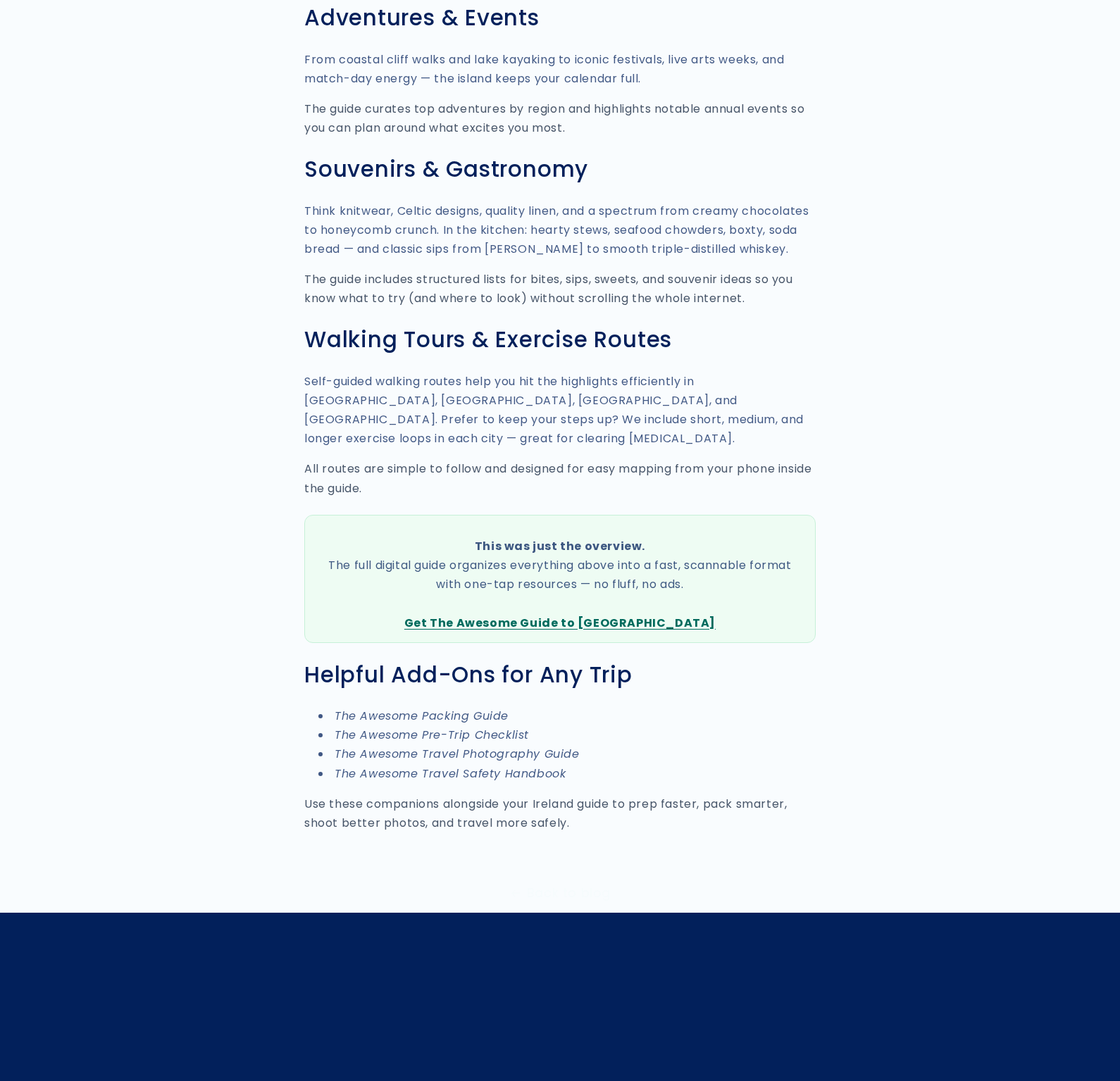
scroll to position [3354, 0]
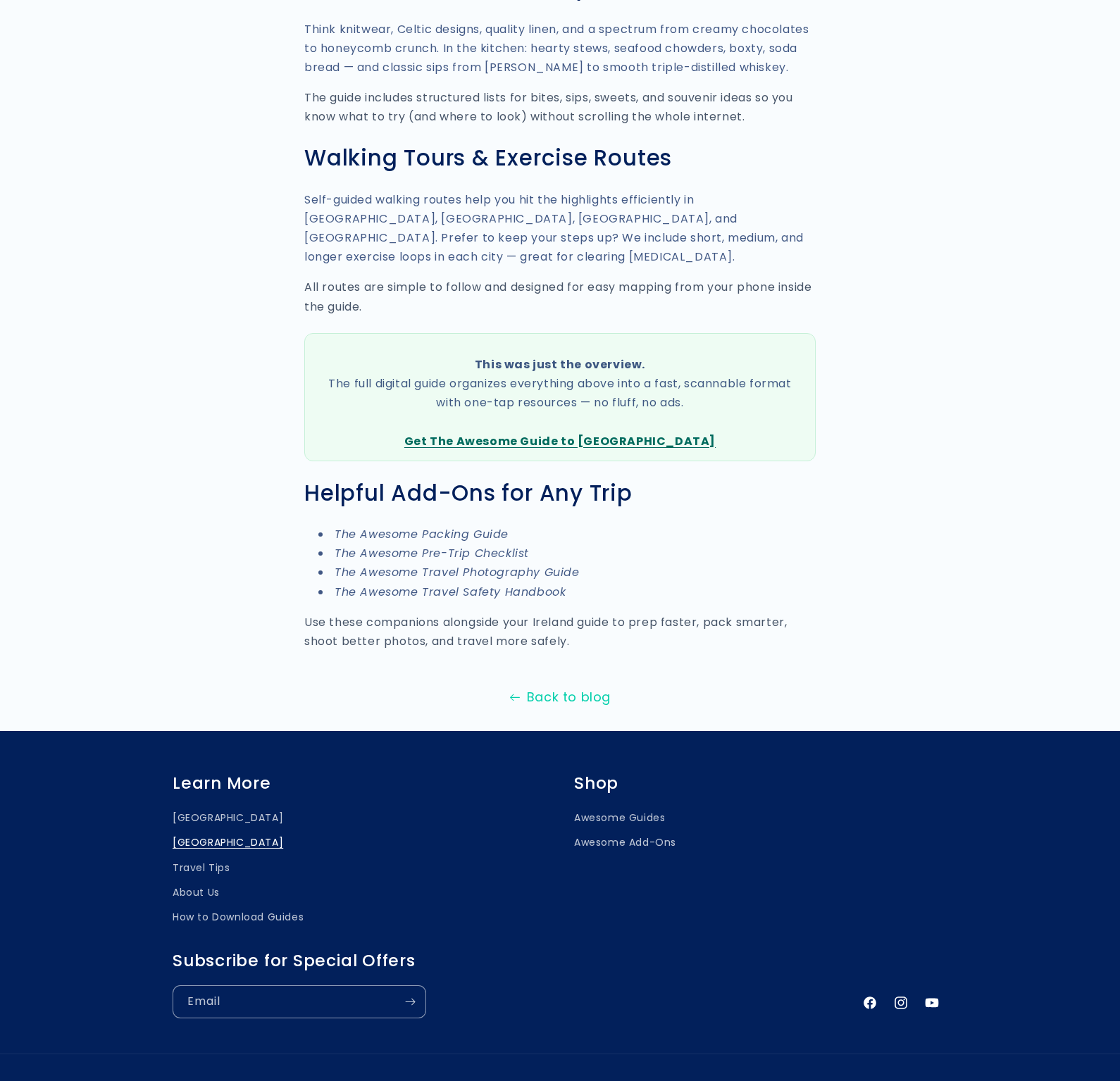
click at [578, 686] on link "Back to blog" at bounding box center [560, 696] width 1120 height 22
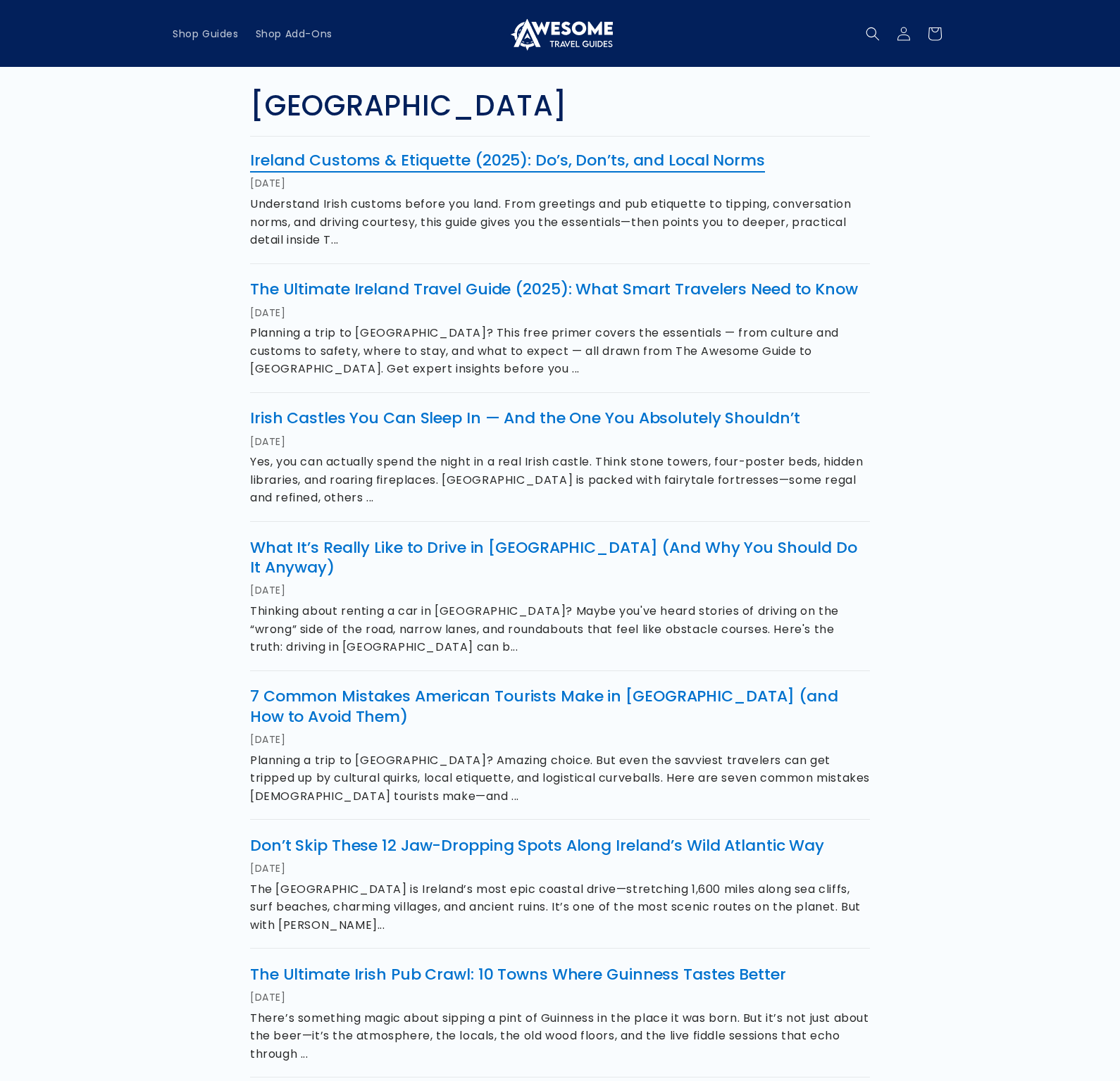
click at [690, 164] on link "Ireland Customs & Etiquette (2025): Do’s, Don’ts, and Local Norms" at bounding box center [507, 160] width 515 height 22
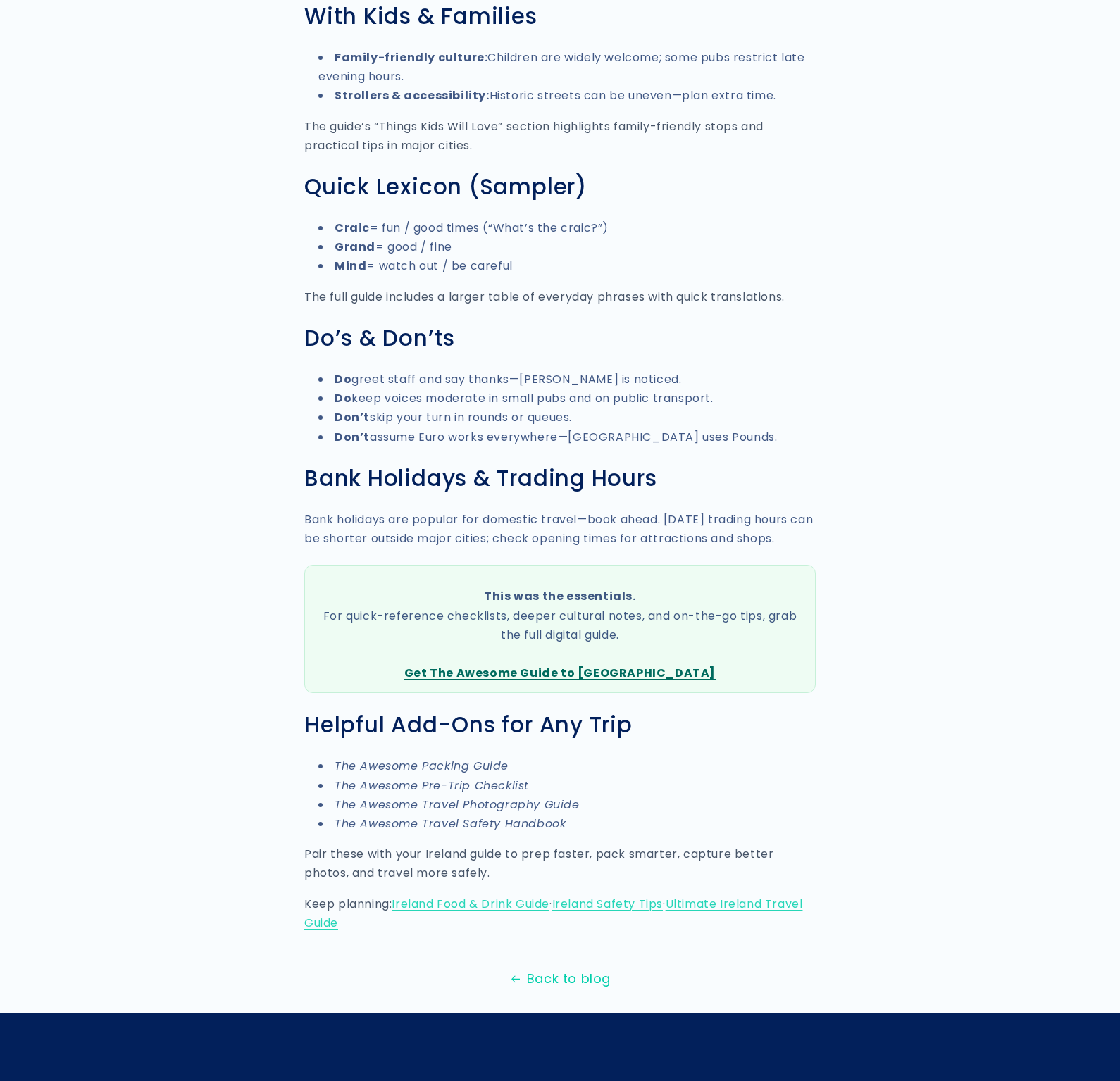
scroll to position [2197, 0]
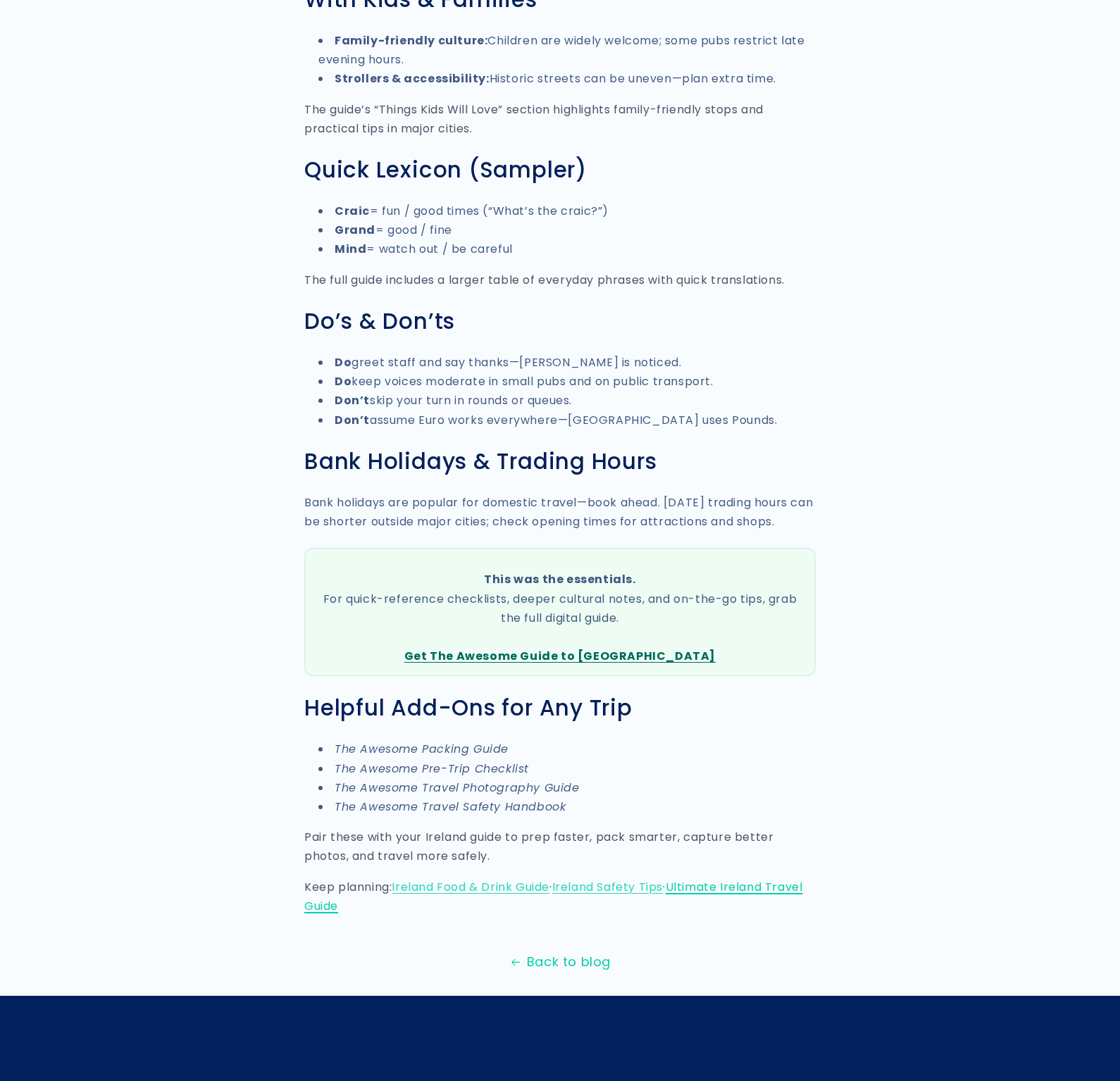
click at [719, 882] on link "Ultimate Ireland Travel Guide" at bounding box center [554, 897] width 498 height 36
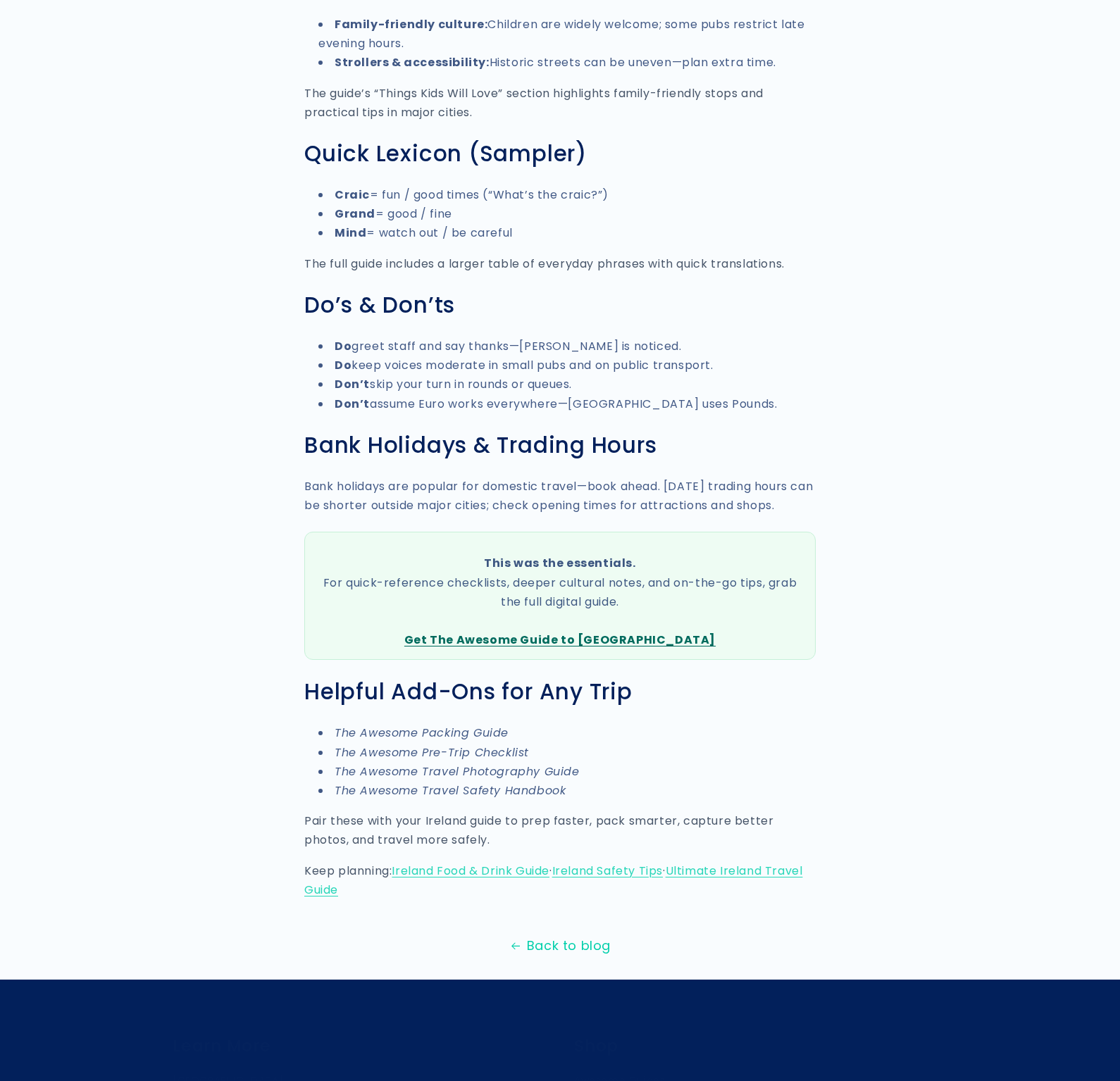
scroll to position [2197, 0]
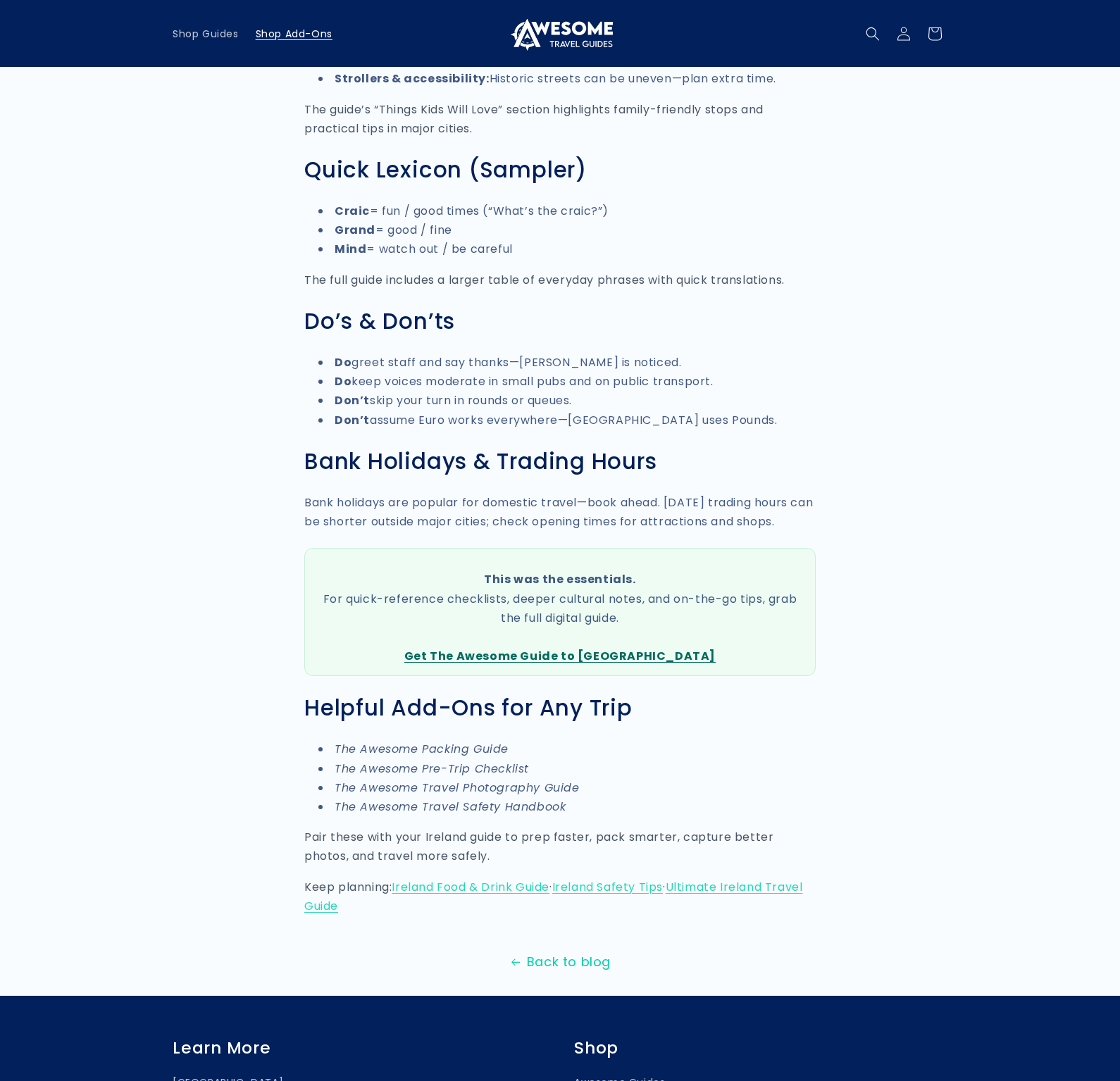
click at [301, 39] on span "Shop Add-Ons" at bounding box center [294, 33] width 77 height 13
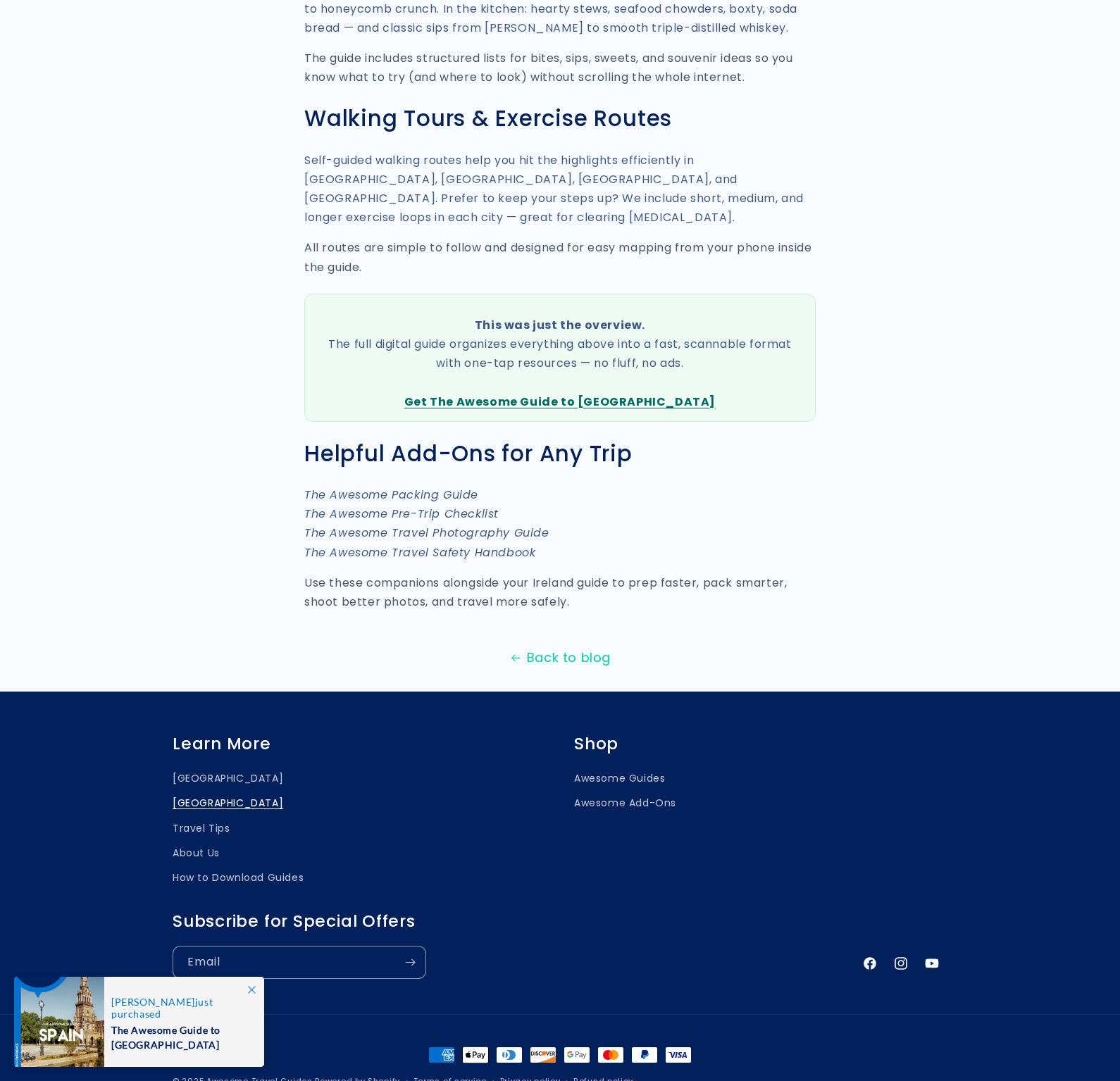
scroll to position [3393, 0]
click at [426, 486] on em "The Awesome Packing Guide" at bounding box center [392, 494] width 174 height 16
click at [425, 486] on em "The Awesome Packing Guide" at bounding box center [392, 494] width 174 height 16
click at [424, 486] on em "The Awesome Packing Guide" at bounding box center [392, 494] width 174 height 16
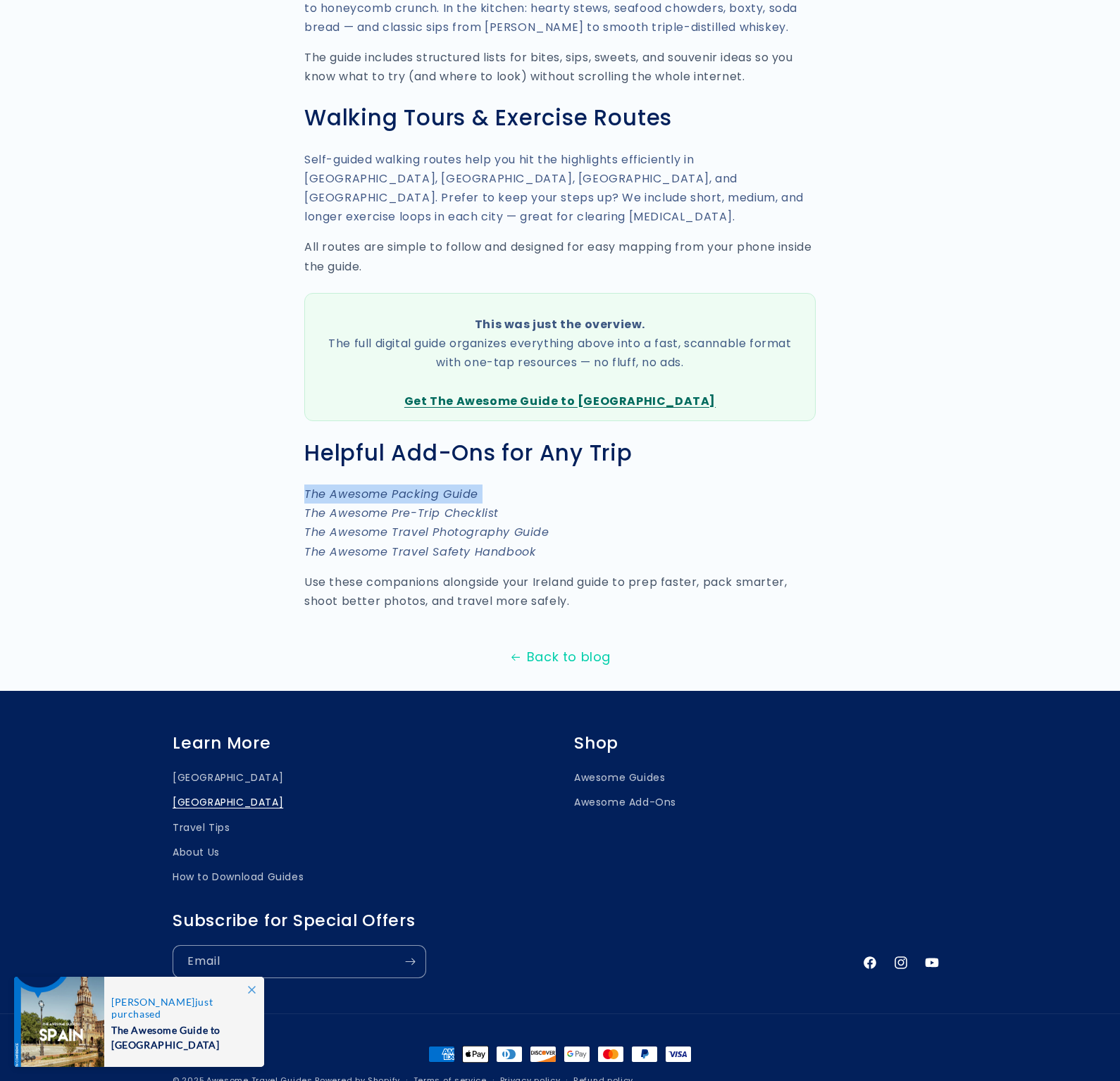
click at [424, 486] on em "The Awesome Packing Guide" at bounding box center [392, 494] width 174 height 16
click at [504, 485] on p "The Awesome Packing Guide The Awesome Pre-Trip Checklist The Awesome Travel Pho…" at bounding box center [560, 524] width 511 height 77
click at [490, 544] on em "The Awesome Travel Safety Handbook" at bounding box center [421, 552] width 232 height 16
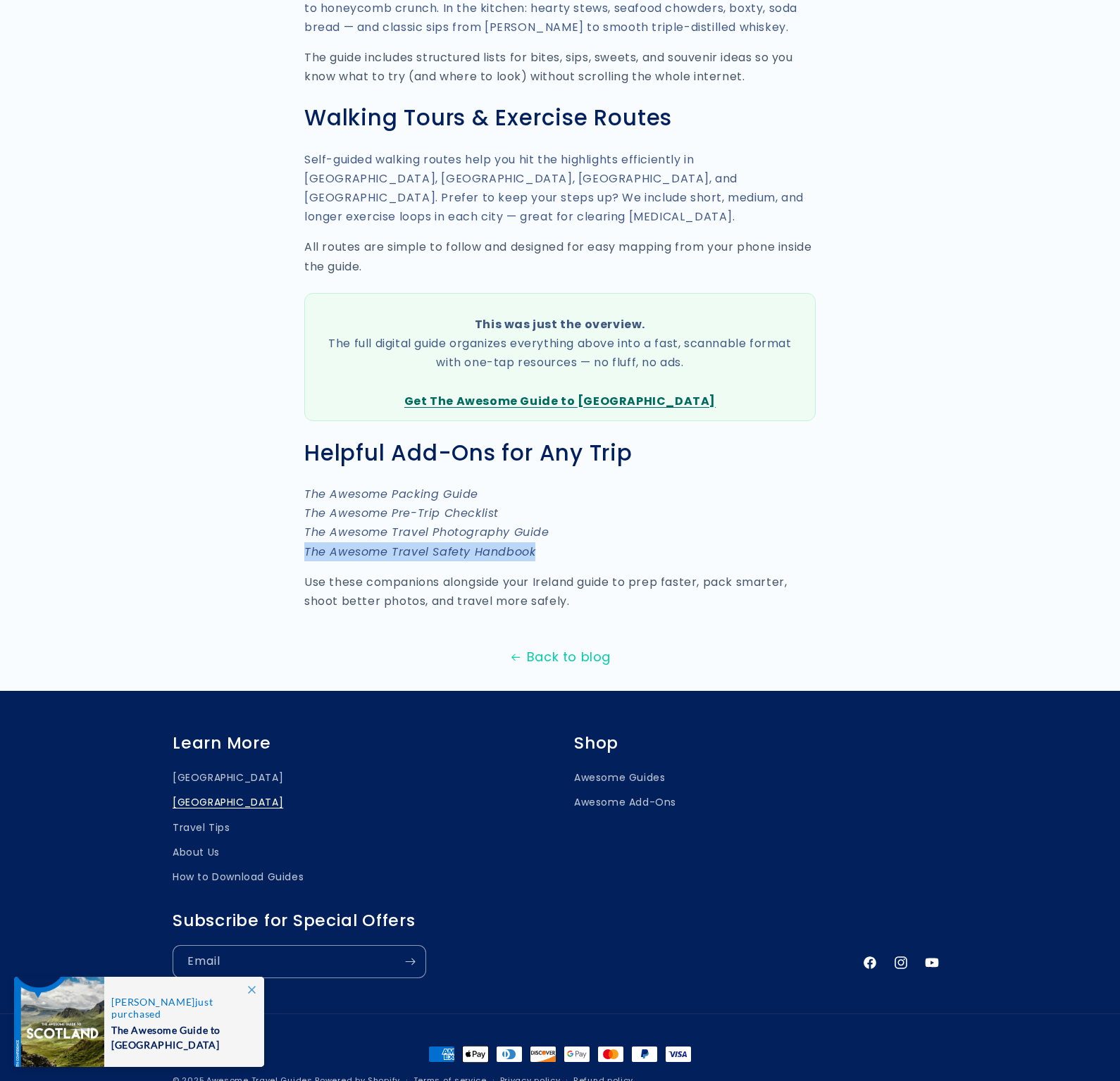
drag, startPoint x: 549, startPoint y: 418, endPoint x: 289, endPoint y: 420, distance: 260.0
copy em "The Awesome Travel Safety Handbook"
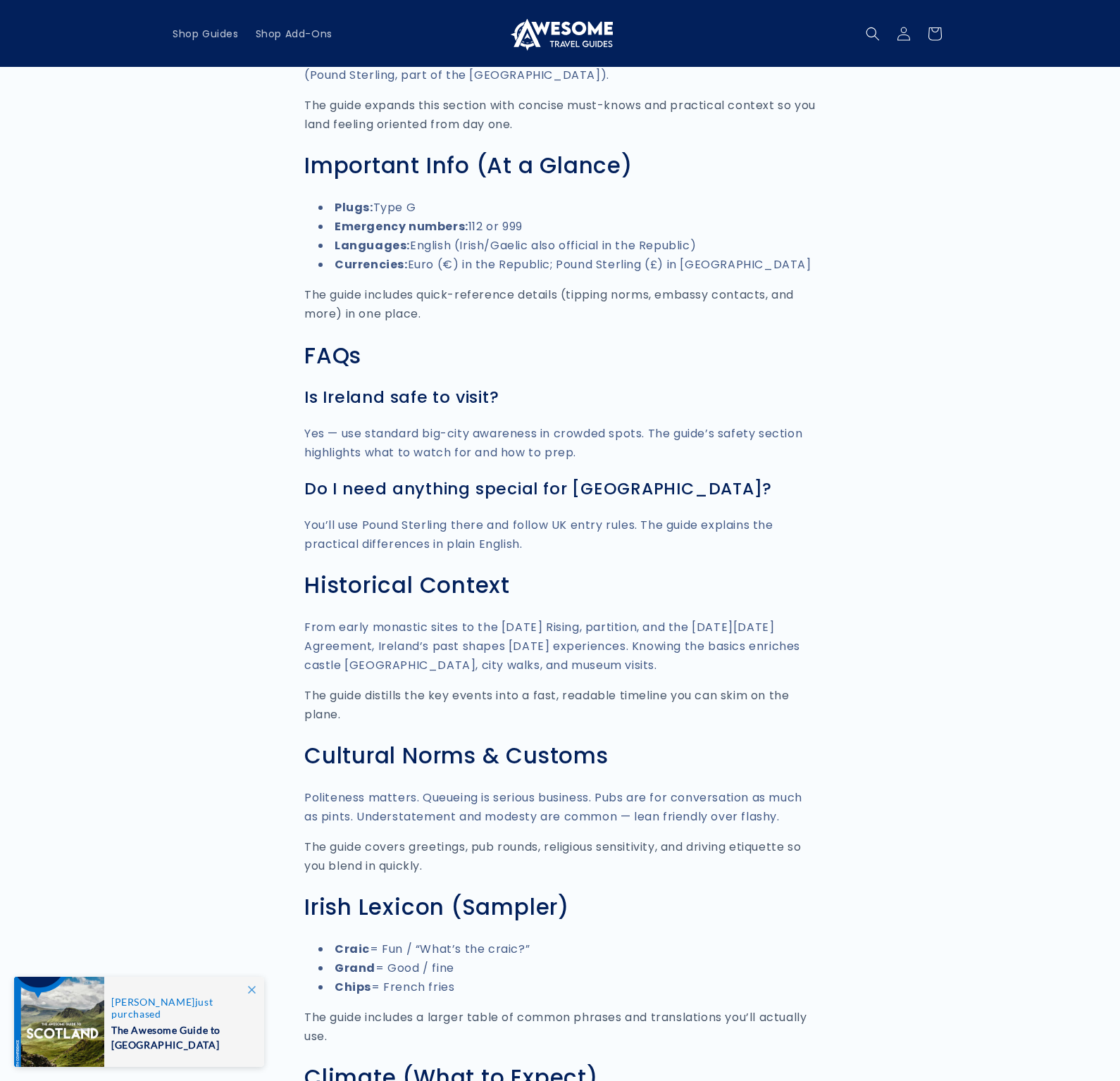
scroll to position [772, 0]
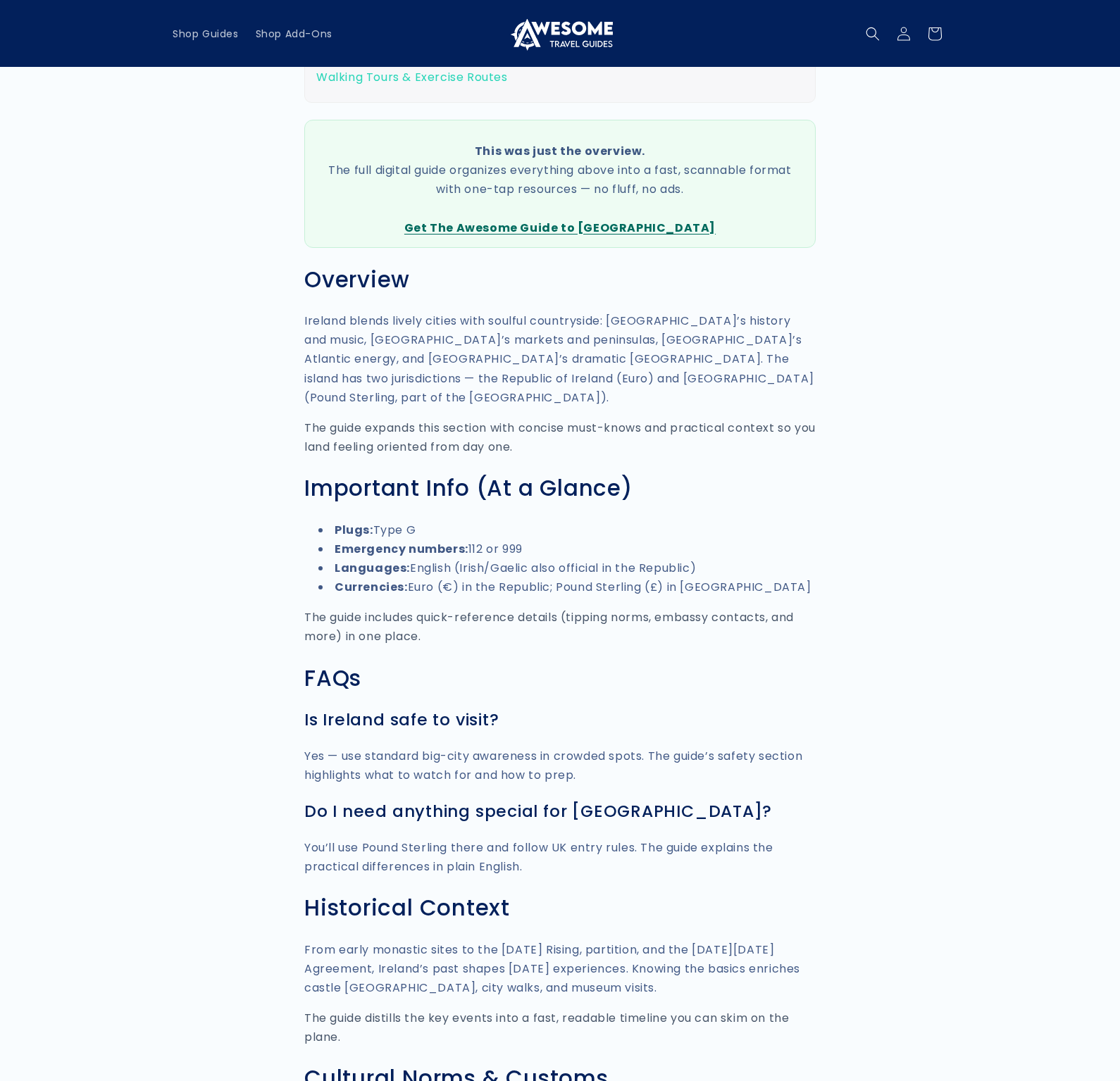
click at [570, 230] on link "Get The Awesome Guide to Ireland" at bounding box center [560, 228] width 312 height 16
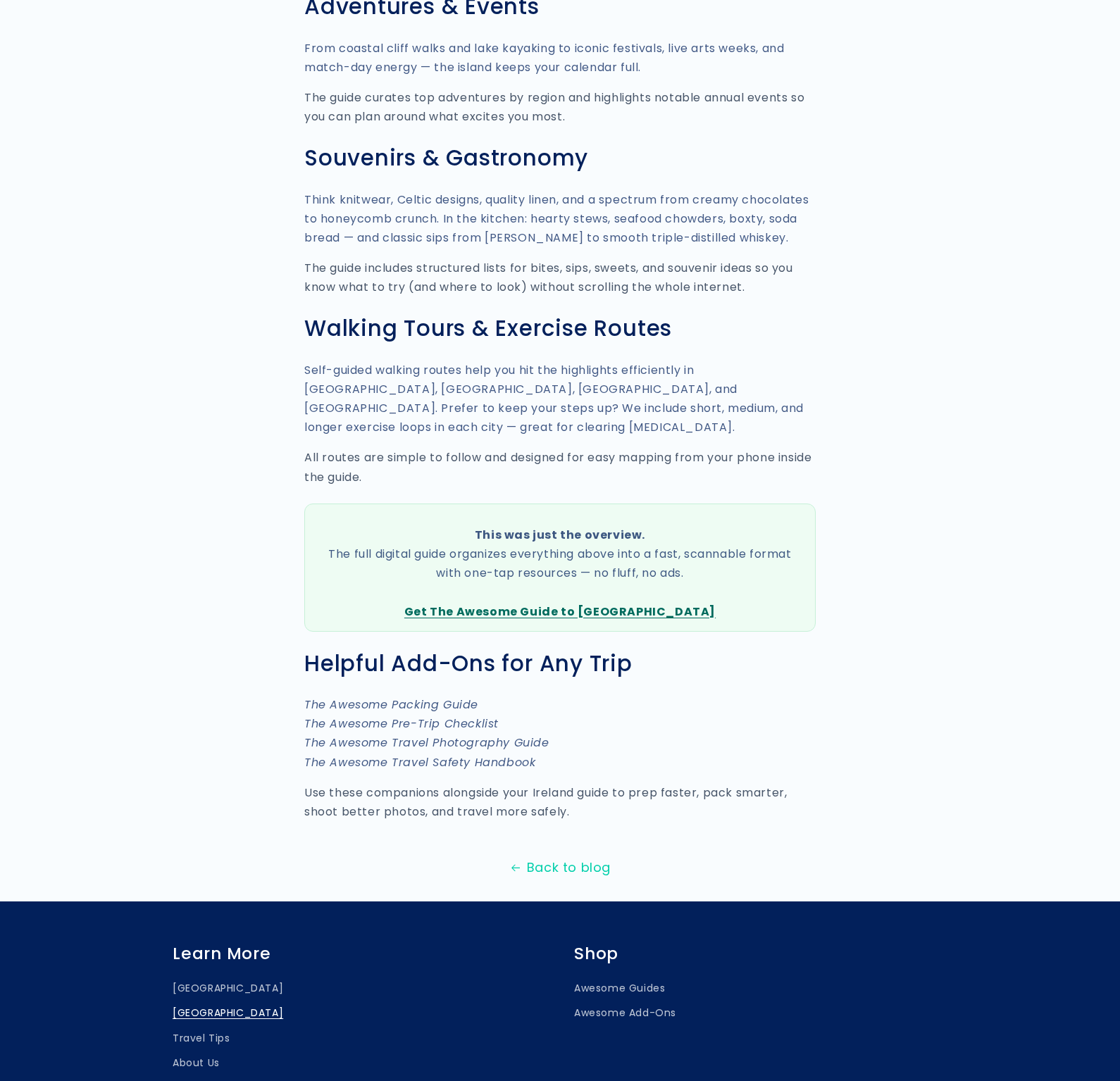
scroll to position [3322, 0]
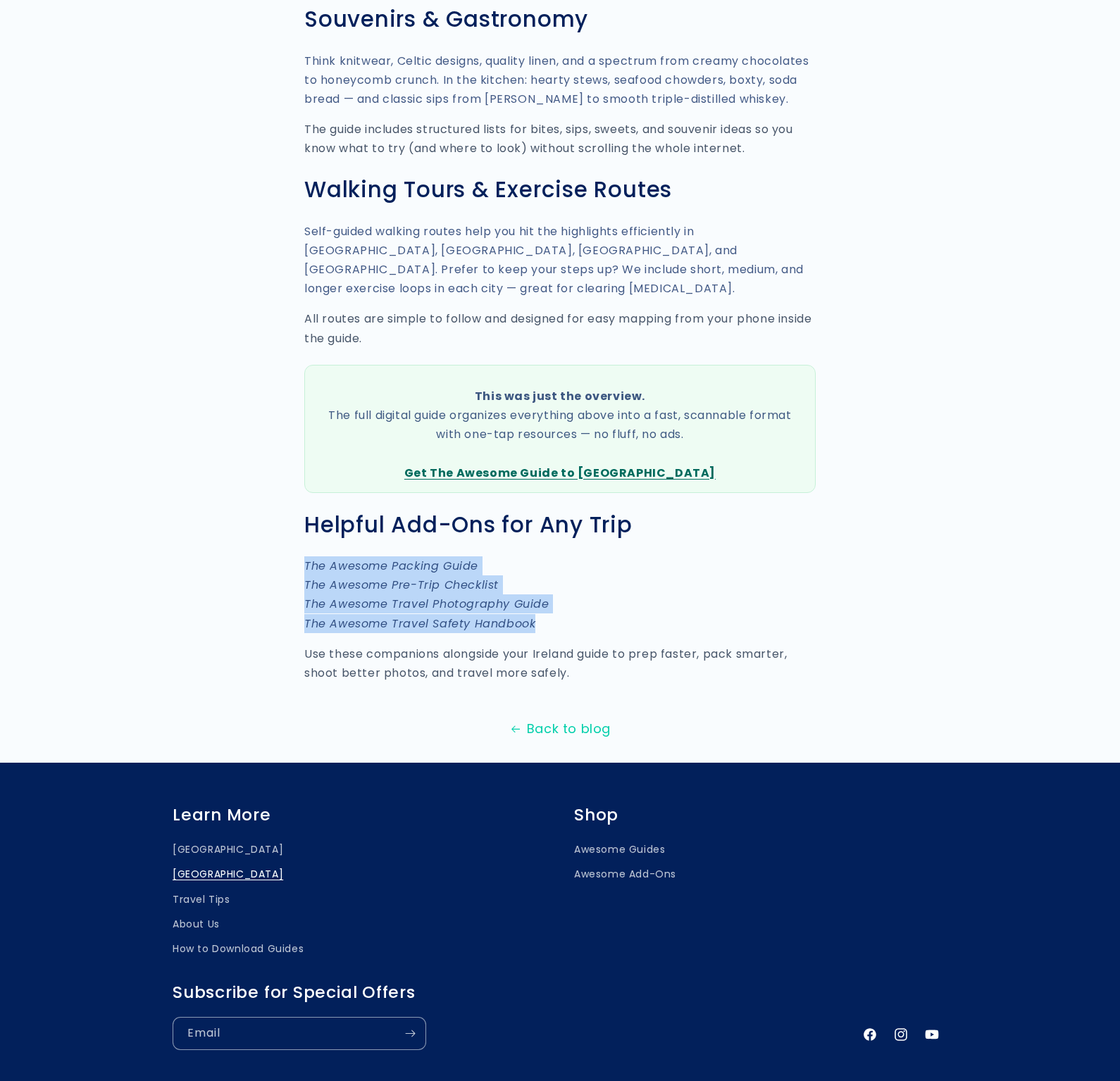
drag, startPoint x: 544, startPoint y: 491, endPoint x: 299, endPoint y: 427, distance: 253.2
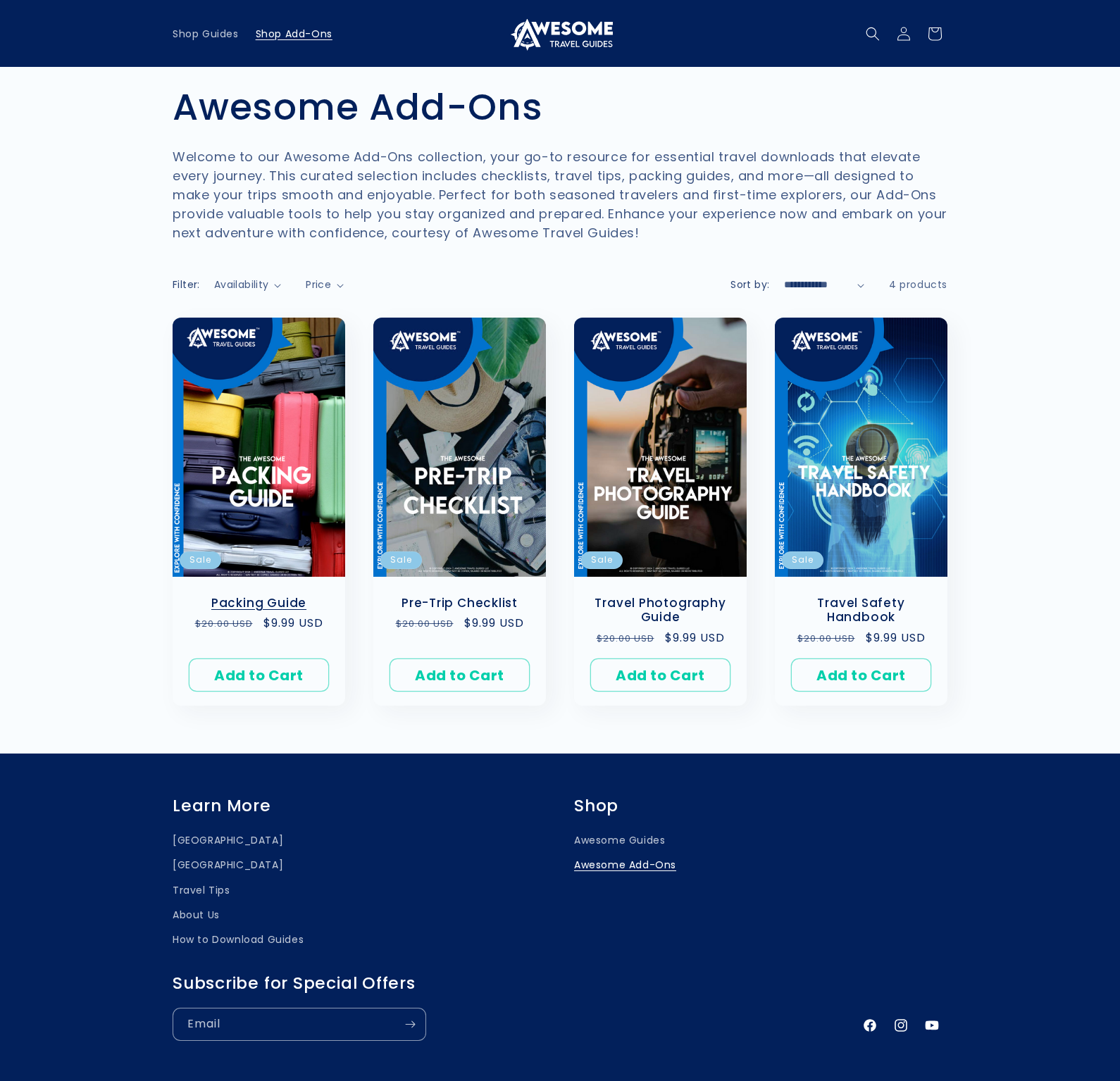
click at [269, 596] on link "Packing Guide" at bounding box center [260, 603] width 145 height 14
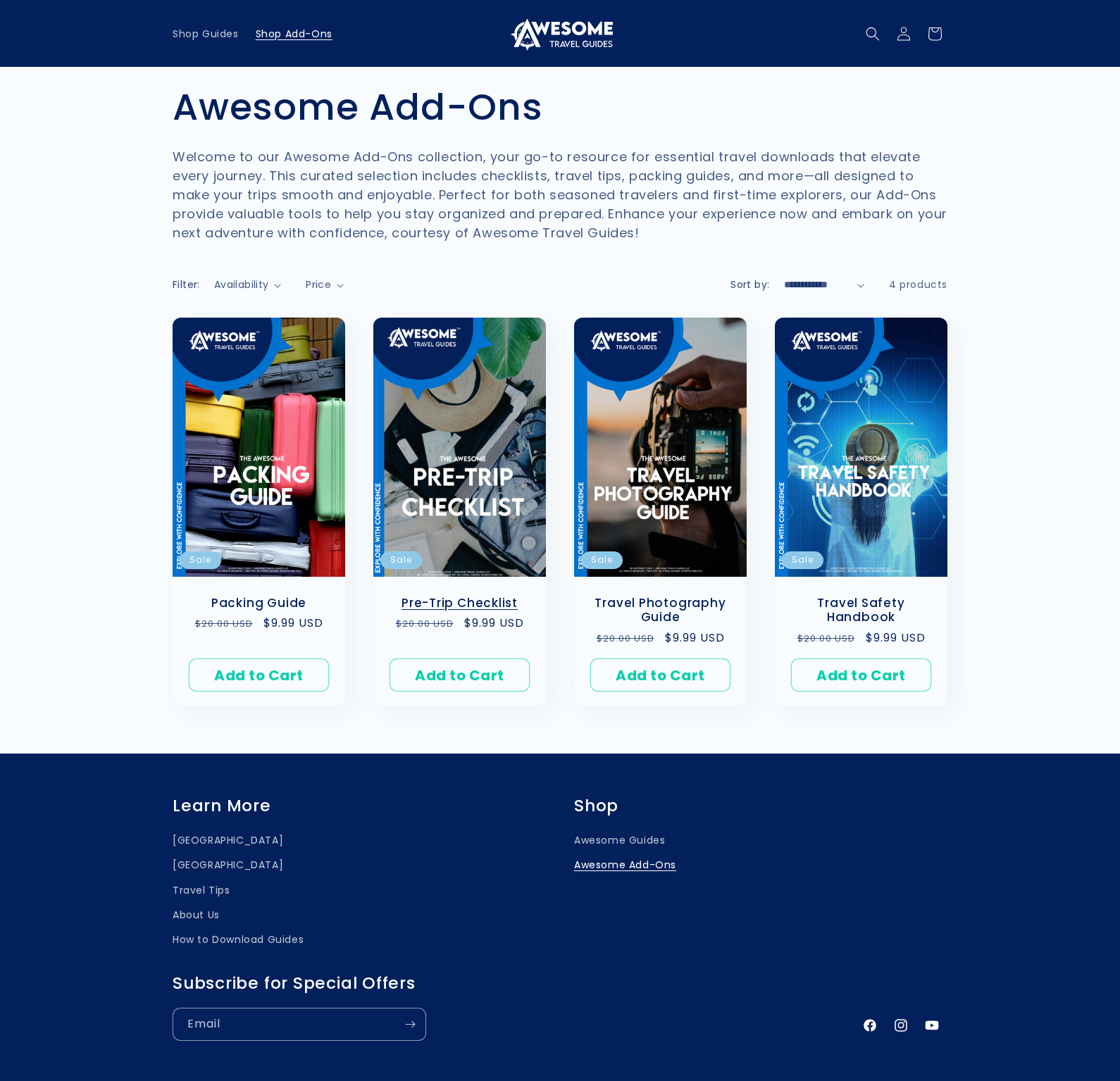
click at [456, 596] on link "Pre-Trip Checklist" at bounding box center [460, 603] width 145 height 14
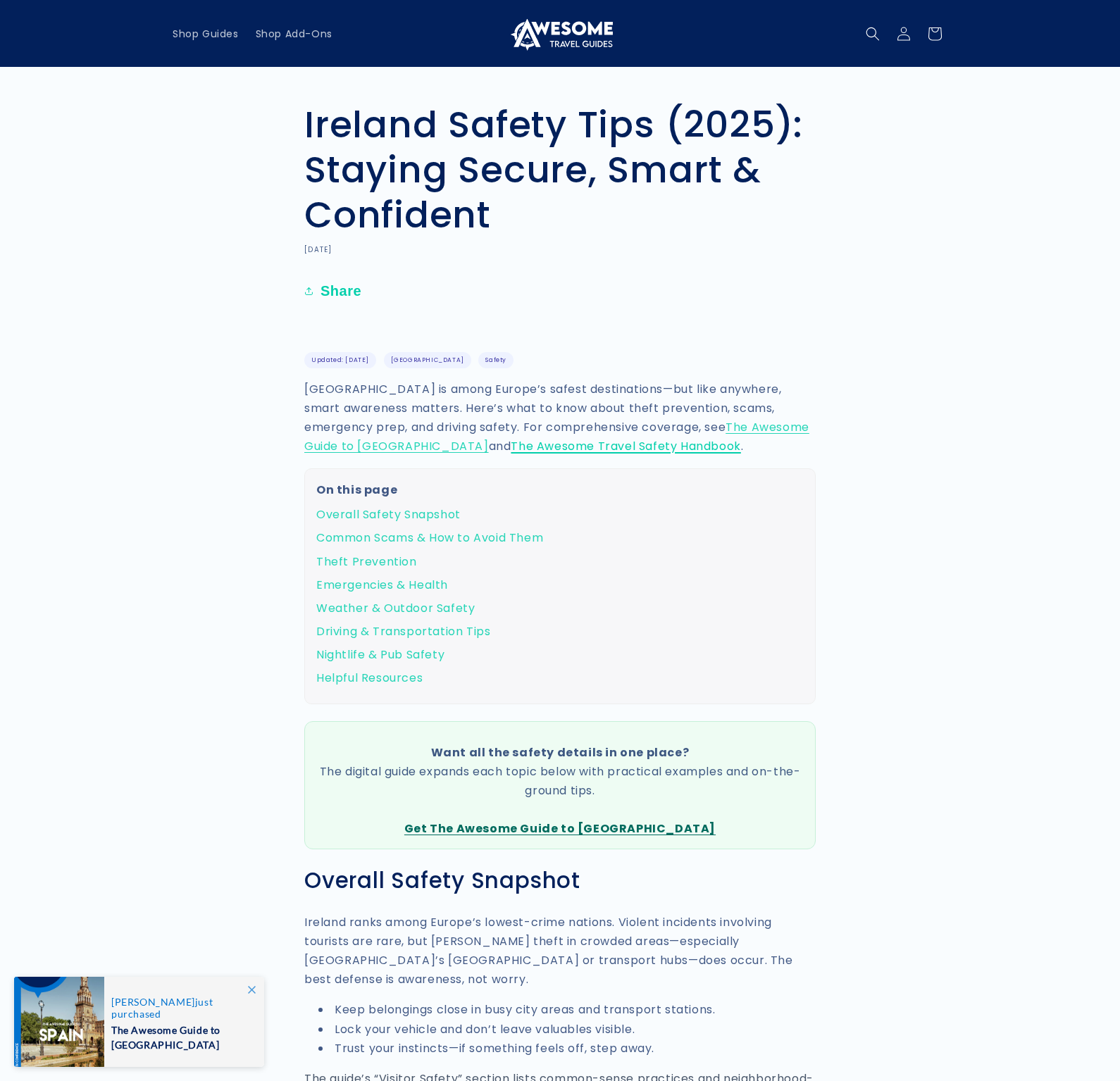
click at [511, 446] on link "The Awesome Travel Safety Handbook" at bounding box center [626, 446] width 230 height 16
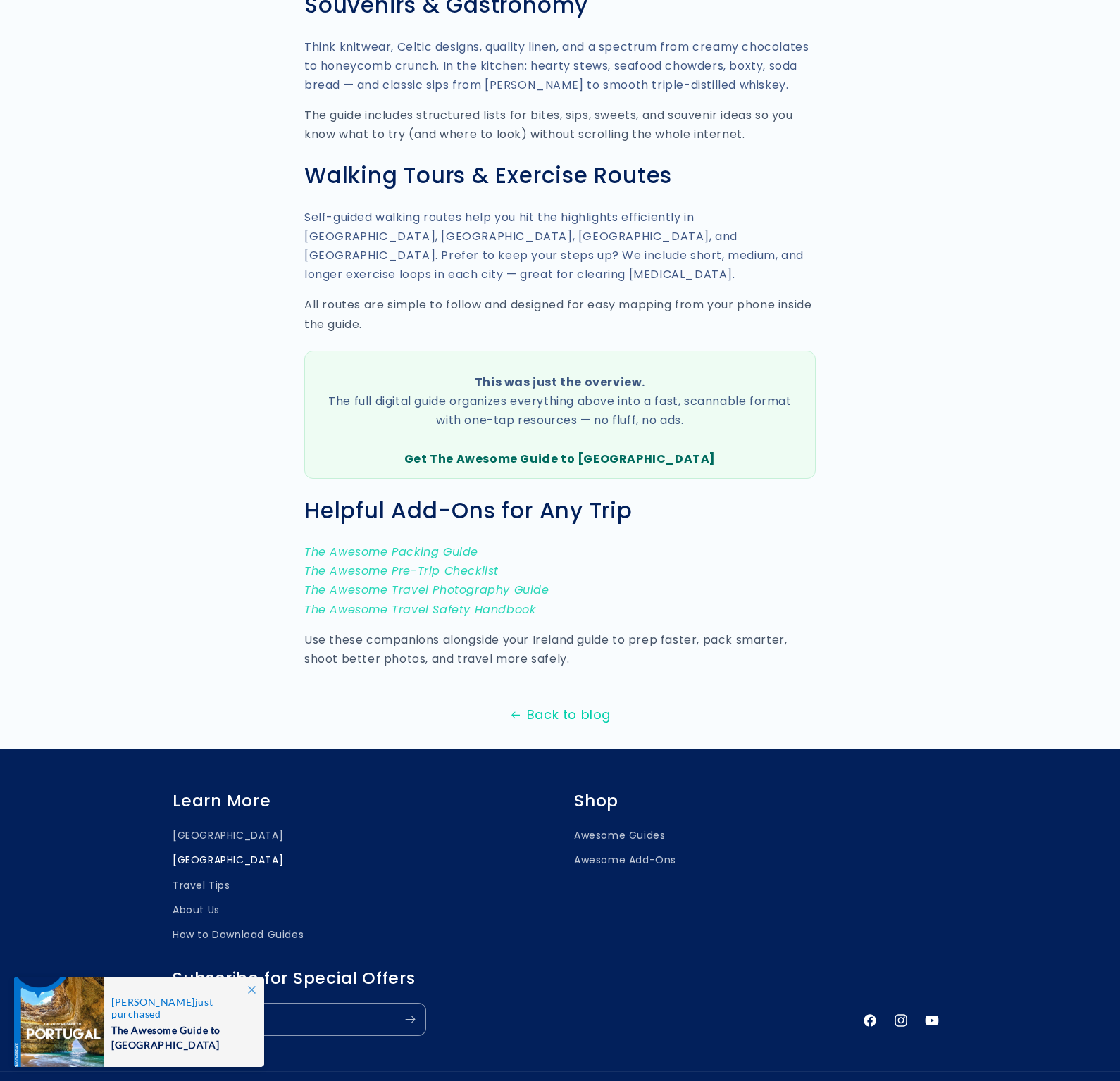
scroll to position [3325, 0]
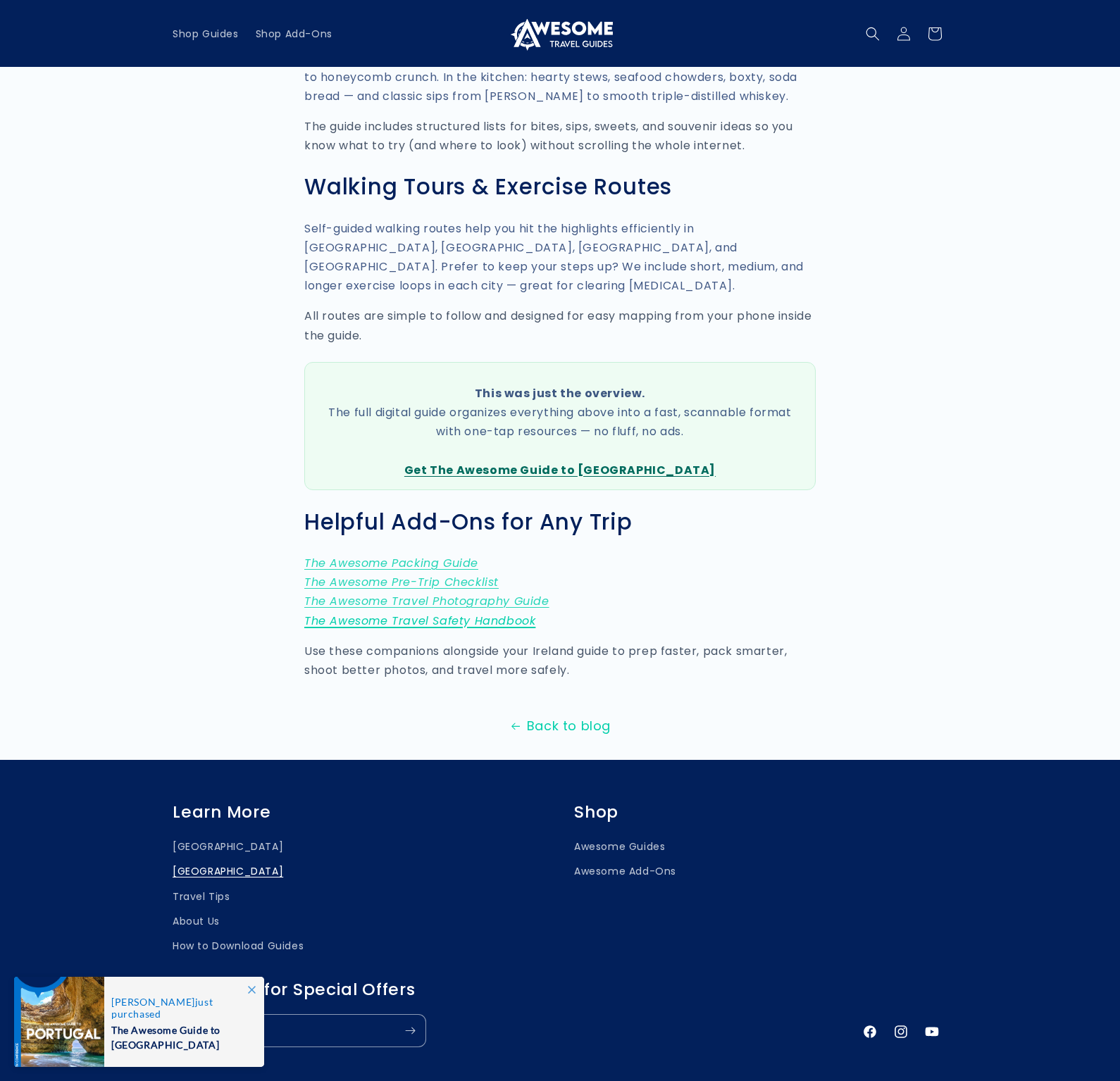
click at [453, 612] on em "The Awesome Travel Safety Handbook" at bounding box center [421, 620] width 232 height 16
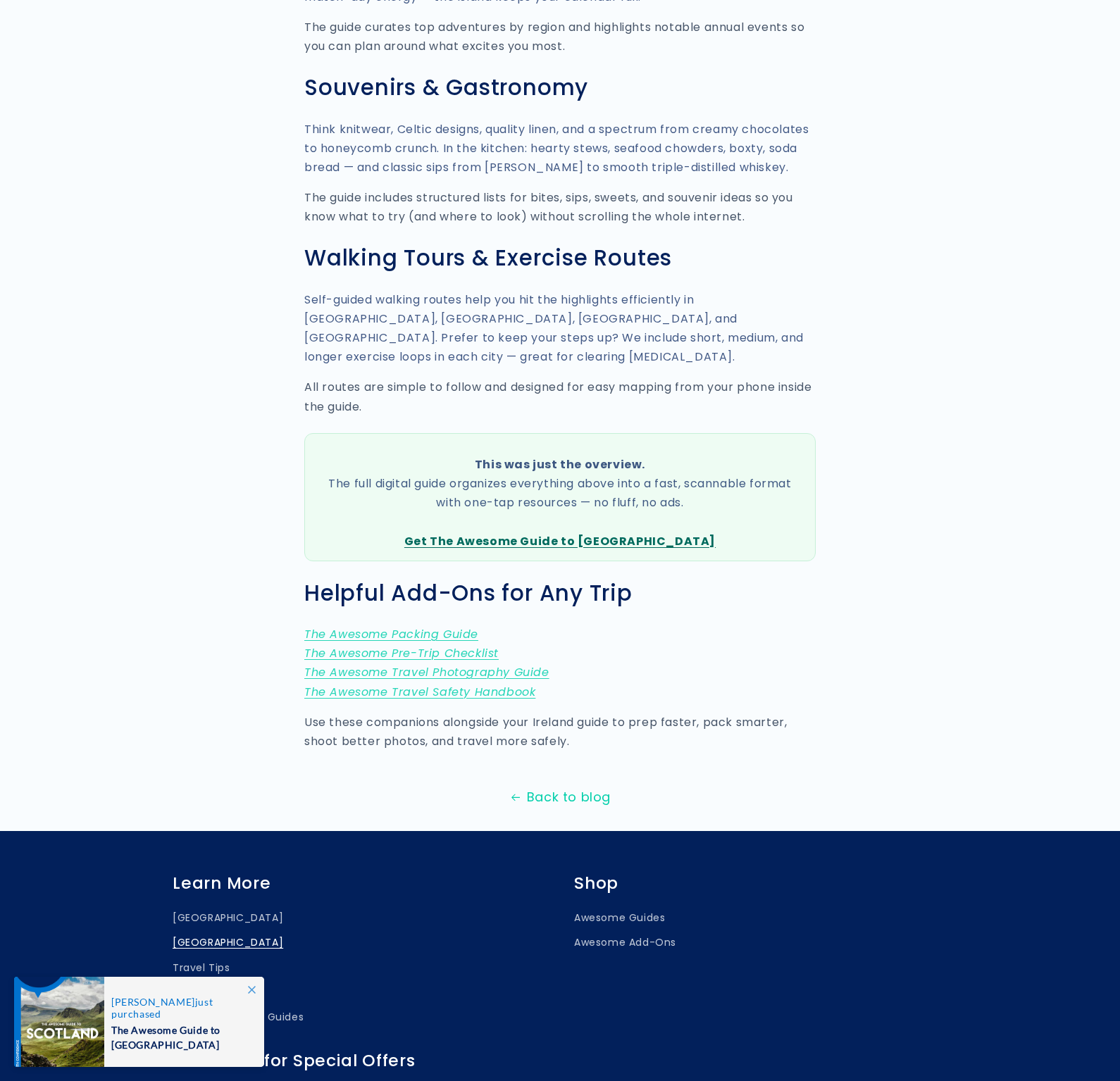
scroll to position [3393, 0]
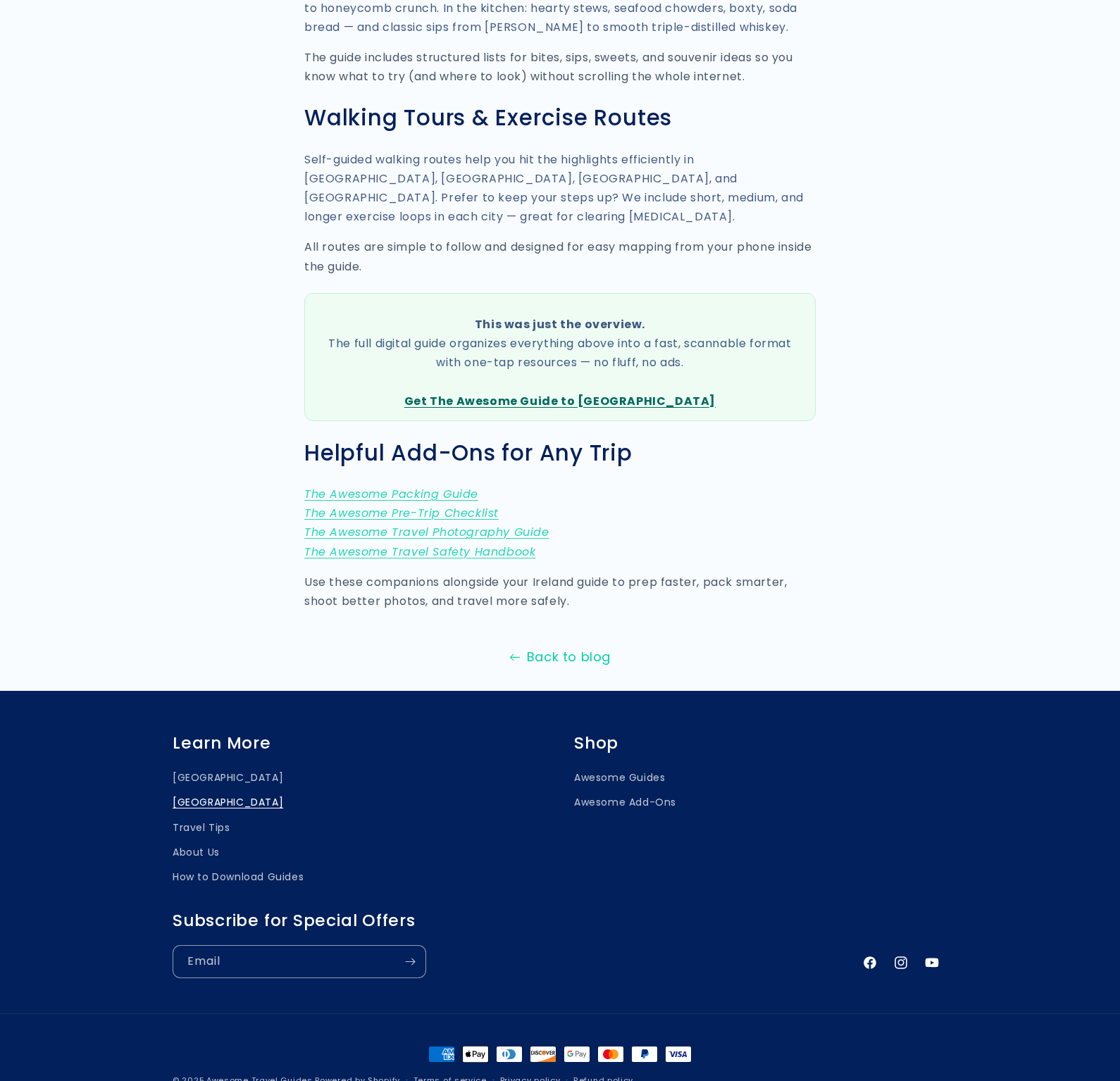
click at [567, 646] on link "Back to blog" at bounding box center [560, 657] width 1120 height 22
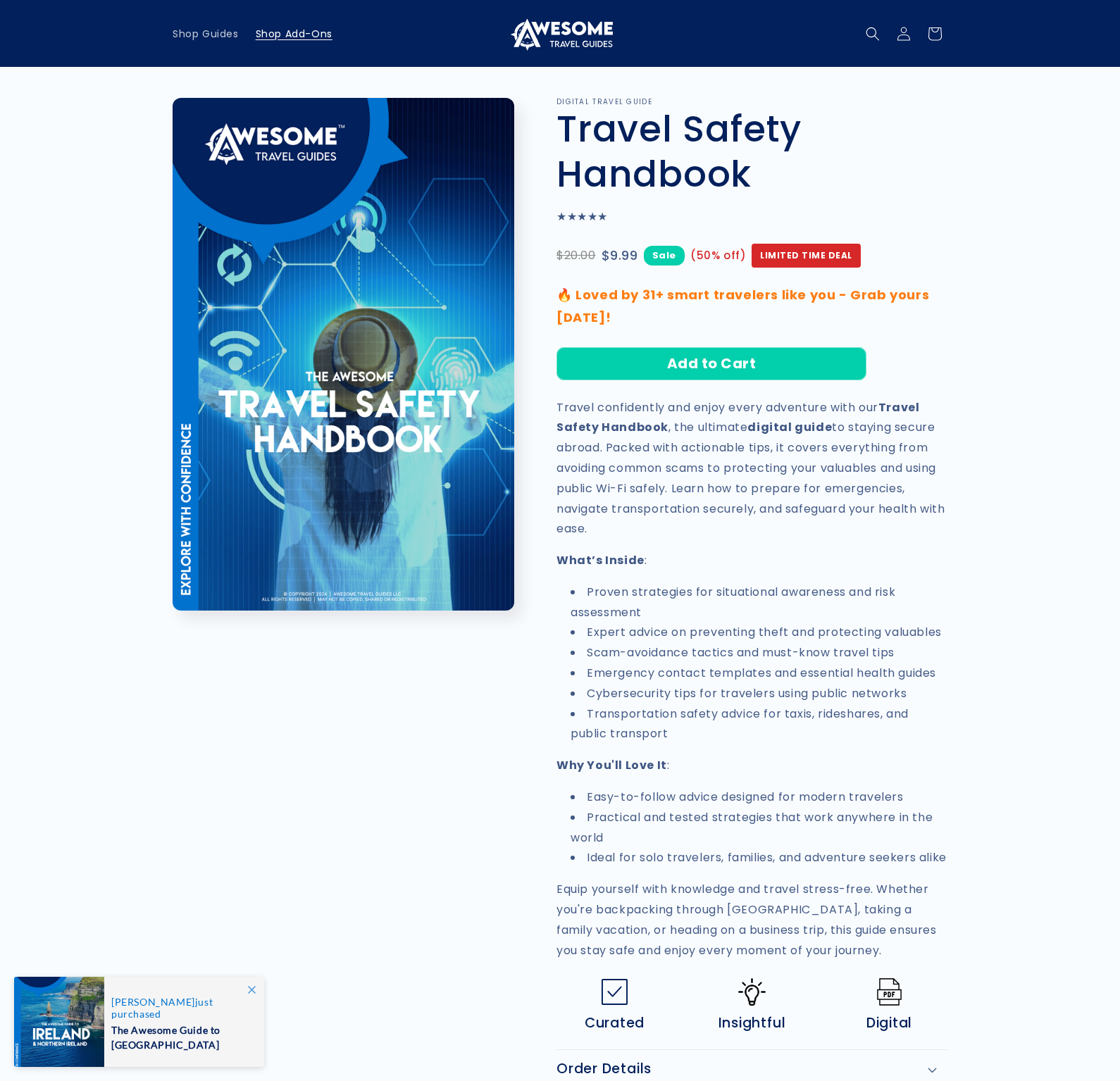
click at [305, 41] on link "Shop Add-Ons" at bounding box center [293, 34] width 94 height 30
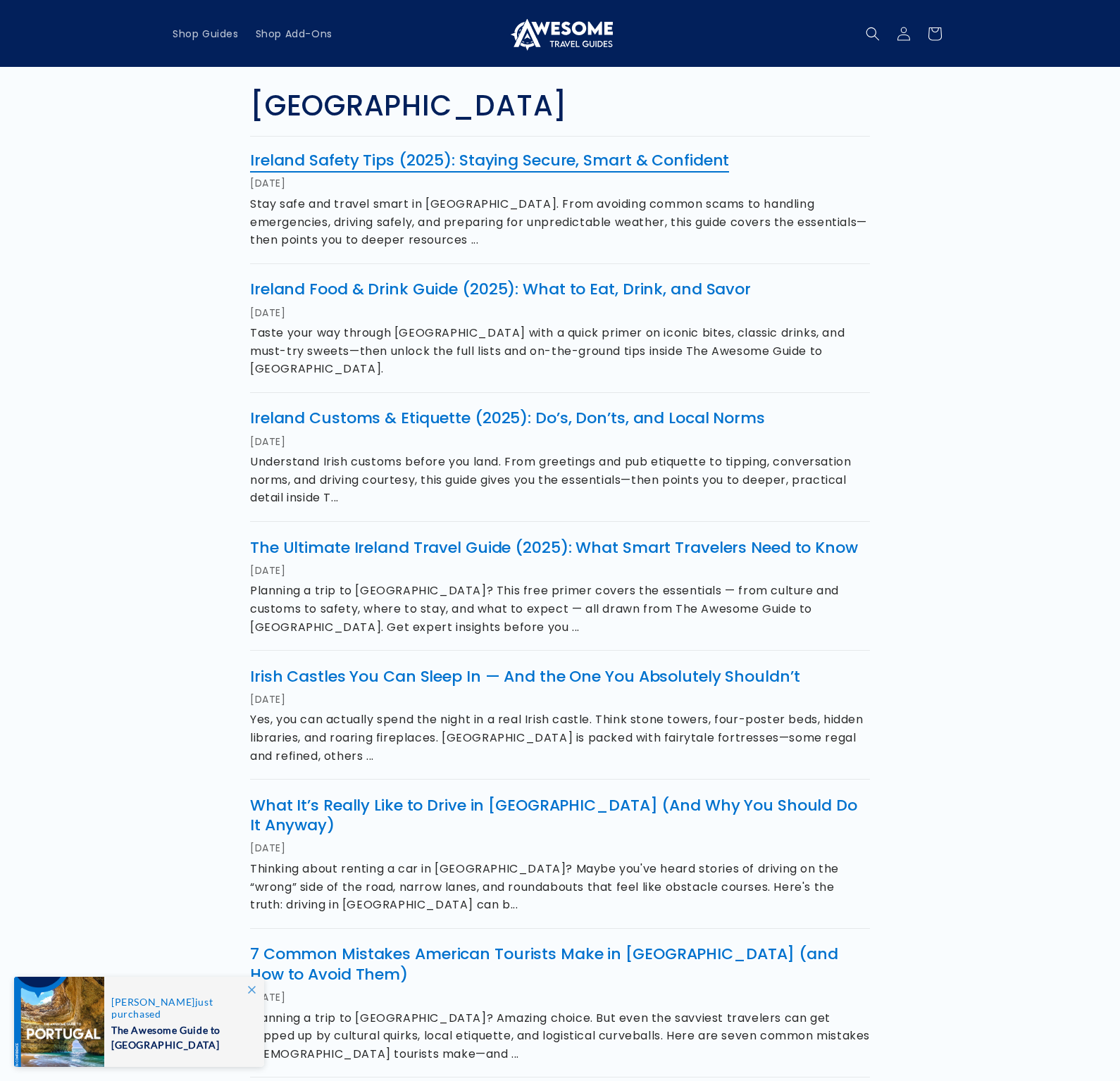
click at [549, 155] on link "Ireland Safety Tips (2025): Staying Secure, Smart & Confident" at bounding box center [489, 160] width 479 height 22
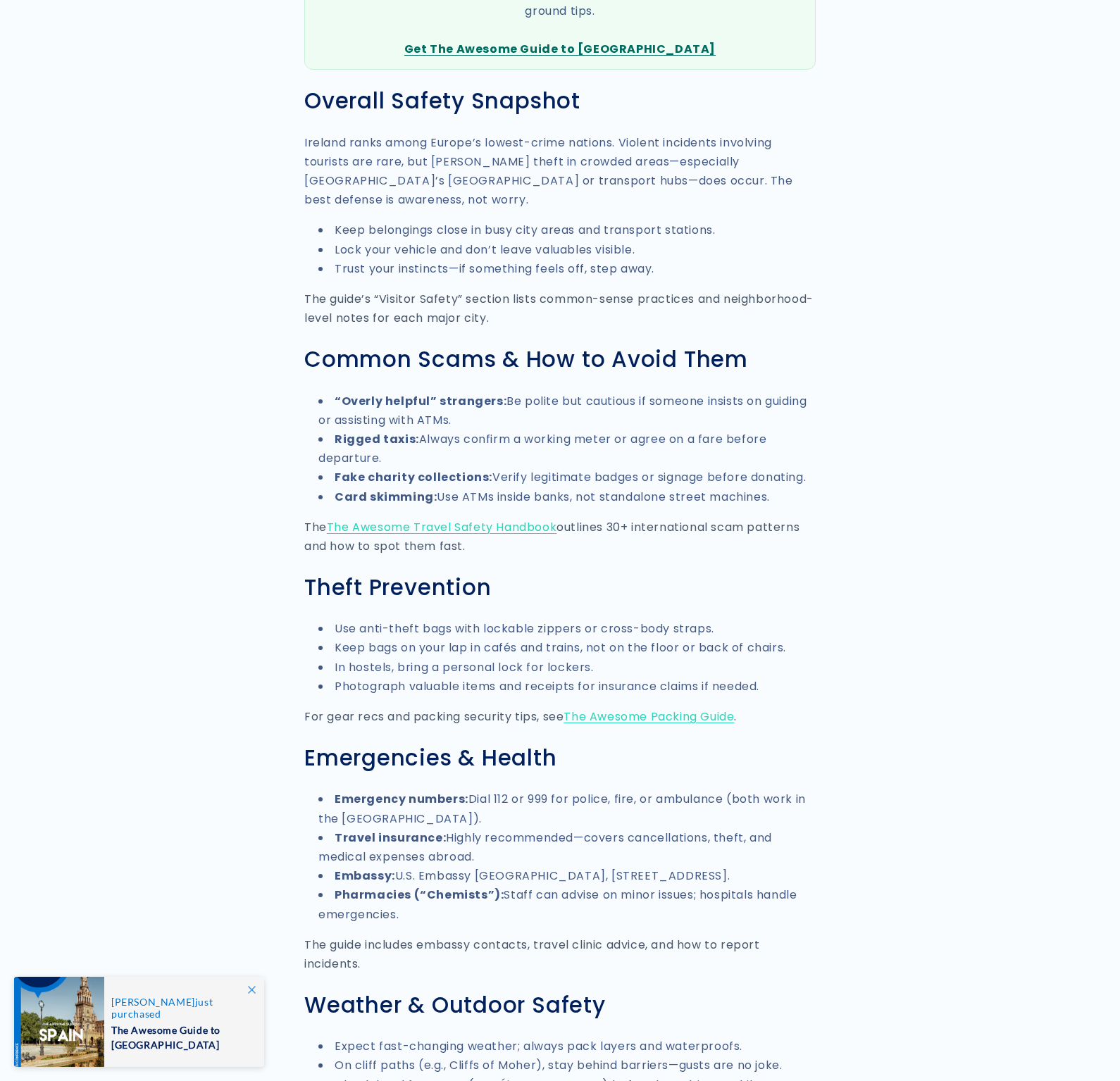
scroll to position [788, 0]
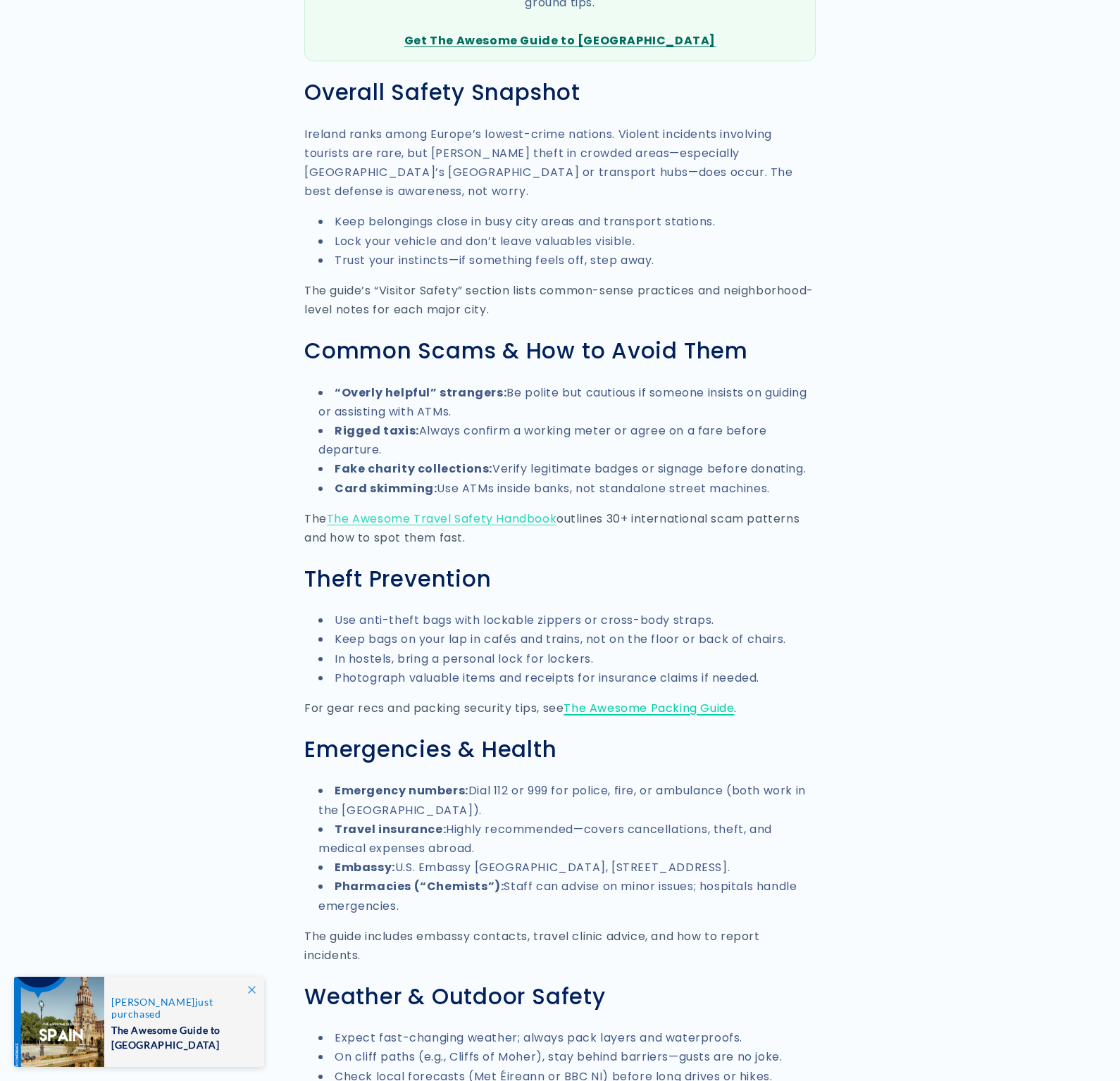
click at [673, 700] on link "The Awesome Packing Guide" at bounding box center [648, 708] width 171 height 16
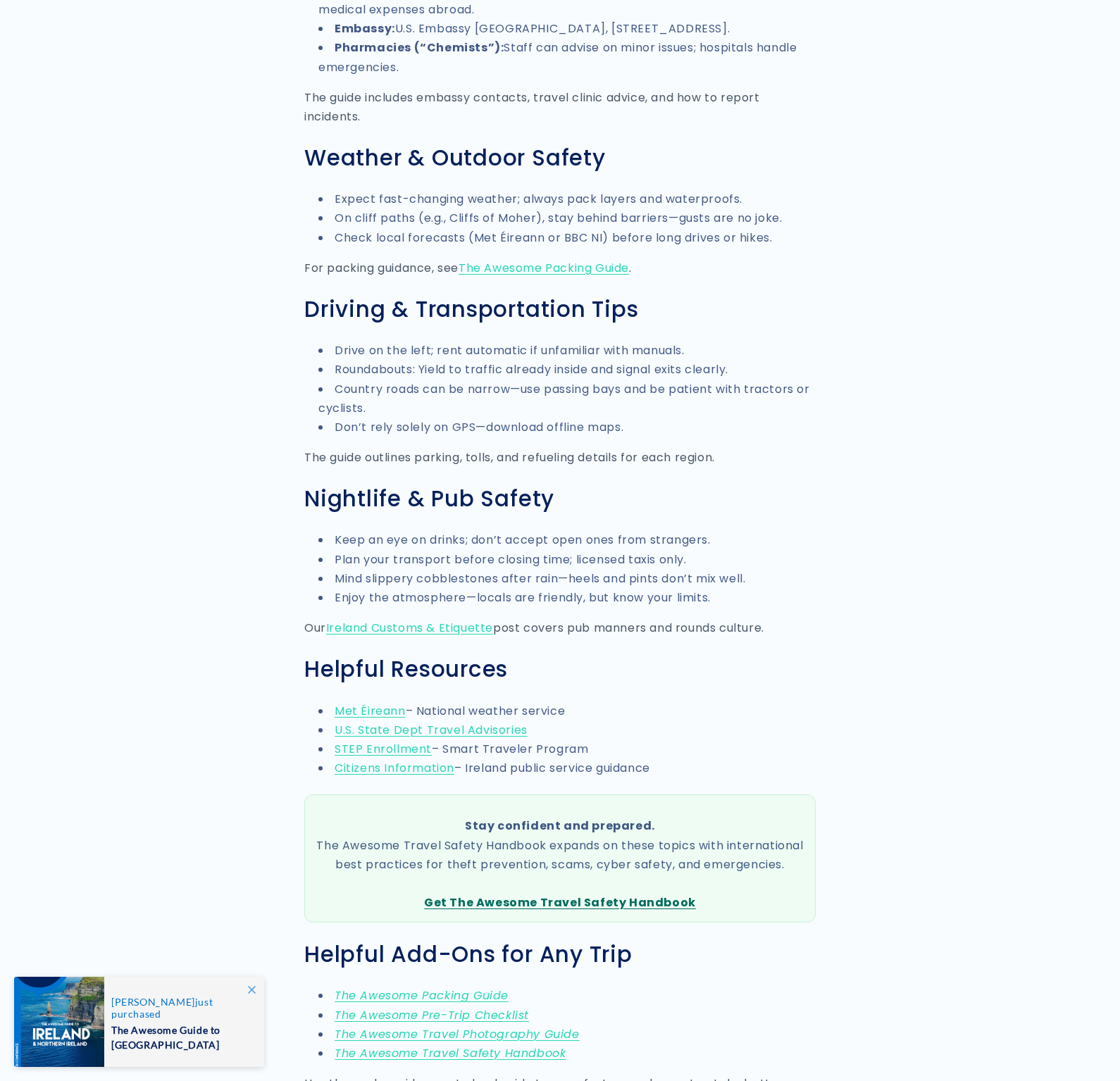
scroll to position [1703, 0]
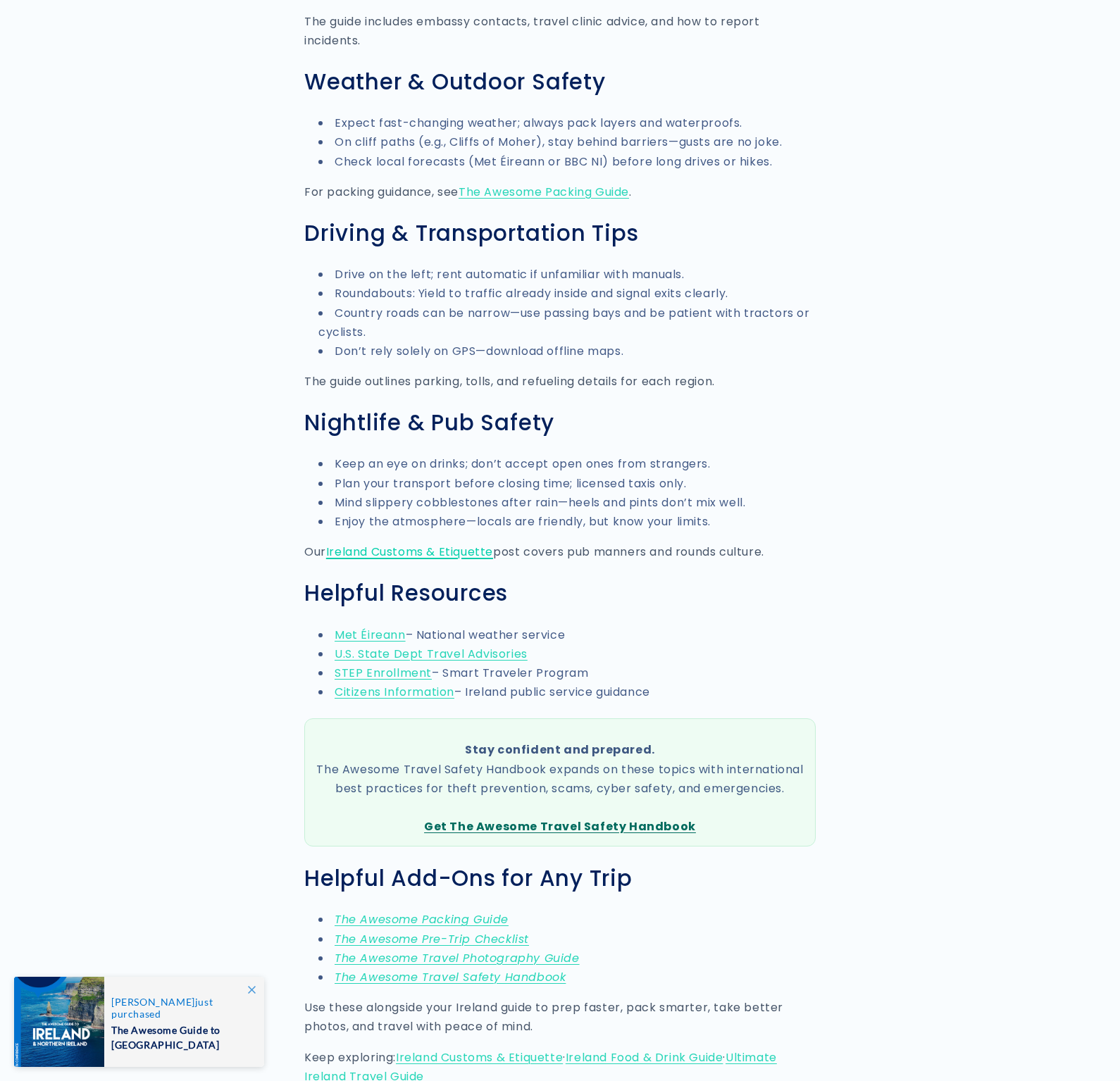
click at [474, 544] on link "Ireland Customs & Etiquette" at bounding box center [409, 552] width 167 height 16
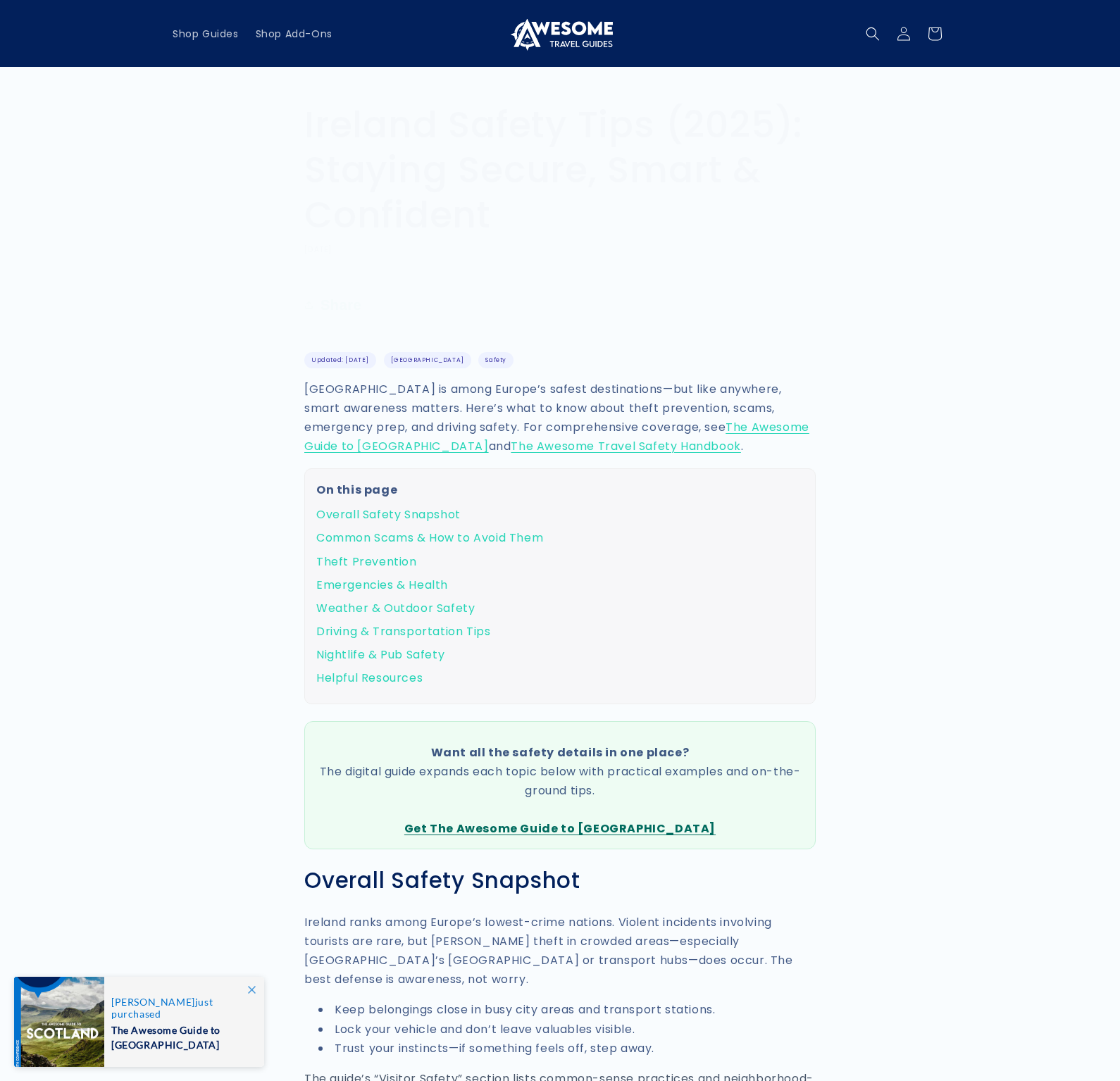
scroll to position [2312, 0]
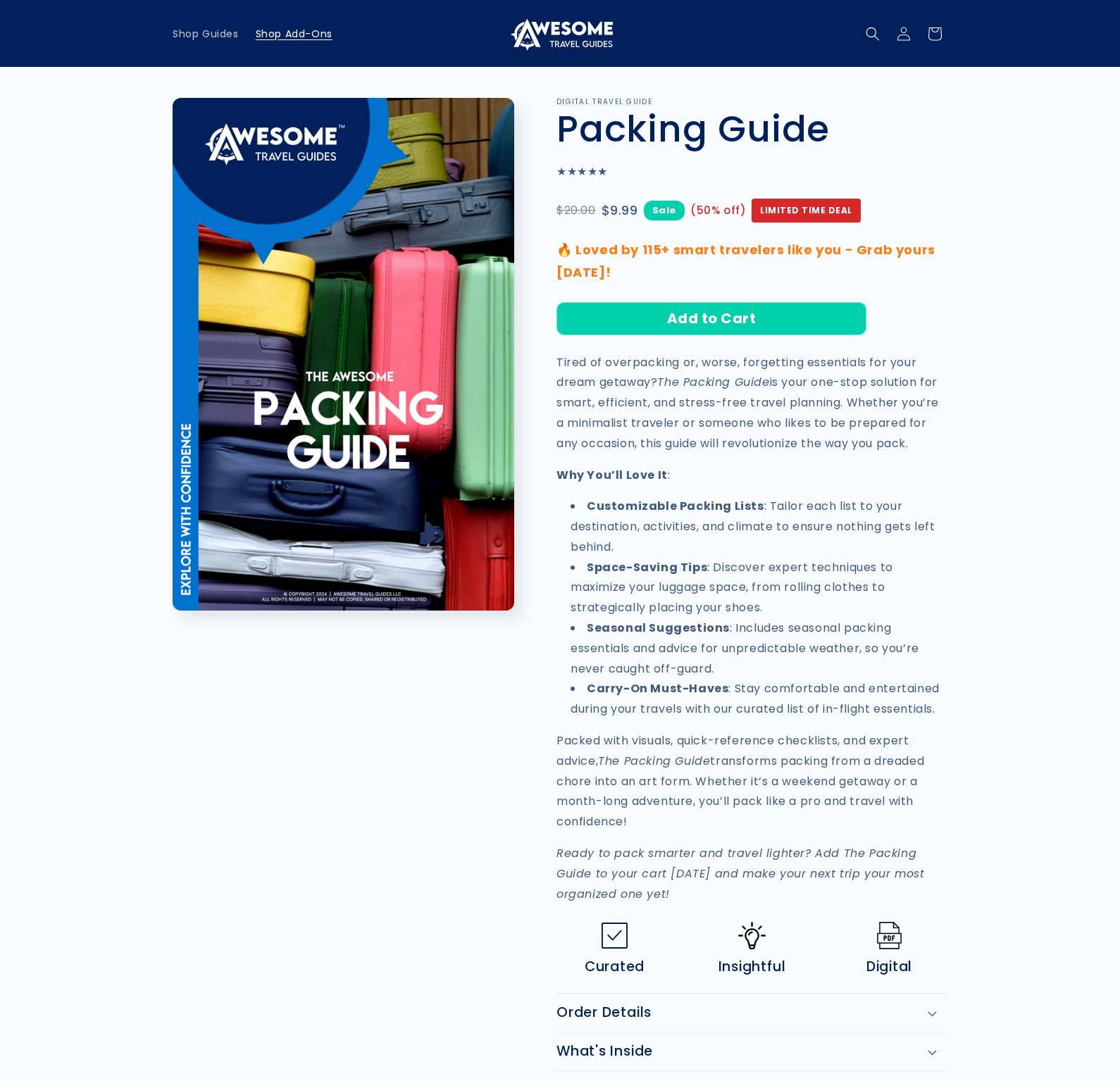
click at [291, 37] on span "Shop Add-Ons" at bounding box center [294, 33] width 77 height 13
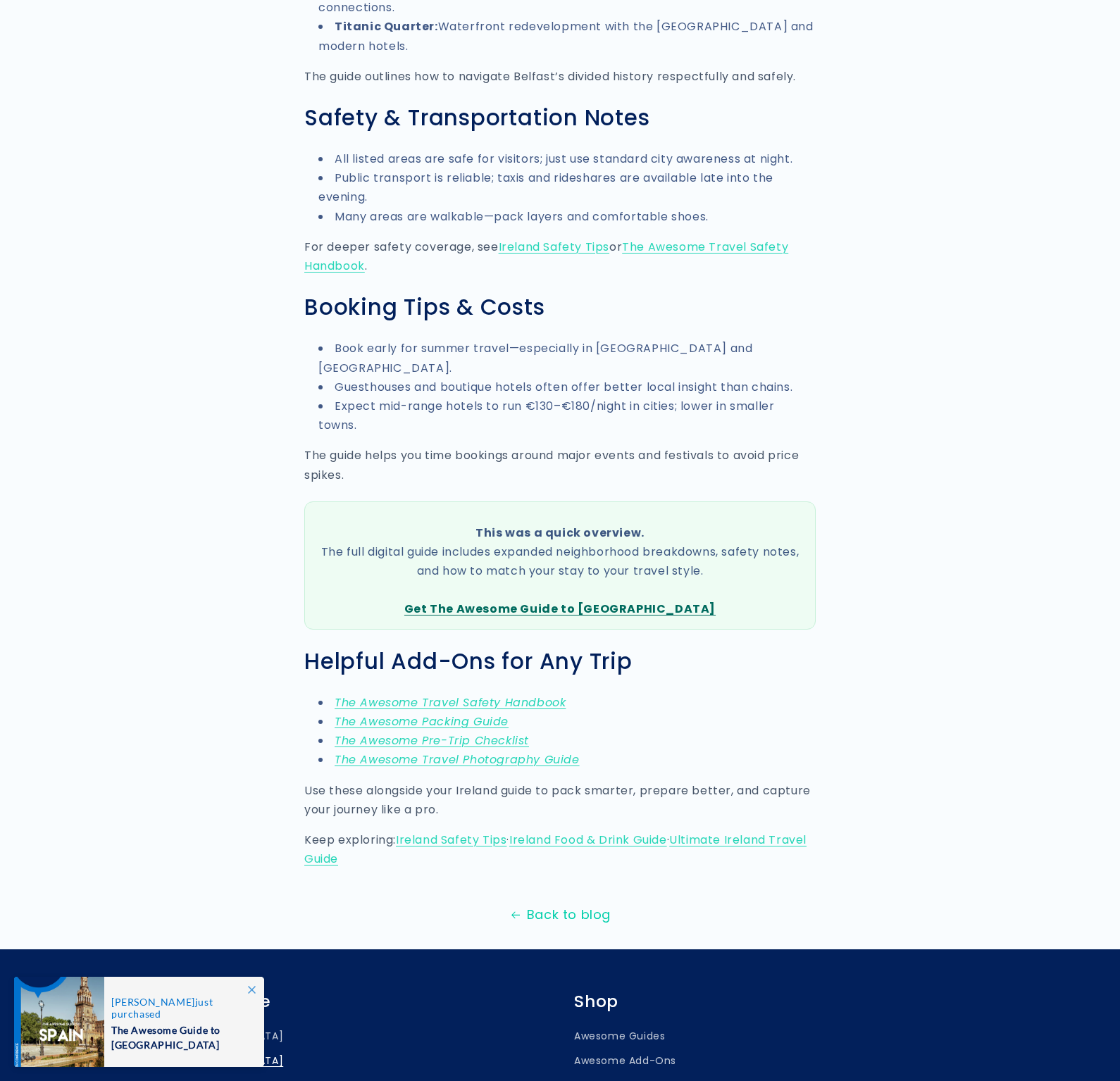
scroll to position [1584, 0]
